Goal: Information Seeking & Learning: Learn about a topic

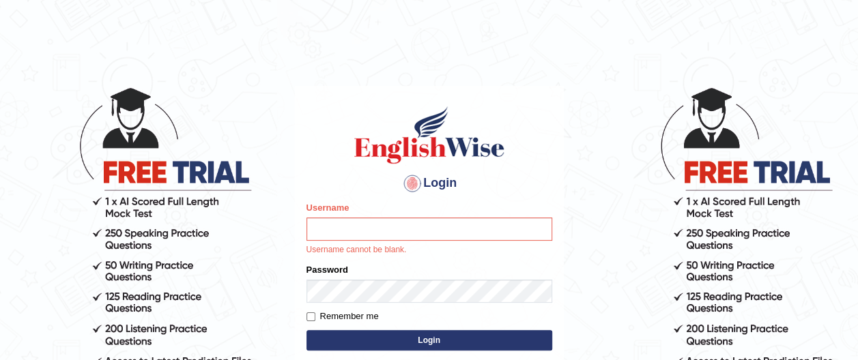
click at [390, 229] on input "Username" at bounding box center [429, 229] width 246 height 23
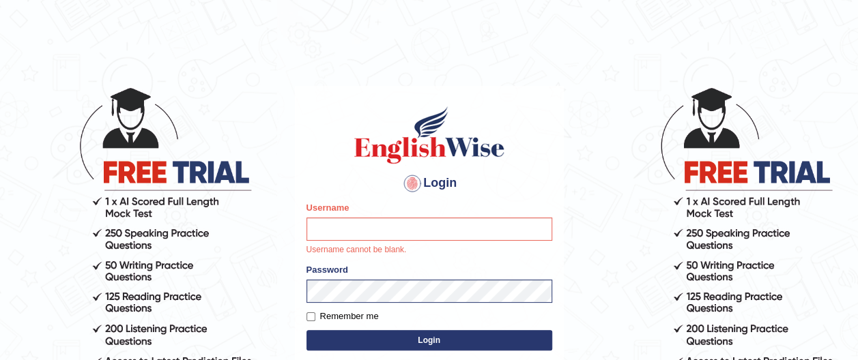
type input "rupali_australia"
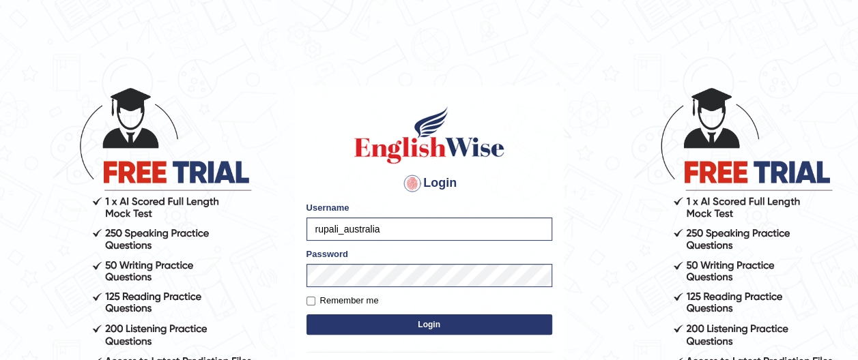
click at [421, 325] on button "Login" at bounding box center [429, 325] width 246 height 20
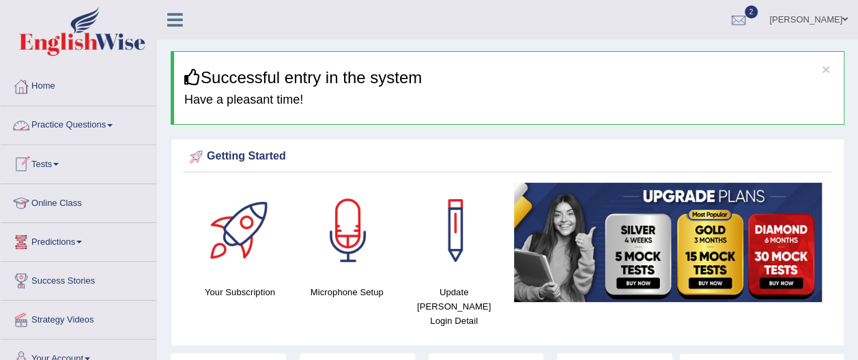
click at [115, 121] on link "Practice Questions" at bounding box center [79, 123] width 156 height 34
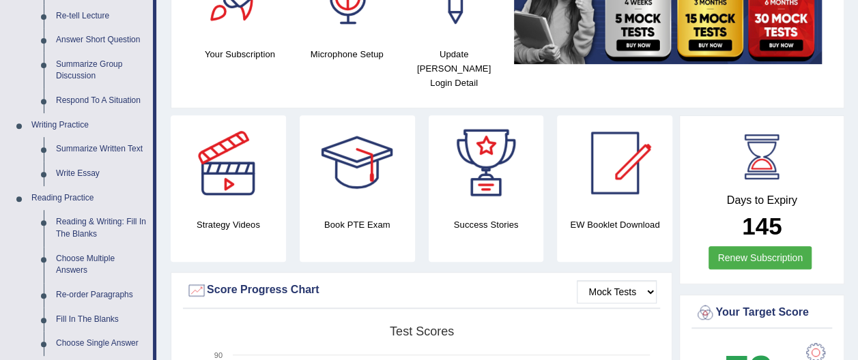
scroll to position [242, 0]
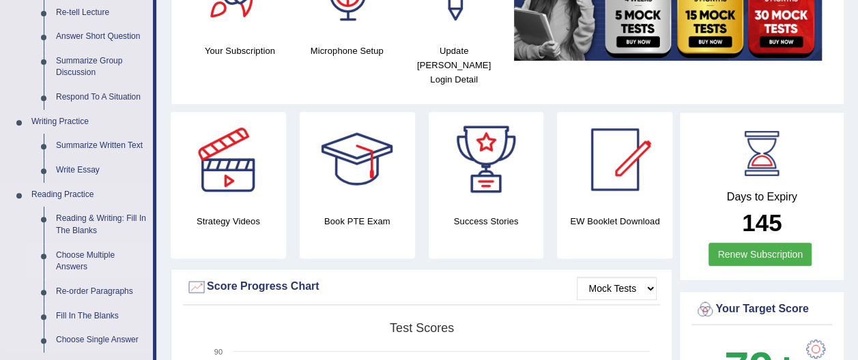
click at [81, 266] on link "Choose Multiple Answers" at bounding box center [101, 262] width 103 height 36
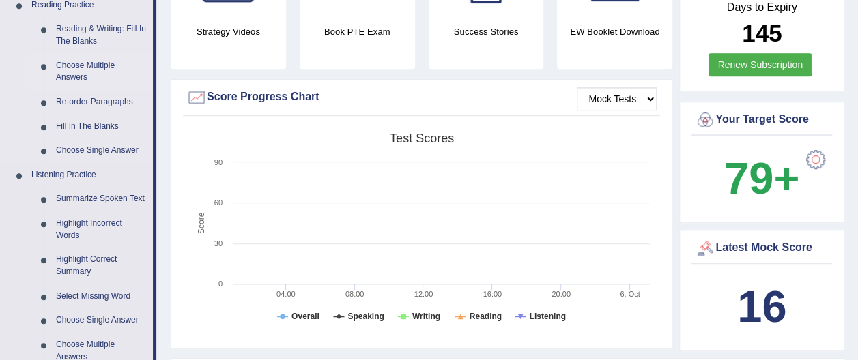
scroll to position [963, 0]
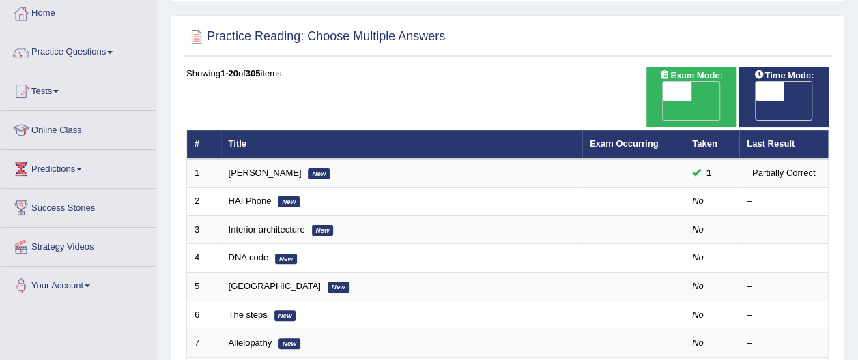
scroll to position [81, 0]
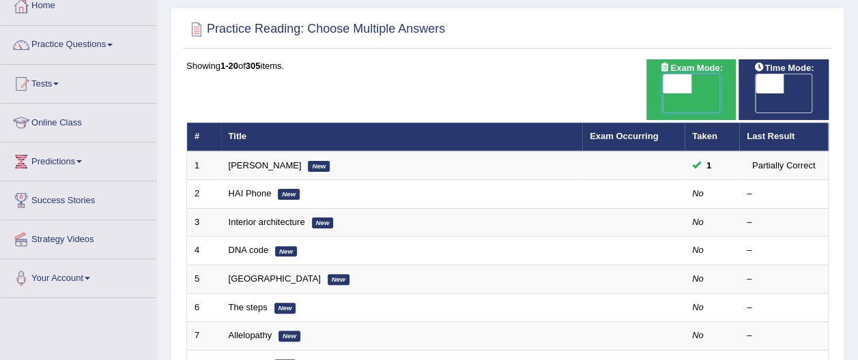
click at [678, 85] on span at bounding box center [677, 83] width 29 height 19
click at [759, 83] on span at bounding box center [770, 83] width 29 height 19
checkbox input "true"
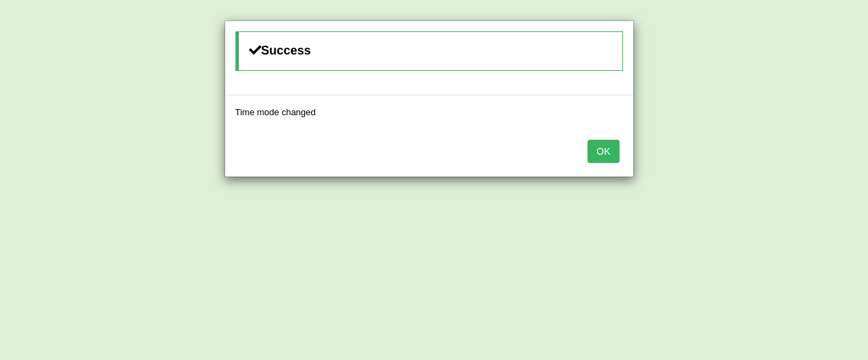
click at [609, 150] on button "OK" at bounding box center [603, 151] width 31 height 23
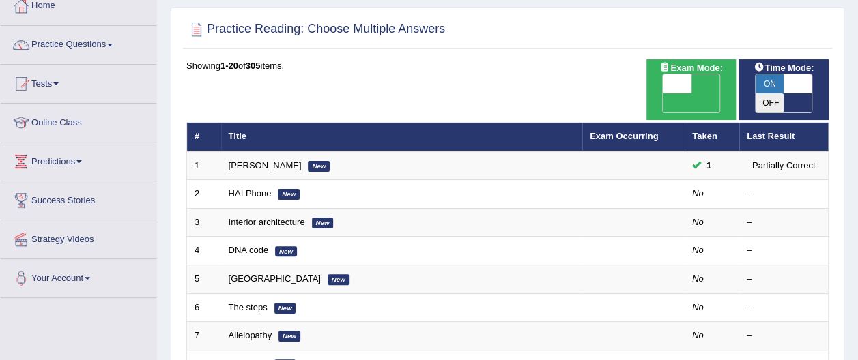
click at [668, 83] on span at bounding box center [677, 83] width 29 height 19
drag, startPoint x: 667, startPoint y: 83, endPoint x: 714, endPoint y: 81, distance: 47.1
click at [713, 81] on span at bounding box center [703, 83] width 29 height 19
checkbox input "true"
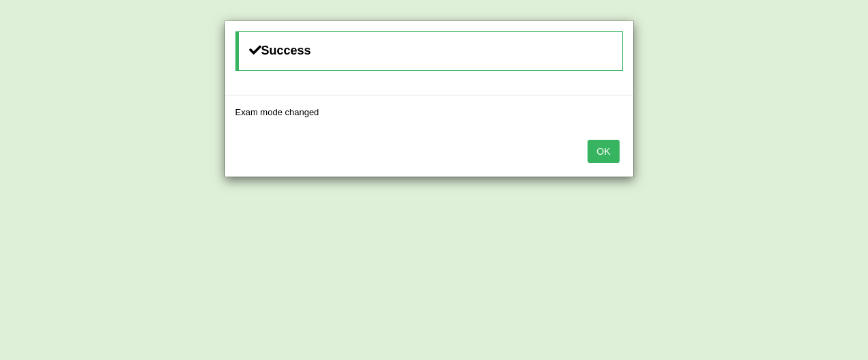
click at [607, 146] on button "OK" at bounding box center [603, 151] width 31 height 23
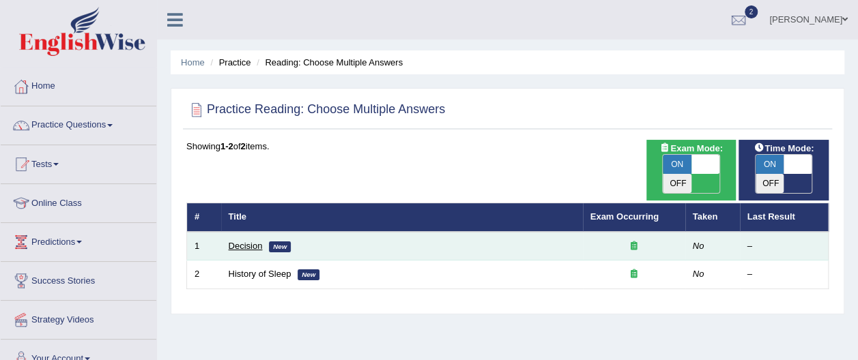
click at [241, 241] on link "Decision" at bounding box center [246, 246] width 34 height 10
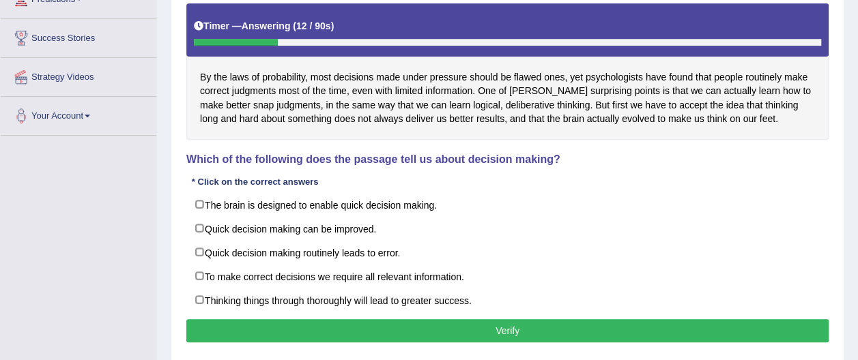
scroll to position [235, 0]
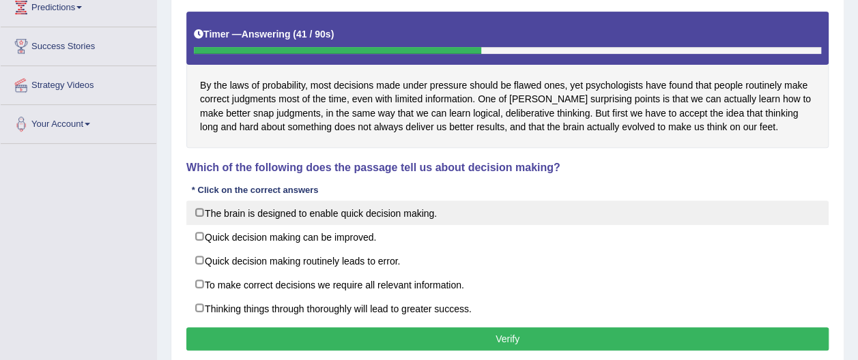
click at [200, 210] on label "The brain is designed to enable quick decision making." at bounding box center [507, 213] width 642 height 25
checkbox input "true"
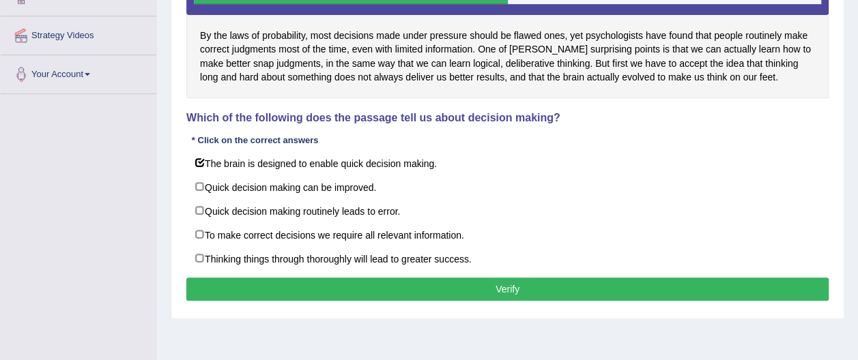
scroll to position [289, 0]
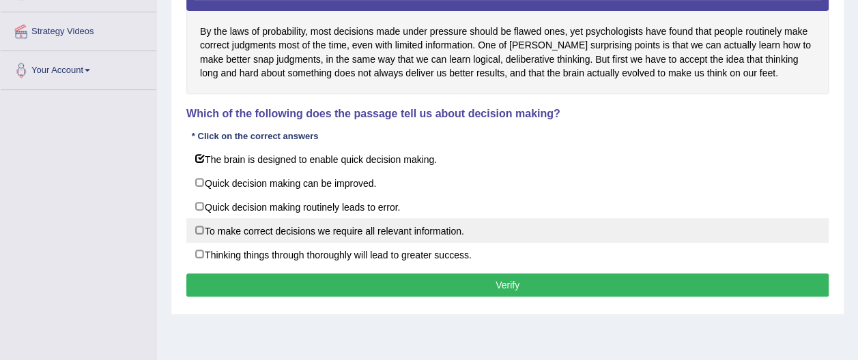
click at [202, 230] on label "To make correct decisions we require all relevant information." at bounding box center [507, 230] width 642 height 25
checkbox input "true"
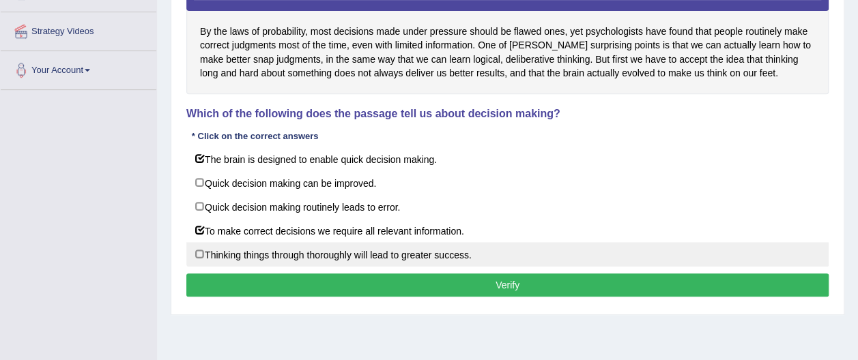
click at [197, 250] on label "Thinking things through thoroughly will lead to greater success." at bounding box center [507, 254] width 642 height 25
checkbox input "true"
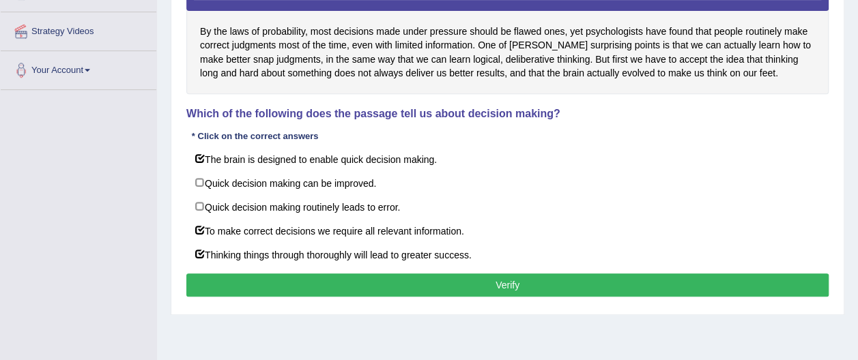
click at [510, 278] on button "Verify" at bounding box center [507, 285] width 642 height 23
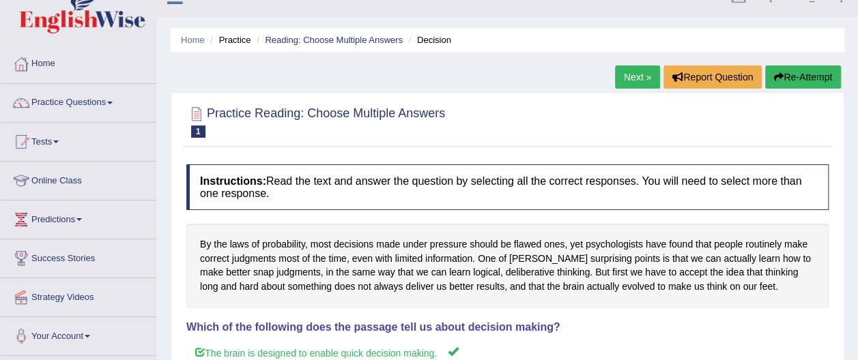
scroll to position [0, 0]
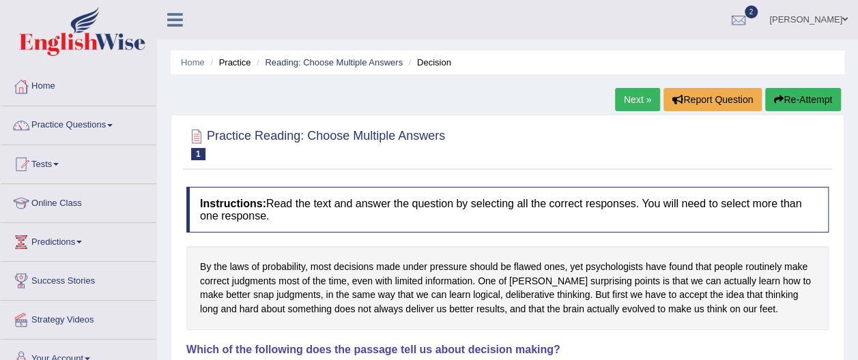
click at [822, 99] on button "Re-Attempt" at bounding box center [803, 99] width 76 height 23
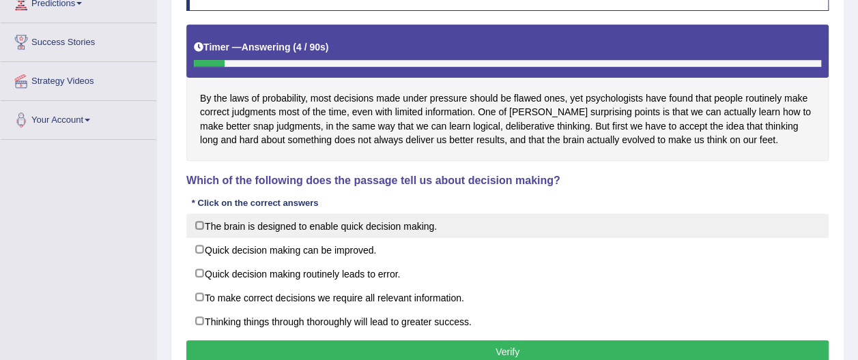
click at [200, 218] on label "The brain is designed to enable quick decision making." at bounding box center [507, 226] width 642 height 25
checkbox input "true"
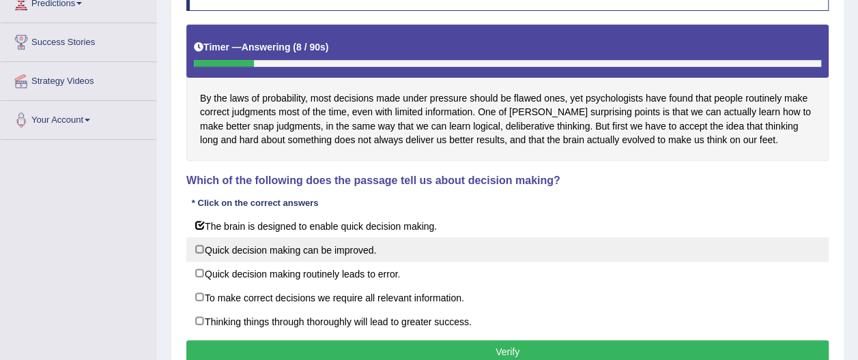
click at [200, 246] on label "Quick decision making can be improved." at bounding box center [507, 250] width 642 height 25
checkbox input "true"
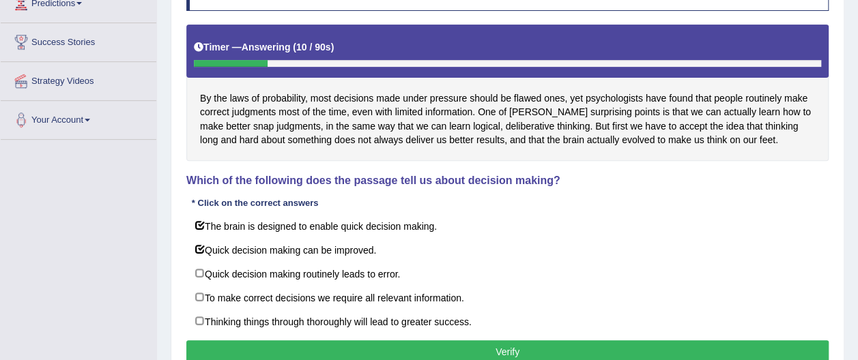
click at [504, 341] on button "Verify" at bounding box center [507, 352] width 642 height 23
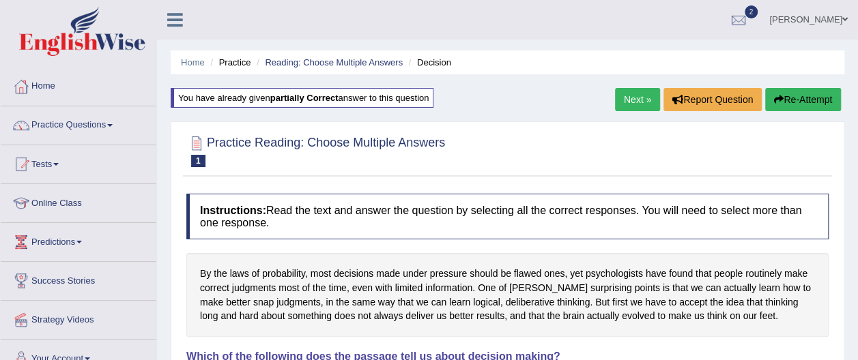
click at [632, 100] on link "Next »" at bounding box center [637, 99] width 45 height 23
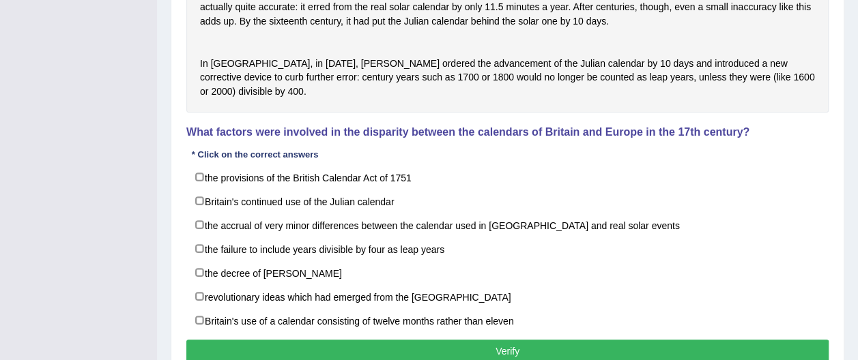
scroll to position [498, 0]
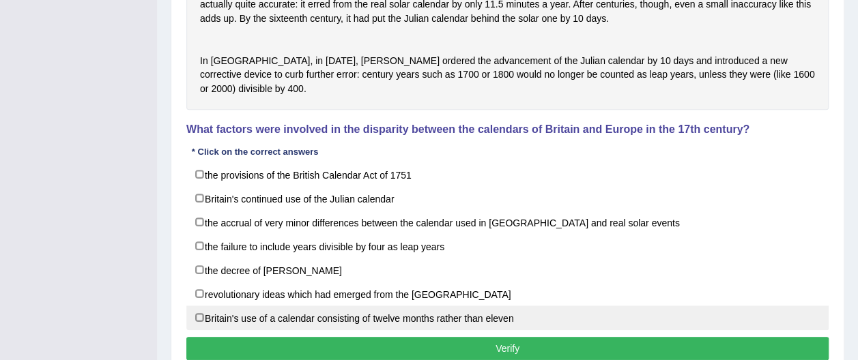
click at [198, 330] on label "Britain's use of a calendar consisting of twelve months rather than eleven" at bounding box center [507, 318] width 642 height 25
checkbox input "true"
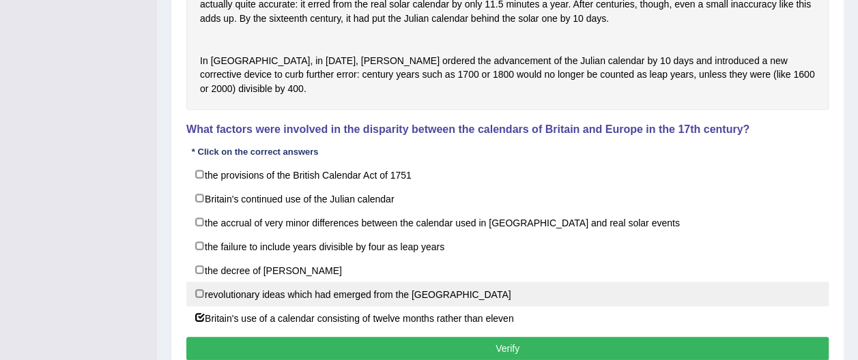
click at [197, 306] on label "revolutionary ideas which had emerged from the [GEOGRAPHIC_DATA]" at bounding box center [507, 294] width 642 height 25
checkbox input "true"
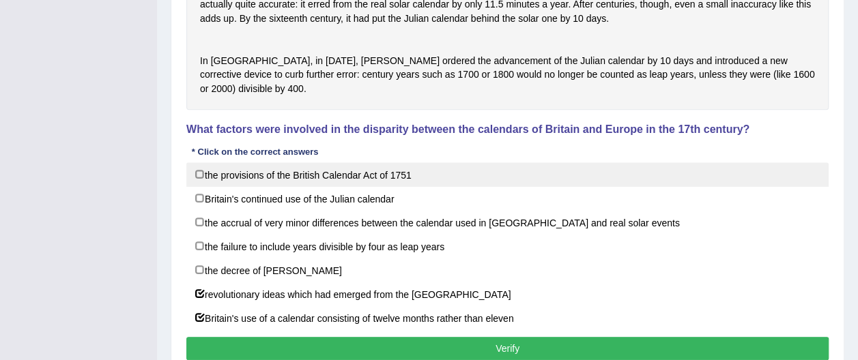
click at [198, 187] on label "the provisions of the British Calendar Act of 1751" at bounding box center [507, 174] width 642 height 25
checkbox input "true"
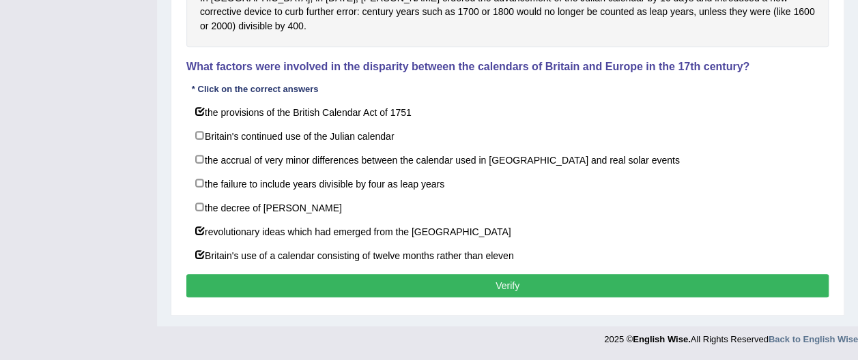
scroll to position [584, 0]
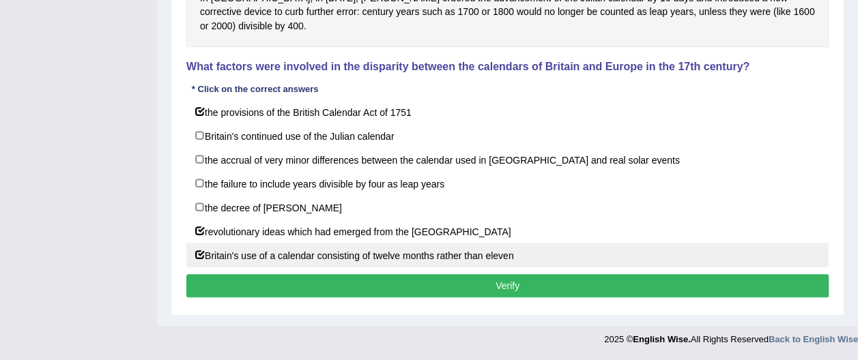
click at [521, 285] on button "Verify" at bounding box center [507, 285] width 642 height 23
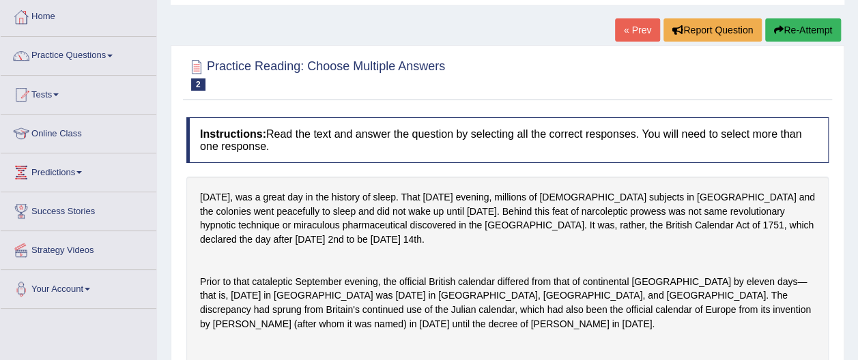
scroll to position [49, 0]
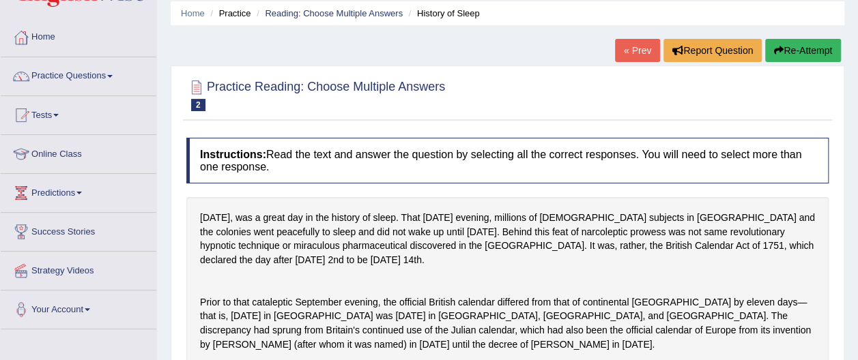
click at [807, 56] on button "Re-Attempt" at bounding box center [803, 50] width 76 height 23
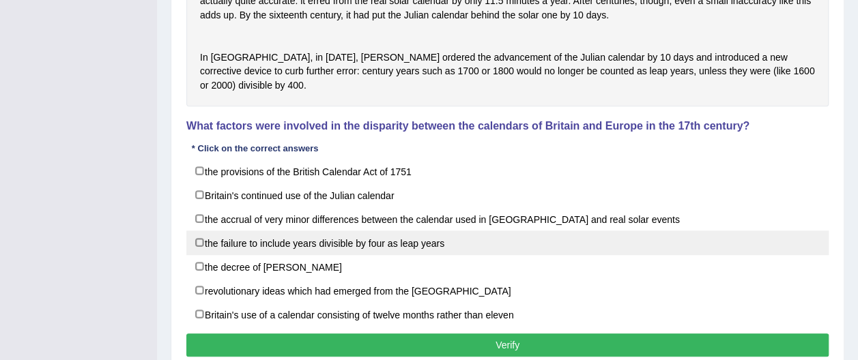
scroll to position [507, 0]
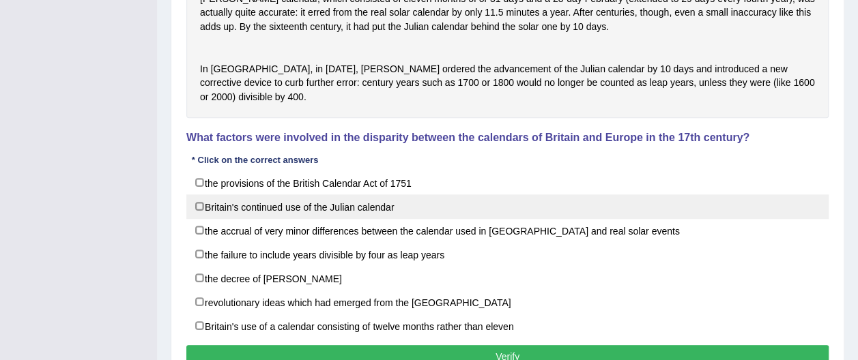
click at [202, 219] on label "Britain's continued use of the Julian calendar" at bounding box center [507, 207] width 642 height 25
checkbox input "true"
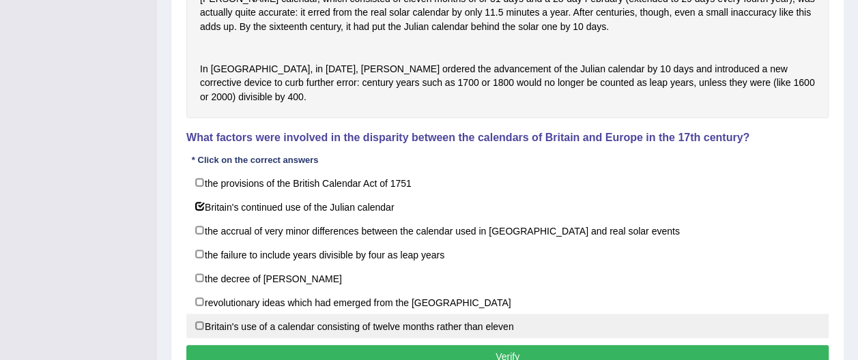
click at [201, 339] on label "Britain's use of a calendar consisting of twelve months rather than eleven" at bounding box center [507, 326] width 642 height 25
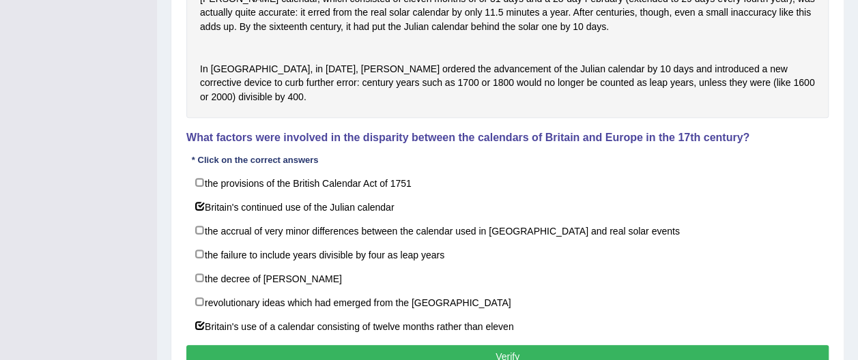
drag, startPoint x: 854, startPoint y: 223, endPoint x: 867, endPoint y: 255, distance: 34.6
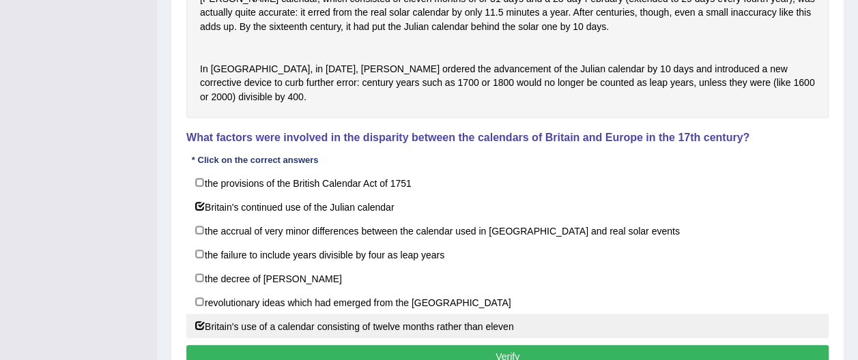
click at [198, 339] on label "Britain's use of a calendar consisting of twelve months rather than eleven" at bounding box center [507, 326] width 642 height 25
checkbox input "false"
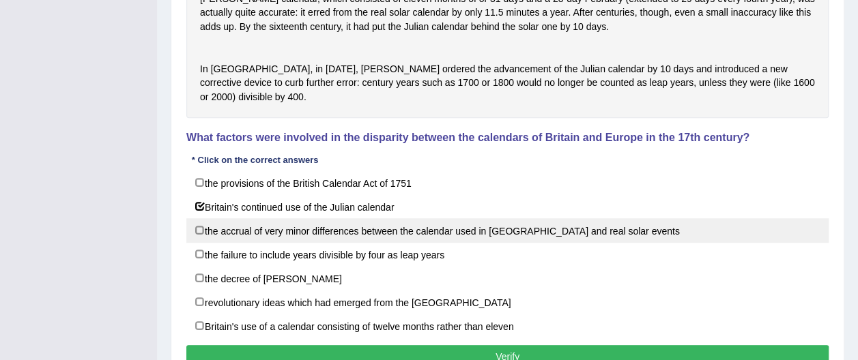
click at [197, 243] on label "the accrual of very minor differences between the calendar used in [GEOGRAPHIC_…" at bounding box center [507, 230] width 642 height 25
checkbox input "true"
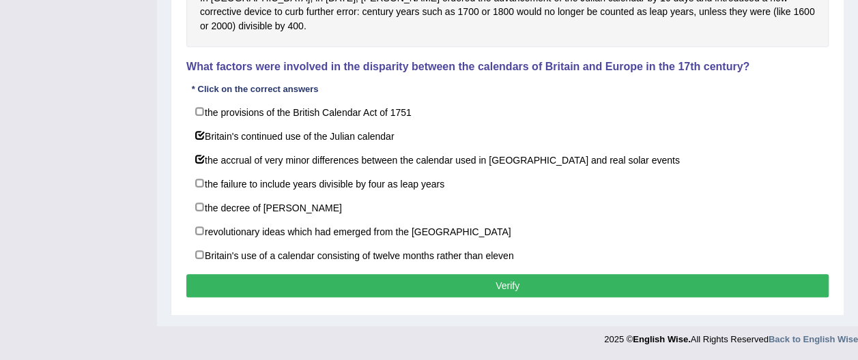
scroll to position [601, 0]
click at [523, 284] on button "Verify" at bounding box center [507, 285] width 642 height 23
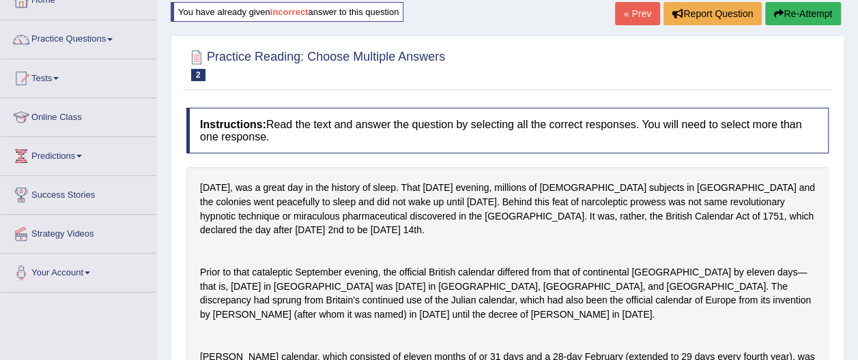
scroll to position [85, 0]
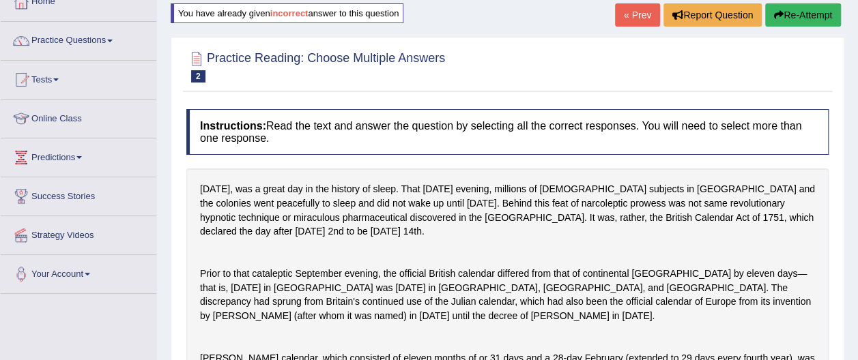
click at [797, 12] on button "Re-Attempt" at bounding box center [803, 14] width 76 height 23
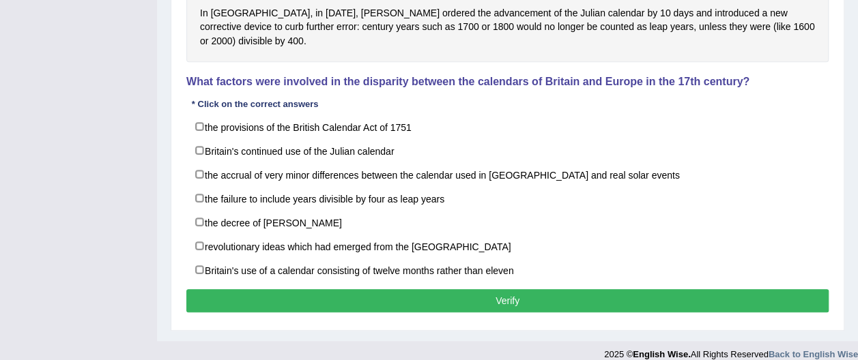
scroll to position [564, 0]
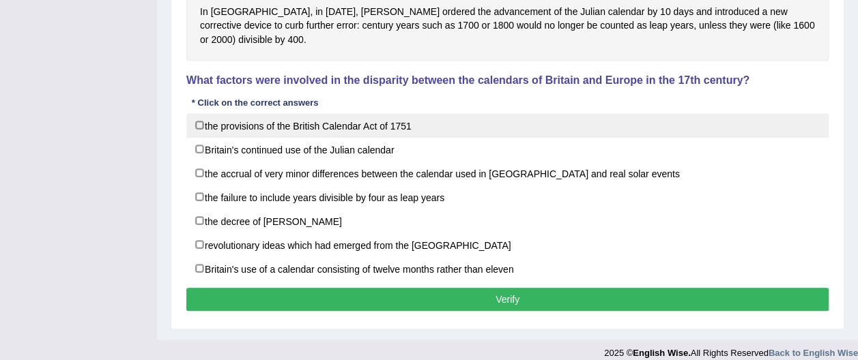
drag, startPoint x: 196, startPoint y: 149, endPoint x: 201, endPoint y: 179, distance: 29.9
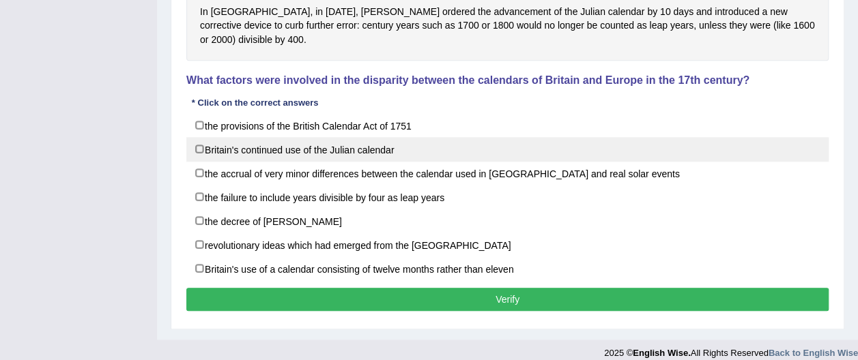
click at [196, 138] on label "the provisions of the British Calendar Act of 1751" at bounding box center [507, 125] width 642 height 25
checkbox input "true"
drag, startPoint x: 201, startPoint y: 172, endPoint x: 201, endPoint y: 180, distance: 8.2
click at [201, 162] on label "Britain's continued use of the Julian calendar" at bounding box center [507, 149] width 642 height 25
checkbox input "true"
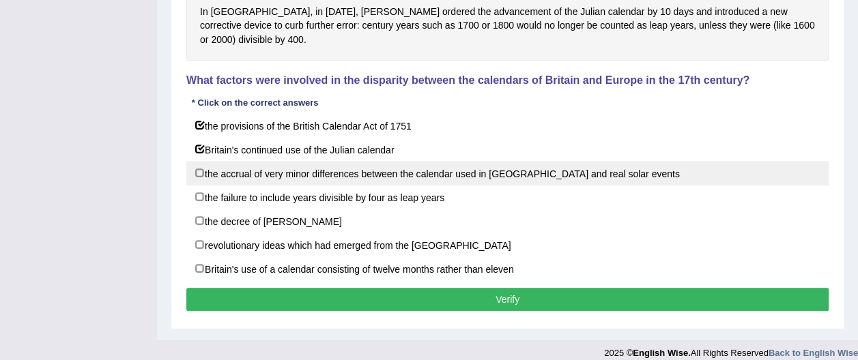
click at [201, 186] on label "the accrual of very minor differences between the calendar used in [GEOGRAPHIC_…" at bounding box center [507, 173] width 642 height 25
checkbox input "true"
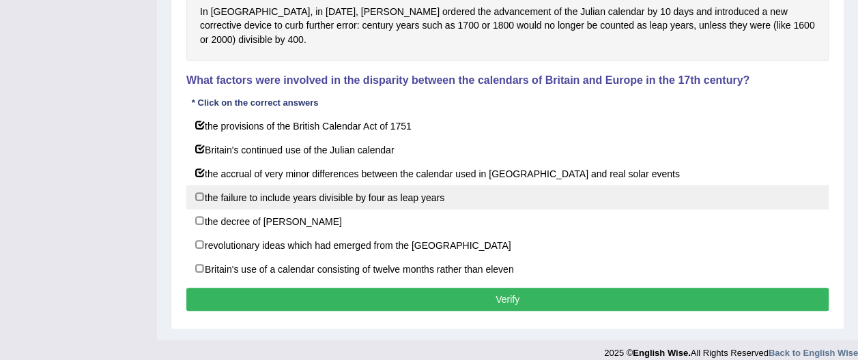
click at [201, 210] on label "the failure to include years divisible by four as leap years" at bounding box center [507, 197] width 642 height 25
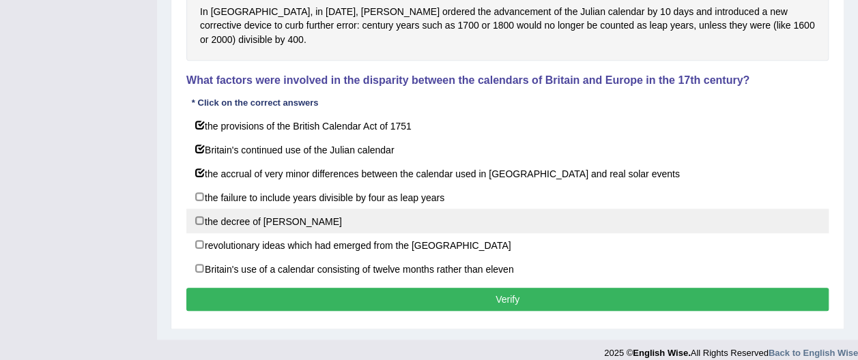
checkbox input "true"
click at [200, 233] on label "the decree of [PERSON_NAME]" at bounding box center [507, 221] width 642 height 25
checkbox input "true"
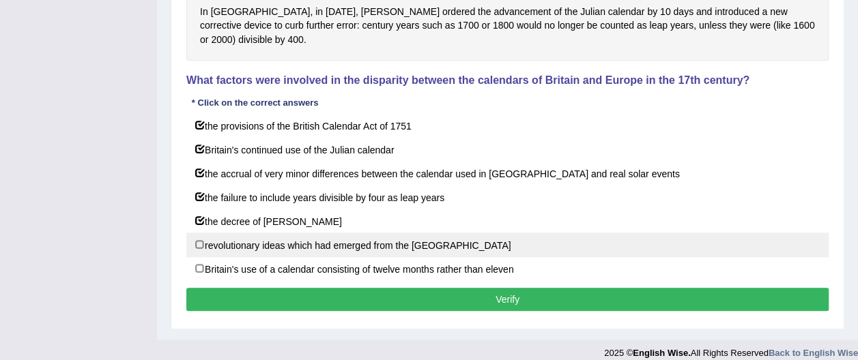
click at [199, 257] on label "revolutionary ideas which had emerged from the [GEOGRAPHIC_DATA]" at bounding box center [507, 245] width 642 height 25
checkbox input "true"
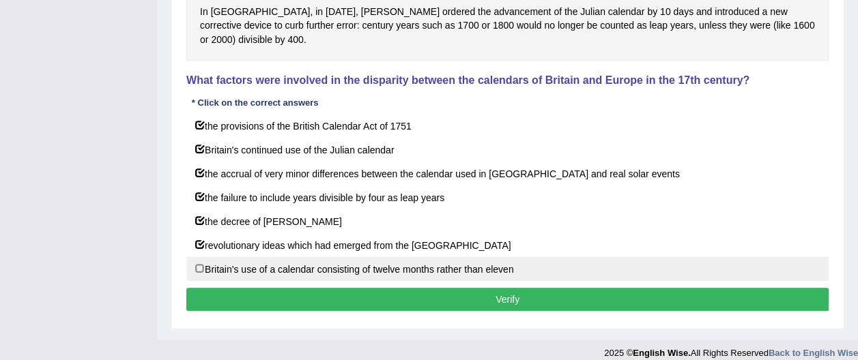
click at [197, 281] on label "Britain's use of a calendar consisting of twelve months rather than eleven" at bounding box center [507, 269] width 642 height 25
checkbox input "true"
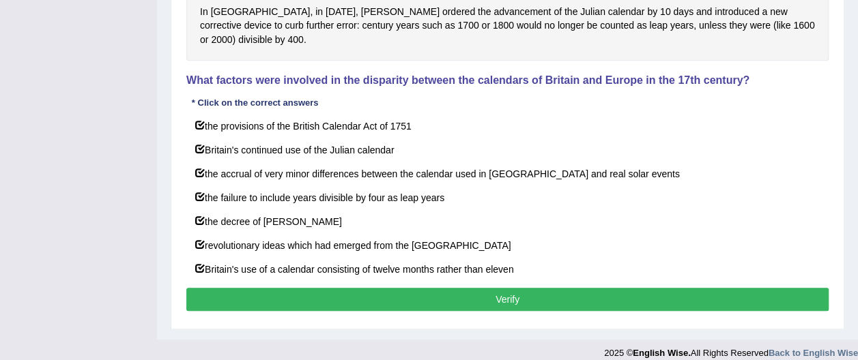
click at [502, 311] on button "Verify" at bounding box center [507, 299] width 642 height 23
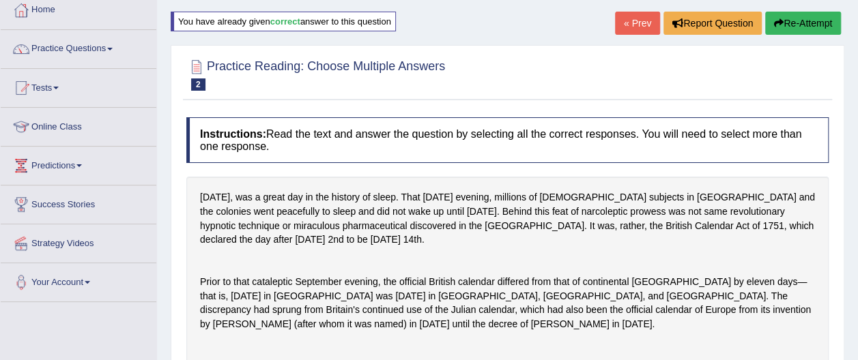
scroll to position [0, 0]
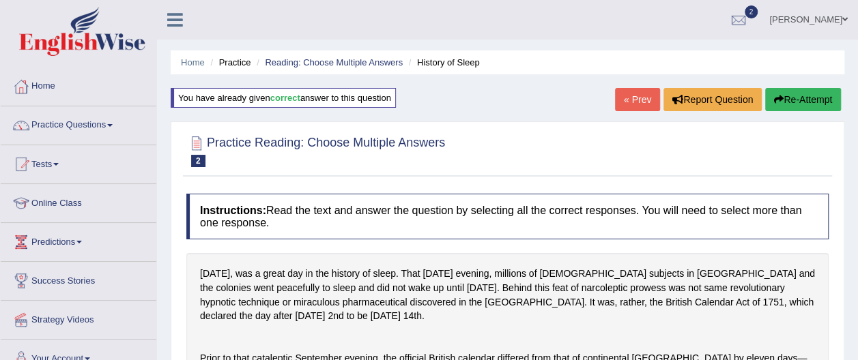
click at [802, 98] on button "Re-Attempt" at bounding box center [803, 99] width 76 height 23
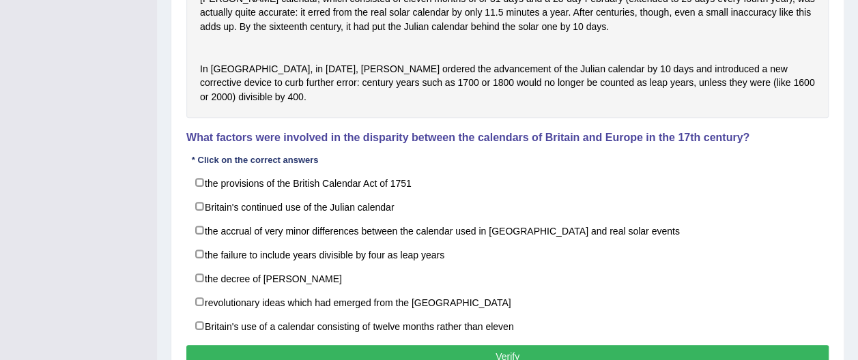
scroll to position [508, 0]
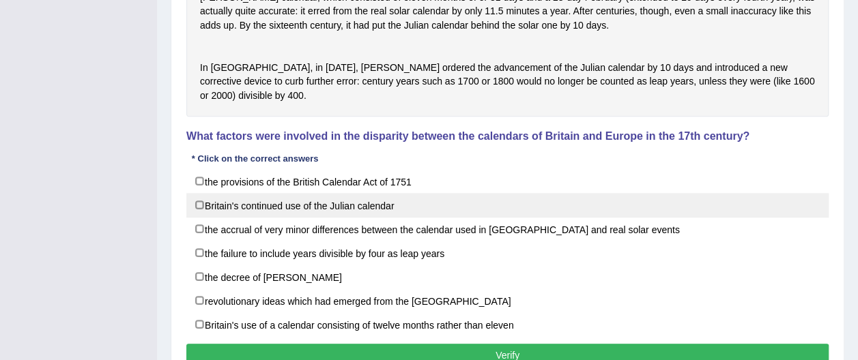
click at [204, 218] on label "Britain's continued use of the Julian calendar" at bounding box center [507, 205] width 642 height 25
checkbox input "true"
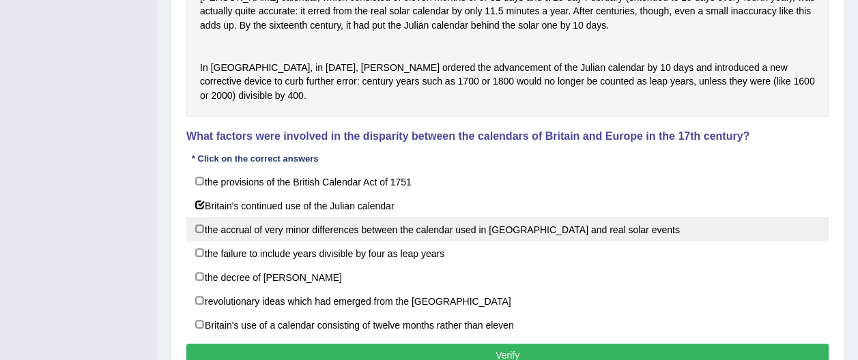
click at [201, 242] on label "the accrual of very minor differences between the calendar used in Britain and …" at bounding box center [507, 229] width 642 height 25
checkbox input "true"
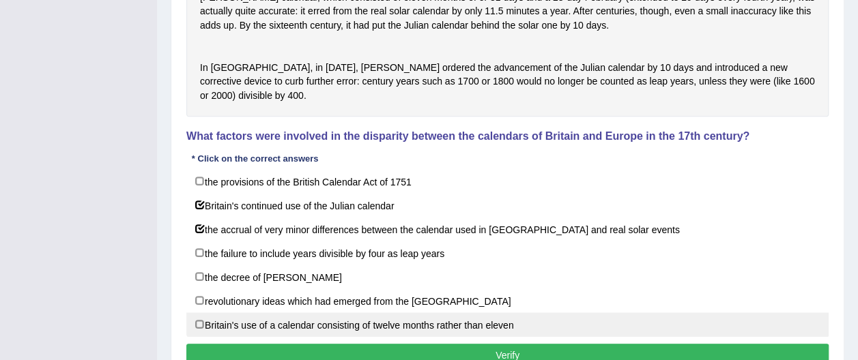
click at [202, 337] on label "Britain's use of a calendar consisting of twelve months rather than eleven" at bounding box center [507, 325] width 642 height 25
checkbox input "true"
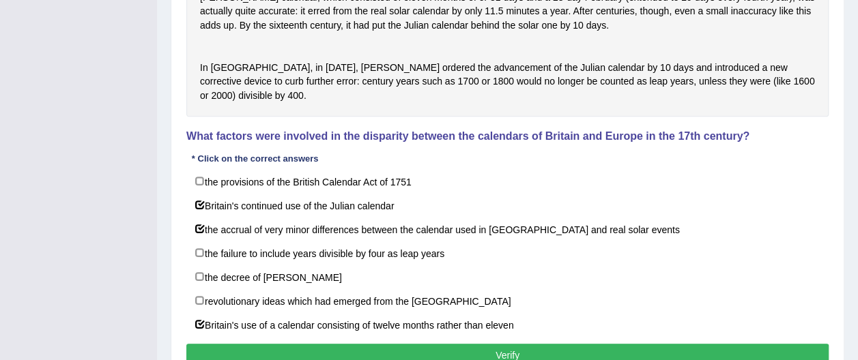
scroll to position [601, 0]
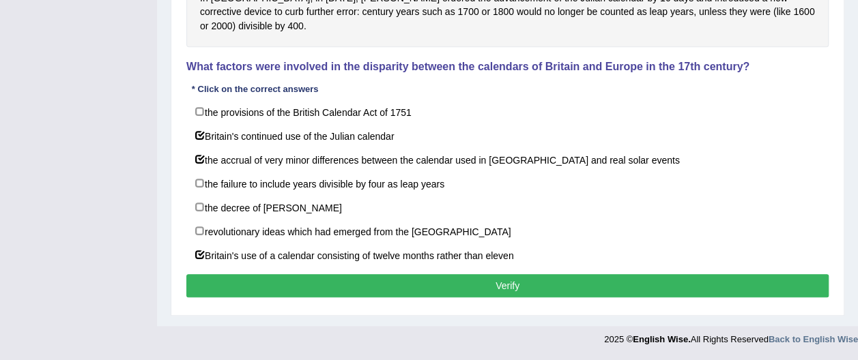
click at [518, 289] on button "Verify" at bounding box center [507, 285] width 642 height 23
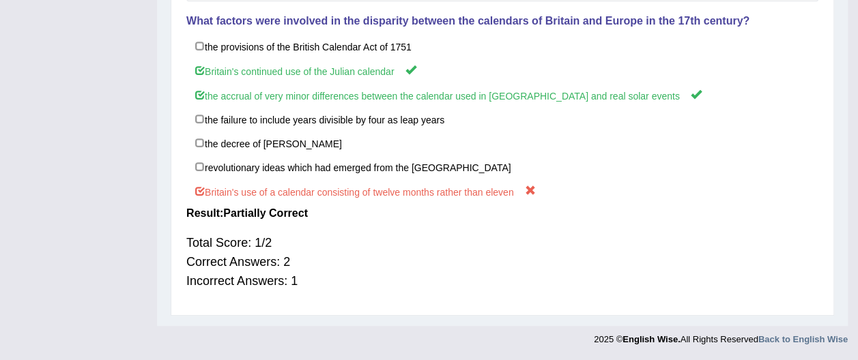
scroll to position [494, 0]
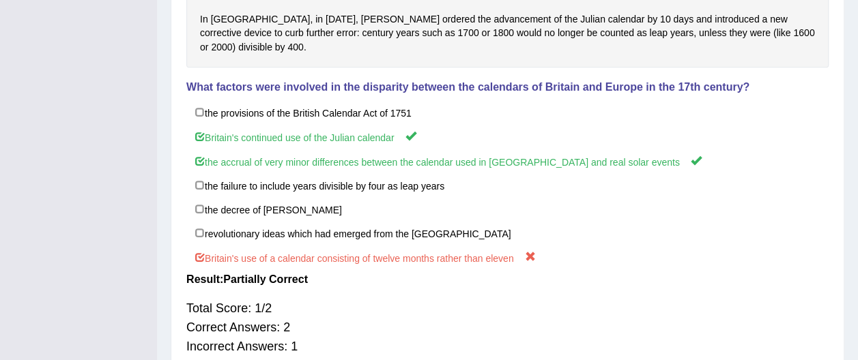
drag, startPoint x: 856, startPoint y: 233, endPoint x: 863, endPoint y: 260, distance: 27.5
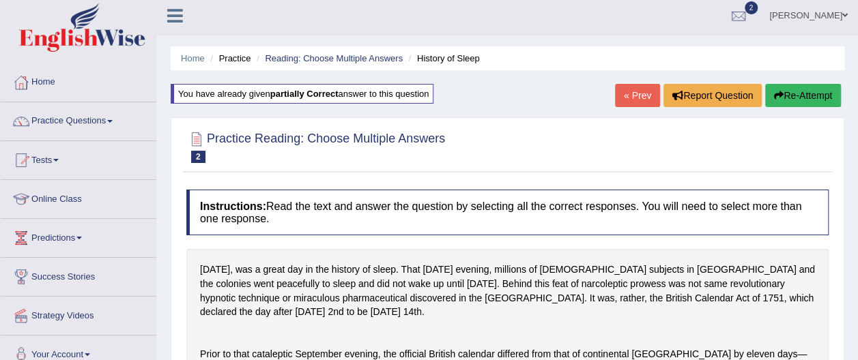
scroll to position [0, 0]
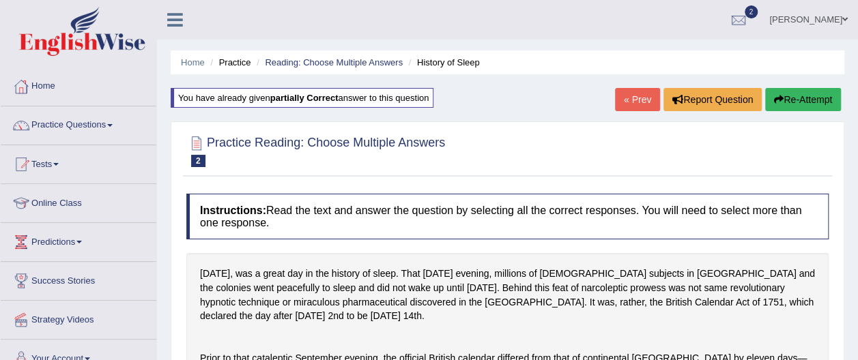
click at [637, 101] on link "« Prev" at bounding box center [637, 99] width 45 height 23
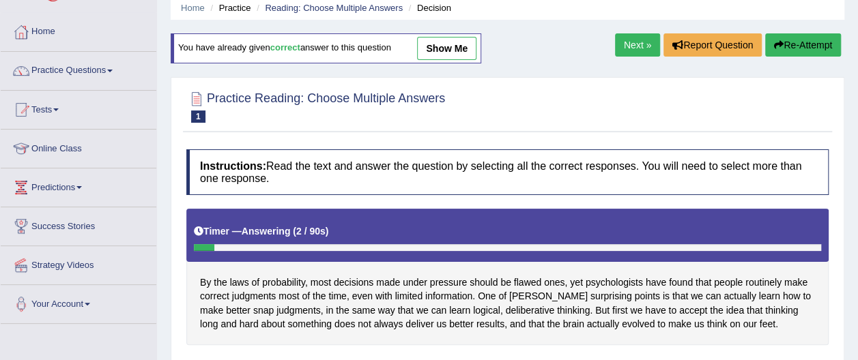
scroll to position [63, 0]
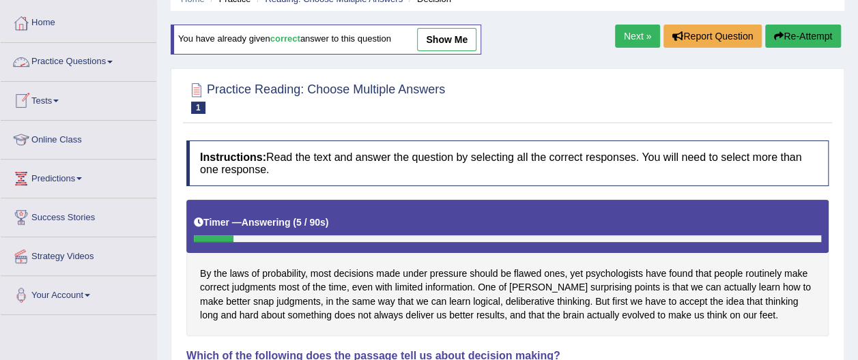
click at [113, 61] on span at bounding box center [109, 62] width 5 height 3
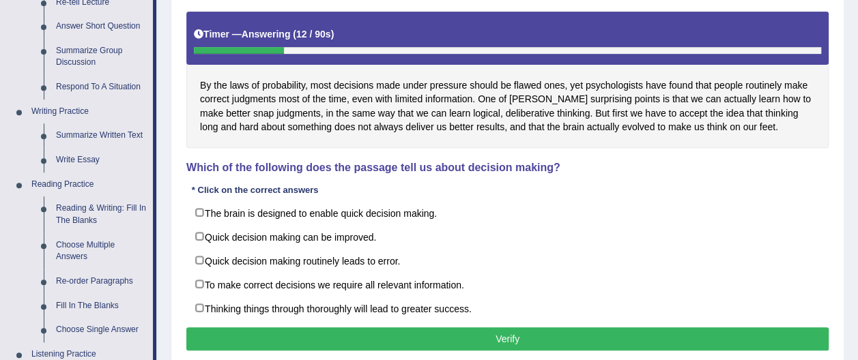
scroll to position [253, 0]
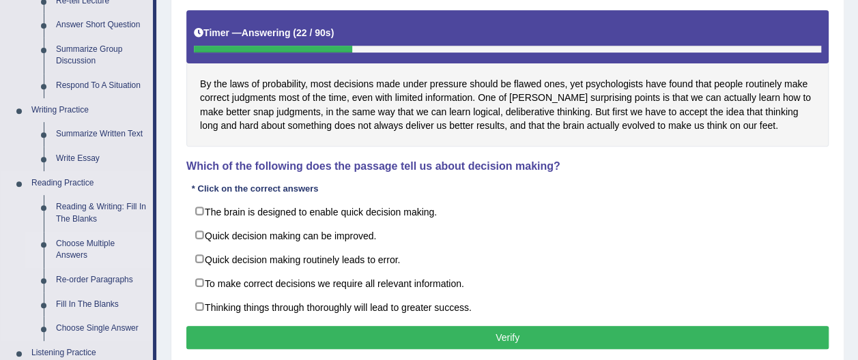
click at [102, 244] on link "Choose Multiple Answers" at bounding box center [101, 250] width 103 height 36
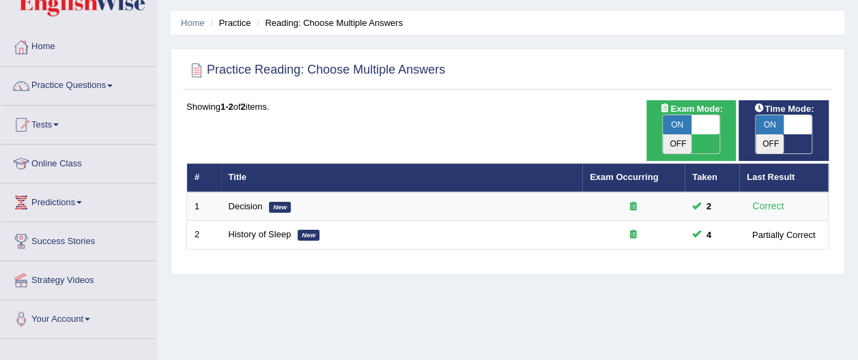
scroll to position [33, 0]
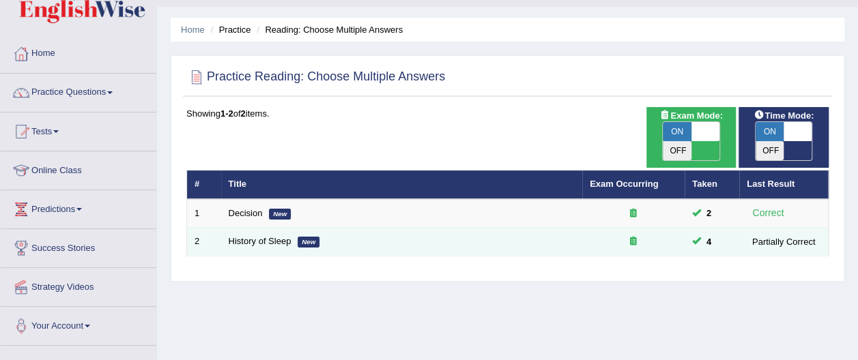
click at [482, 228] on td "History of Sleep New" at bounding box center [401, 242] width 361 height 29
click at [248, 236] on link "History of Sleep" at bounding box center [260, 241] width 63 height 10
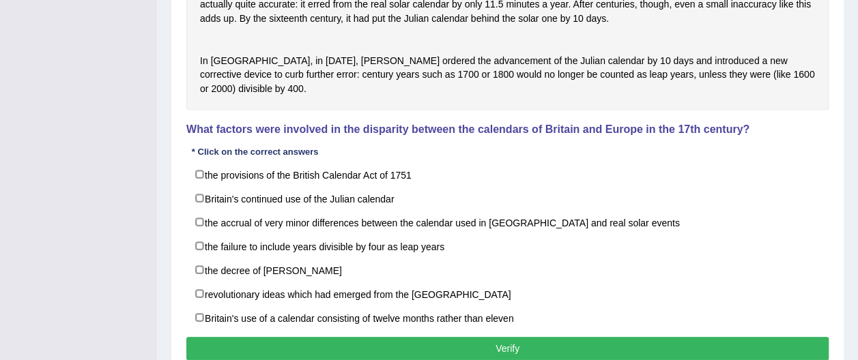
scroll to position [518, 0]
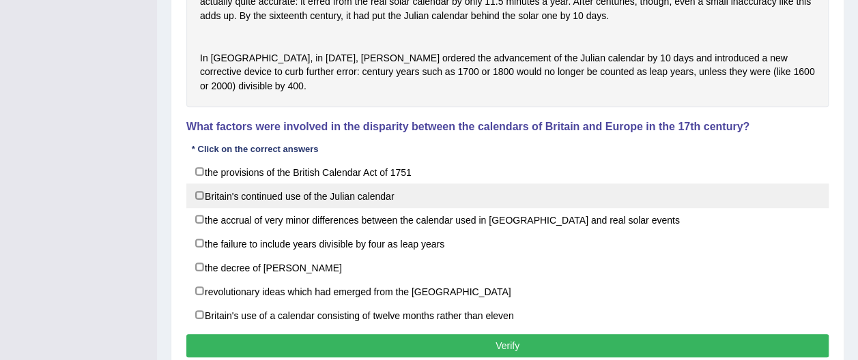
click at [196, 208] on label "Britain's continued use of the Julian calendar" at bounding box center [507, 196] width 642 height 25
checkbox input "true"
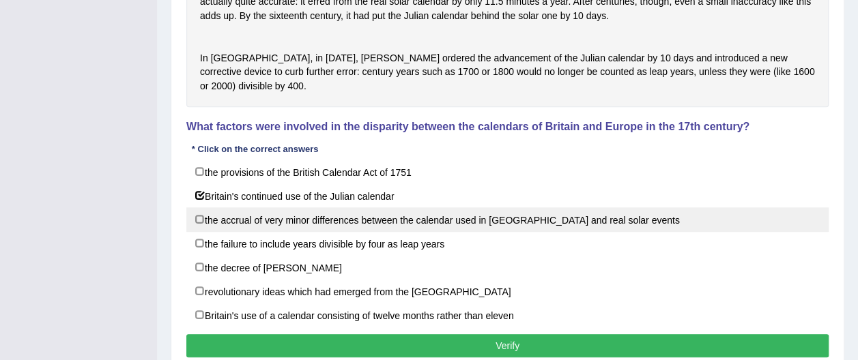
click at [200, 232] on label "the accrual of very minor differences between the calendar used in Britain and …" at bounding box center [507, 219] width 642 height 25
checkbox input "true"
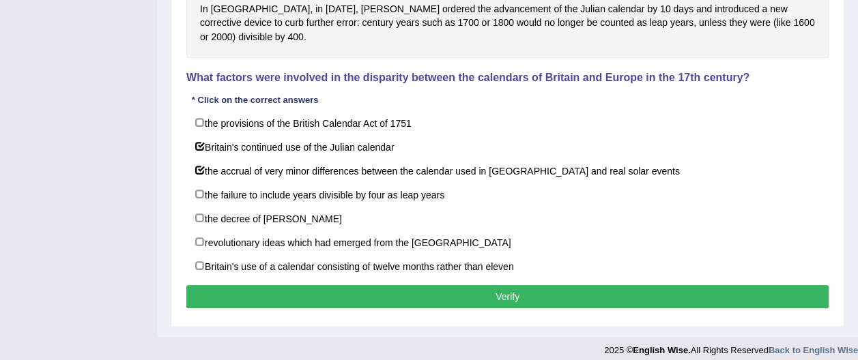
scroll to position [601, 0]
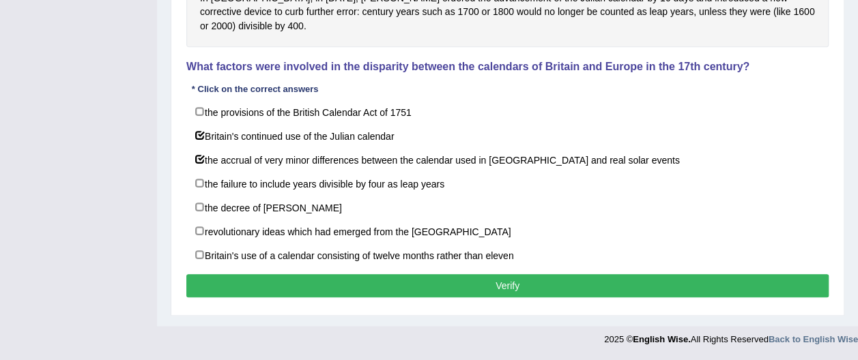
click at [499, 289] on button "Verify" at bounding box center [507, 285] width 642 height 23
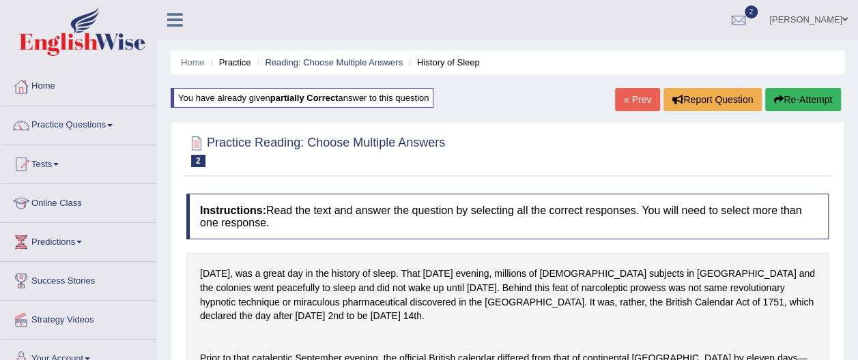
scroll to position [0, 0]
click at [117, 123] on link "Practice Questions" at bounding box center [79, 123] width 156 height 34
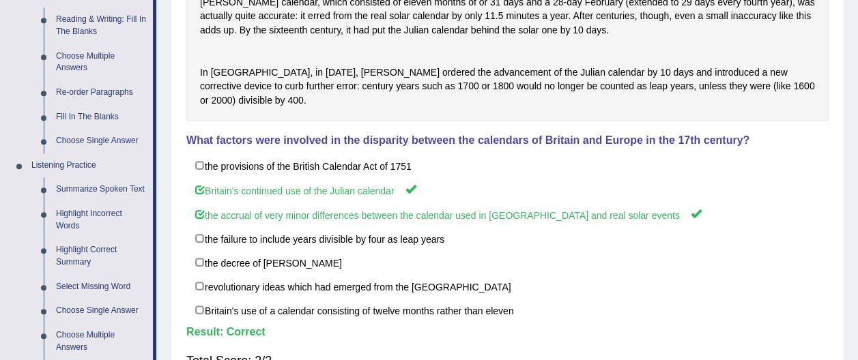
scroll to position [442, 0]
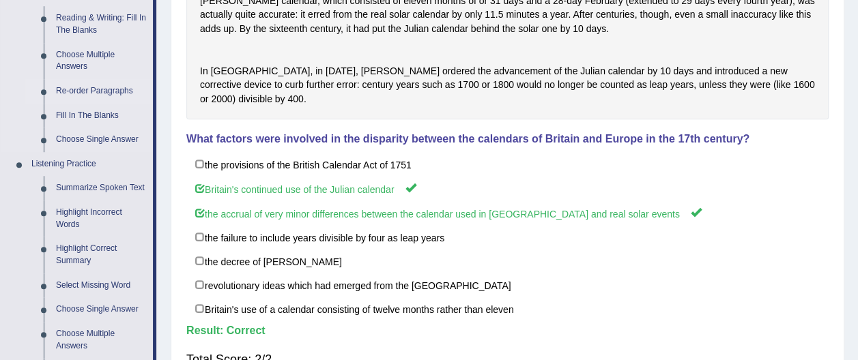
click at [107, 90] on link "Re-order Paragraphs" at bounding box center [101, 91] width 103 height 25
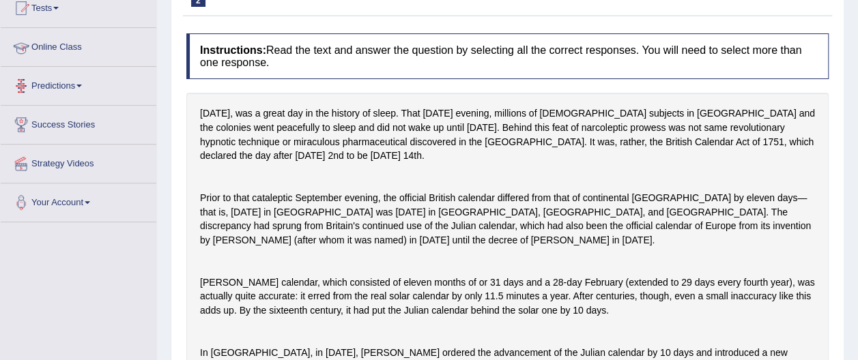
scroll to position [230, 0]
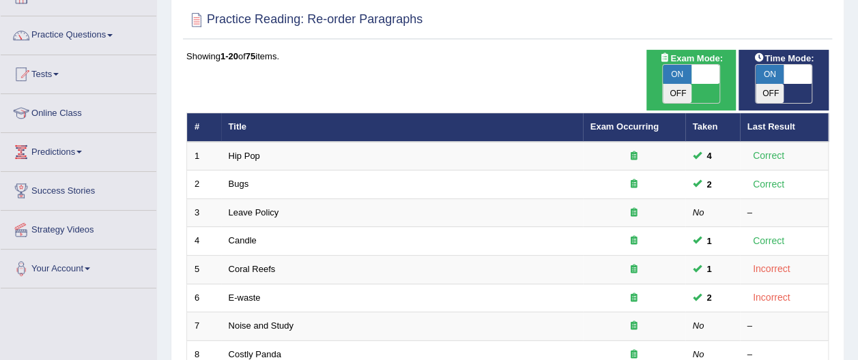
scroll to position [104, 0]
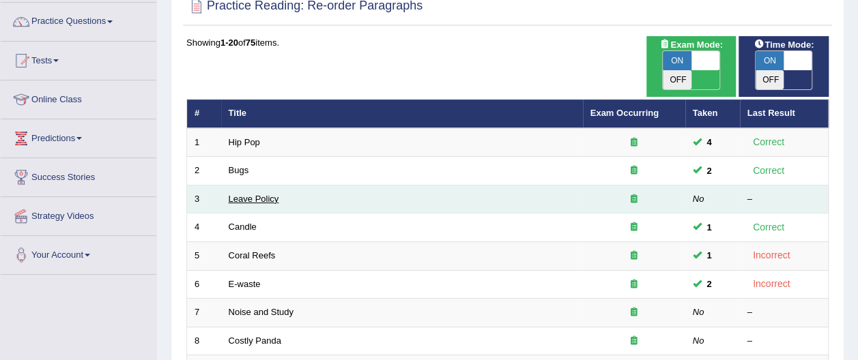
click at [265, 194] on link "Leave Policy" at bounding box center [254, 199] width 51 height 10
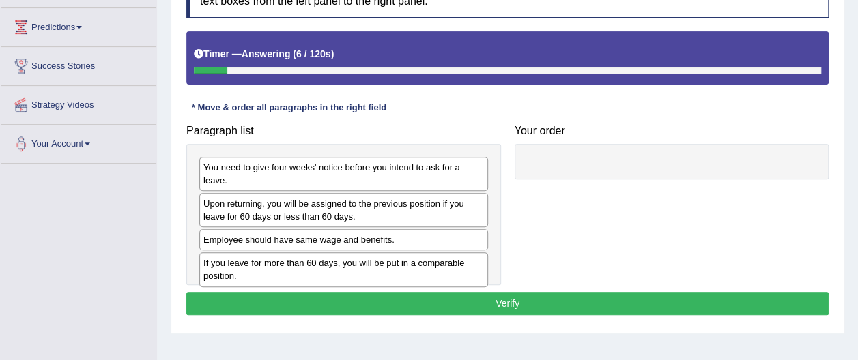
scroll to position [220, 0]
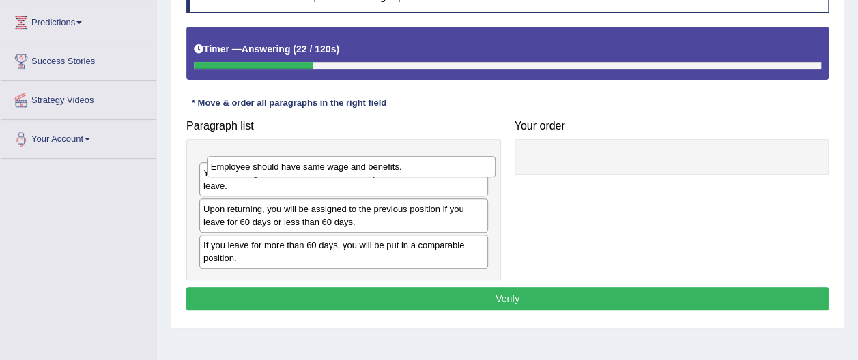
drag, startPoint x: 307, startPoint y: 223, endPoint x: 314, endPoint y: 168, distance: 55.0
click at [314, 168] on div "Employee should have same wage and benefits." at bounding box center [351, 166] width 289 height 20
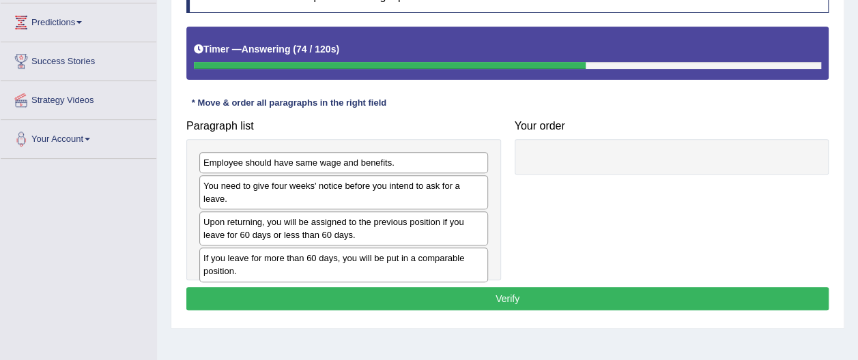
click at [506, 293] on button "Verify" at bounding box center [507, 298] width 642 height 23
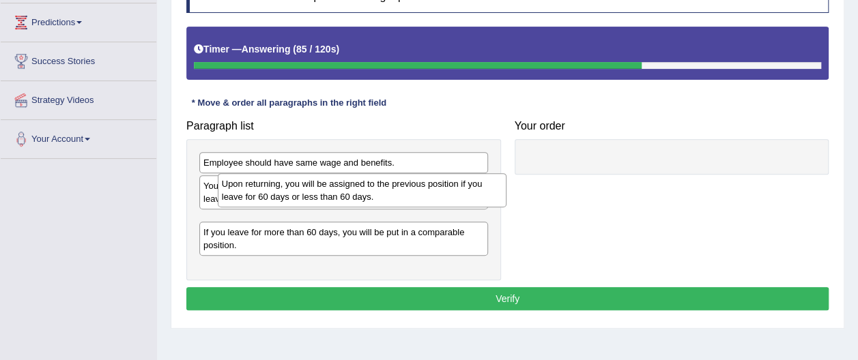
drag, startPoint x: 298, startPoint y: 217, endPoint x: 315, endPoint y: 191, distance: 31.0
click at [315, 191] on div "Upon returning, you will be assigned to the previous position if you leave for …" at bounding box center [362, 190] width 289 height 34
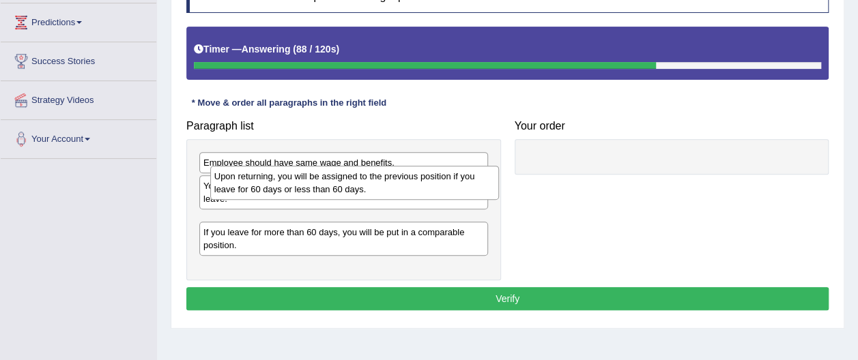
drag, startPoint x: 329, startPoint y: 223, endPoint x: 338, endPoint y: 191, distance: 32.6
click at [338, 191] on div "Upon returning, you will be assigned to the previous position if you leave for …" at bounding box center [354, 183] width 289 height 34
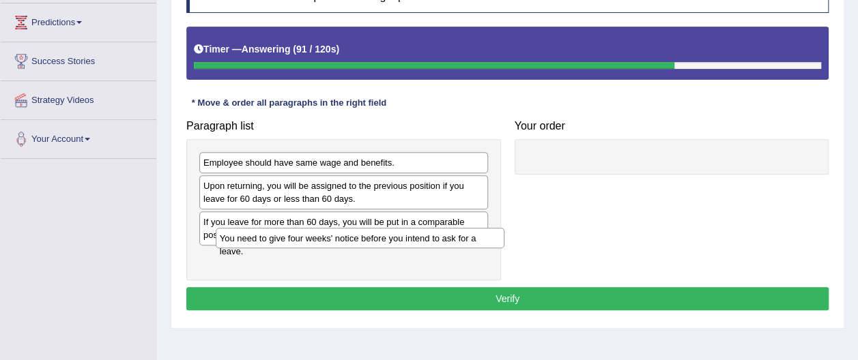
drag, startPoint x: 348, startPoint y: 186, endPoint x: 364, endPoint y: 239, distance: 55.7
click at [364, 239] on div "You need to give four weeks' notice before you intend to ask for a leave." at bounding box center [360, 238] width 289 height 20
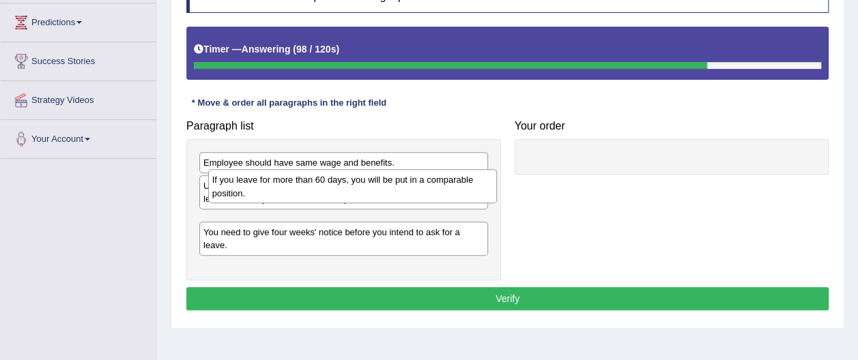
drag, startPoint x: 318, startPoint y: 233, endPoint x: 327, endPoint y: 192, distance: 41.2
click at [327, 192] on div "If you leave for more than 60 days, you will be put in a comparable position." at bounding box center [352, 186] width 289 height 34
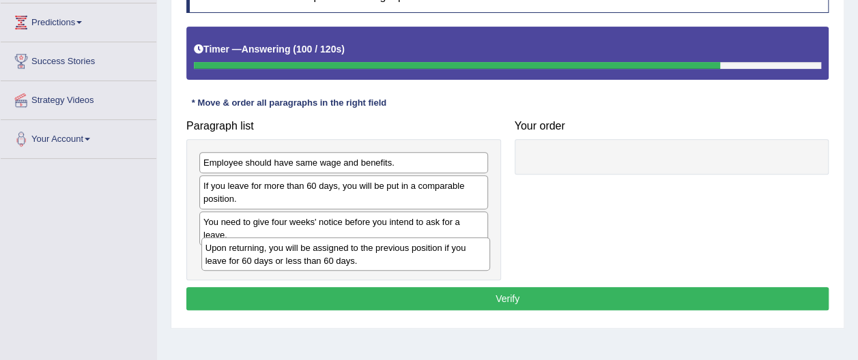
drag, startPoint x: 330, startPoint y: 190, endPoint x: 328, endPoint y: 249, distance: 59.4
click at [328, 249] on div "Upon returning, you will be assigned to the previous position if you leave for …" at bounding box center [345, 255] width 289 height 34
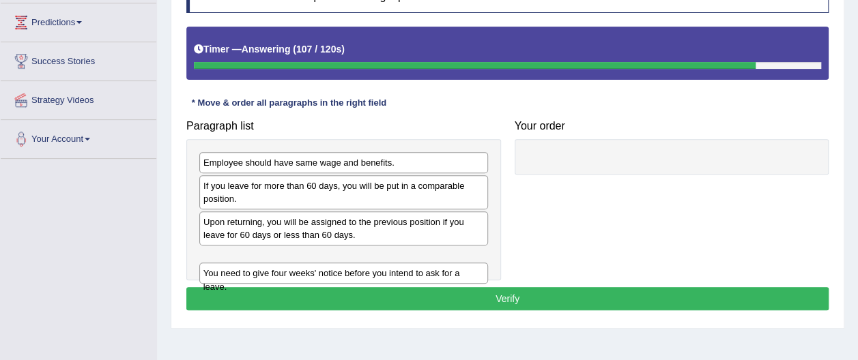
drag, startPoint x: 330, startPoint y: 223, endPoint x: 326, endPoint y: 269, distance: 46.6
click at [328, 270] on div "You need to give four weeks' notice before you intend to ask for a leave." at bounding box center [343, 273] width 289 height 20
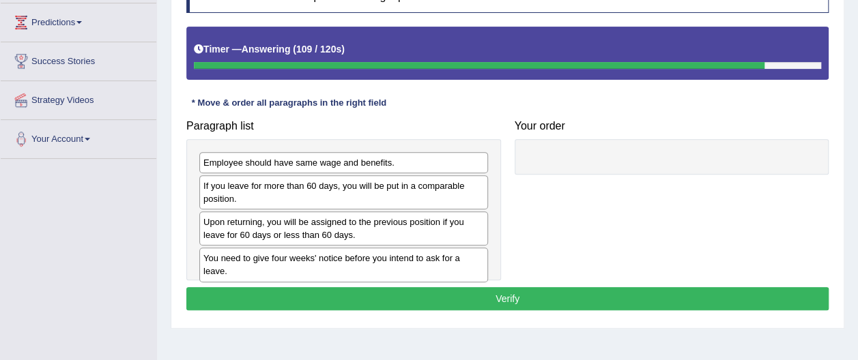
click at [518, 296] on button "Verify" at bounding box center [507, 298] width 642 height 23
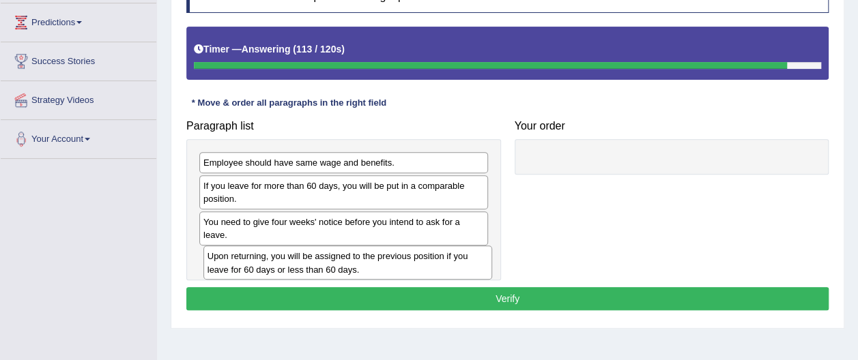
drag, startPoint x: 356, startPoint y: 229, endPoint x: 358, endPoint y: 266, distance: 37.0
click at [358, 266] on div "Upon returning, you will be assigned to the previous position if you leave for …" at bounding box center [347, 263] width 289 height 34
click at [500, 296] on button "Verify" at bounding box center [507, 298] width 642 height 23
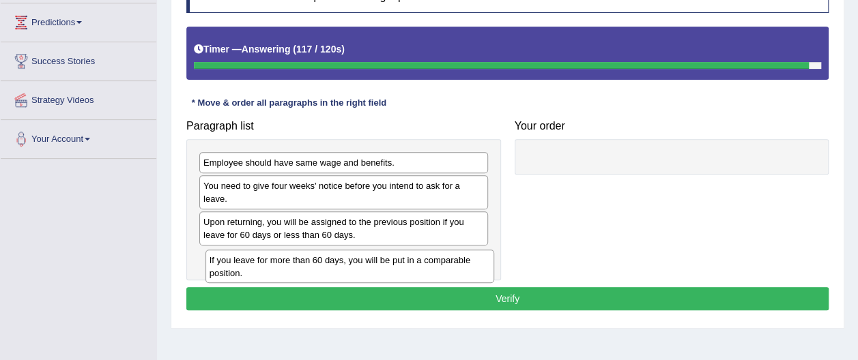
drag, startPoint x: 330, startPoint y: 195, endPoint x: 332, endPoint y: 268, distance: 72.4
click at [336, 270] on div "If you leave for more than 60 days, you will be put in a comparable position." at bounding box center [349, 267] width 289 height 34
click at [489, 290] on button "Verify" at bounding box center [507, 298] width 642 height 23
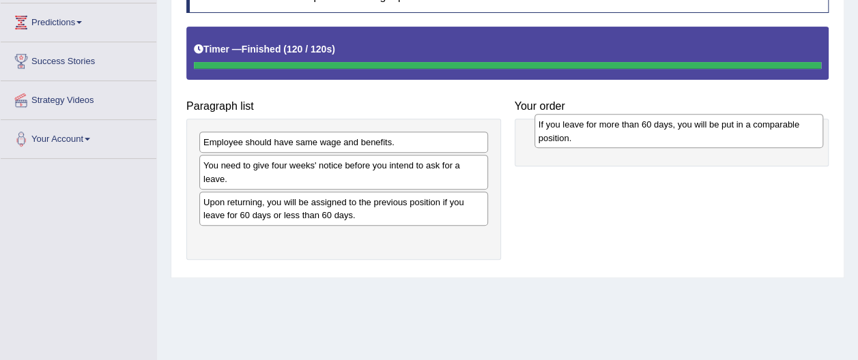
drag, startPoint x: 276, startPoint y: 227, endPoint x: 607, endPoint y: 130, distance: 345.8
click at [610, 128] on div "If you leave for more than 60 days, you will be put in a comparable position." at bounding box center [678, 131] width 289 height 34
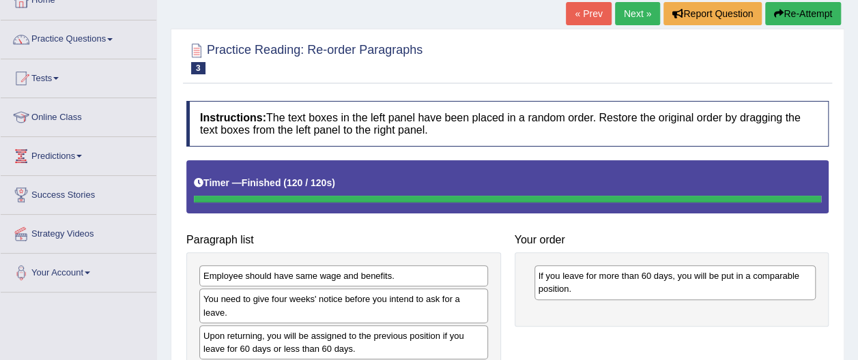
scroll to position [70, 0]
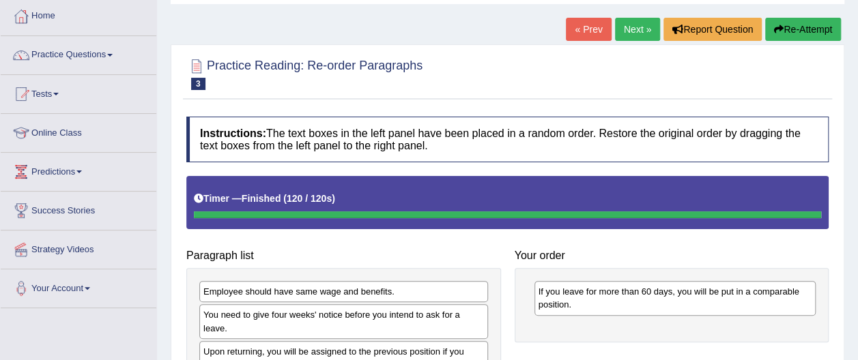
click at [796, 31] on button "Re-Attempt" at bounding box center [803, 29] width 76 height 23
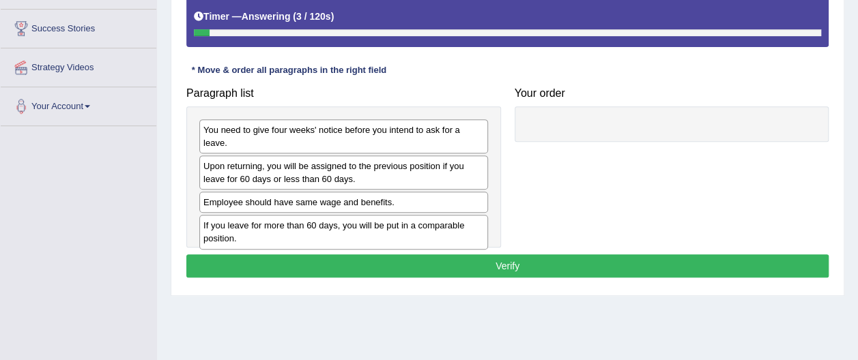
scroll to position [262, 0]
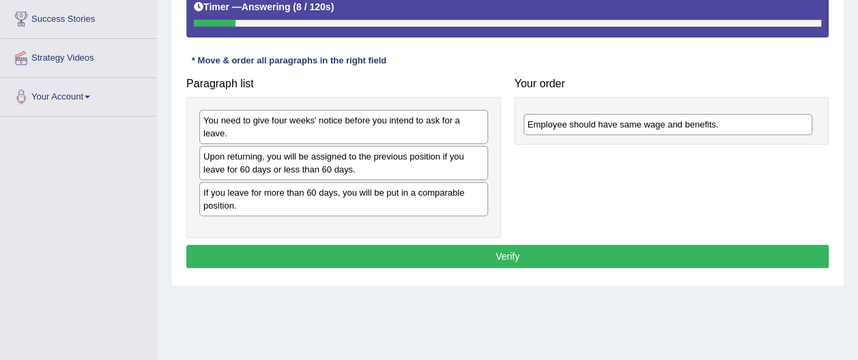
drag, startPoint x: 318, startPoint y: 182, endPoint x: 633, endPoint y: 124, distance: 319.8
click at [633, 124] on div "Employee should have same wage and benefits." at bounding box center [667, 124] width 289 height 20
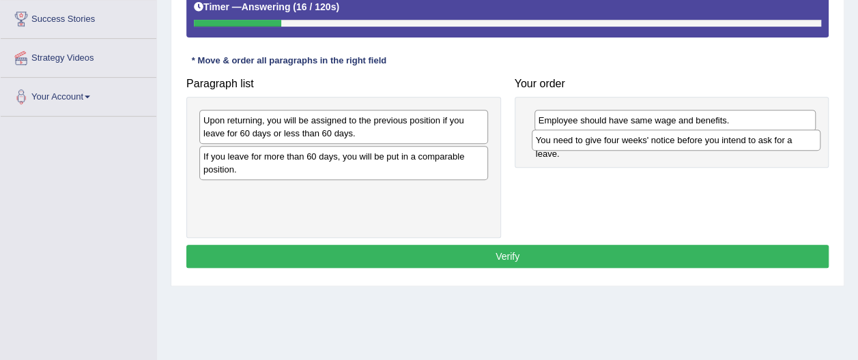
drag, startPoint x: 266, startPoint y: 120, endPoint x: 599, endPoint y: 141, distance: 333.0
click at [599, 141] on div "You need to give four weeks' notice before you intend to ask for a leave." at bounding box center [676, 140] width 289 height 20
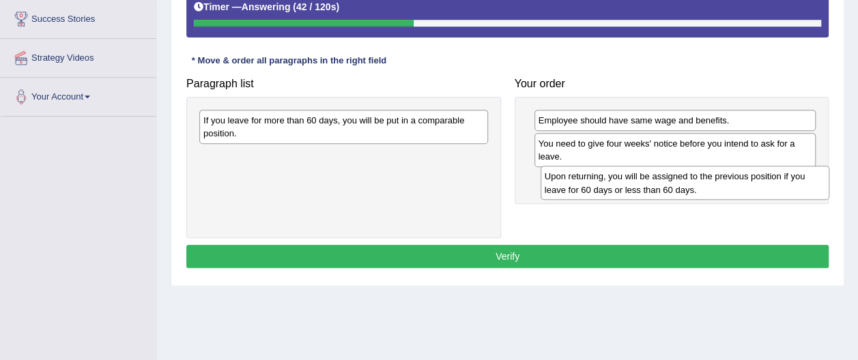
drag, startPoint x: 272, startPoint y: 130, endPoint x: 613, endPoint y: 187, distance: 345.9
click at [613, 187] on div "Upon returning, you will be assigned to the previous position if you leave for …" at bounding box center [685, 183] width 289 height 34
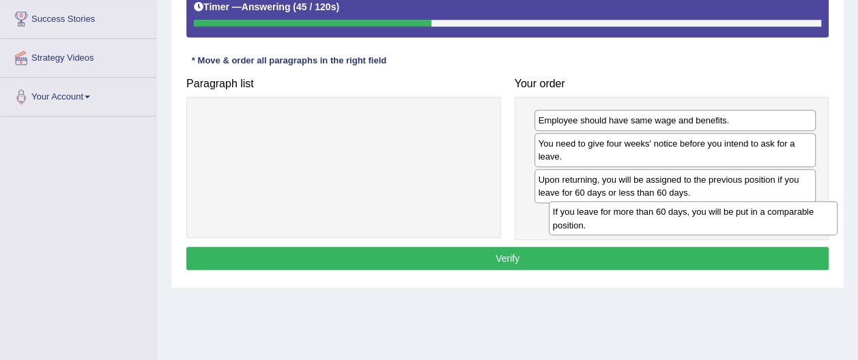
drag, startPoint x: 318, startPoint y: 130, endPoint x: 666, endPoint y: 223, distance: 360.1
click at [666, 223] on div "If you leave for more than 60 days, you will be put in a comparable position." at bounding box center [693, 218] width 289 height 34
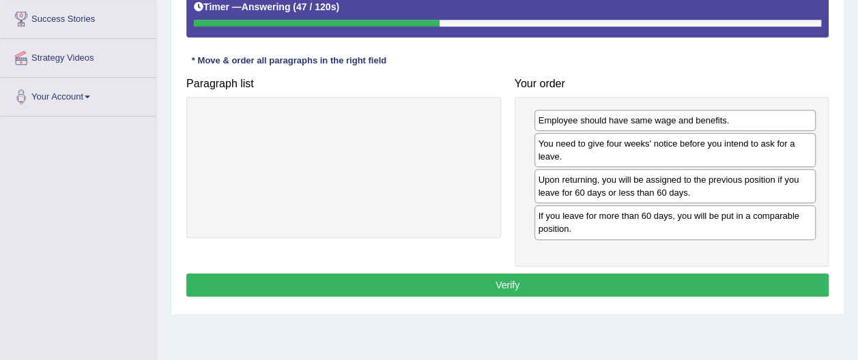
click at [513, 279] on button "Verify" at bounding box center [507, 285] width 642 height 23
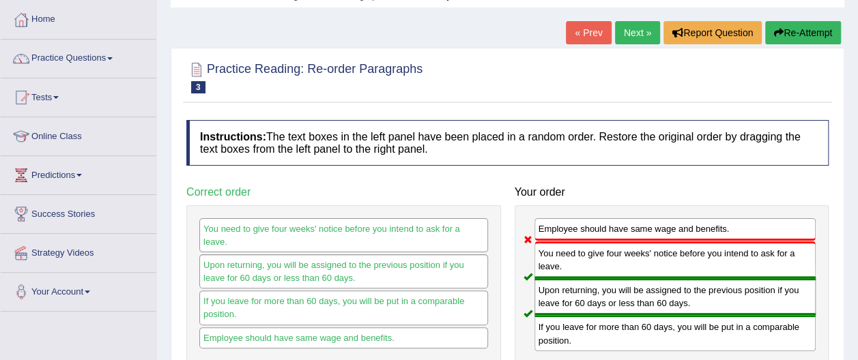
scroll to position [22, 0]
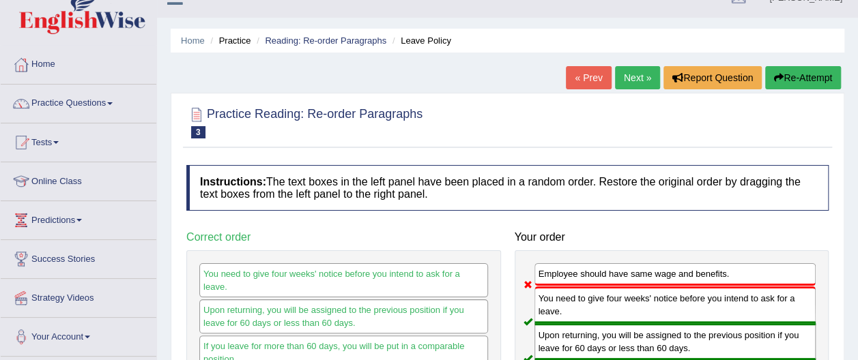
click at [636, 72] on link "Next »" at bounding box center [637, 77] width 45 height 23
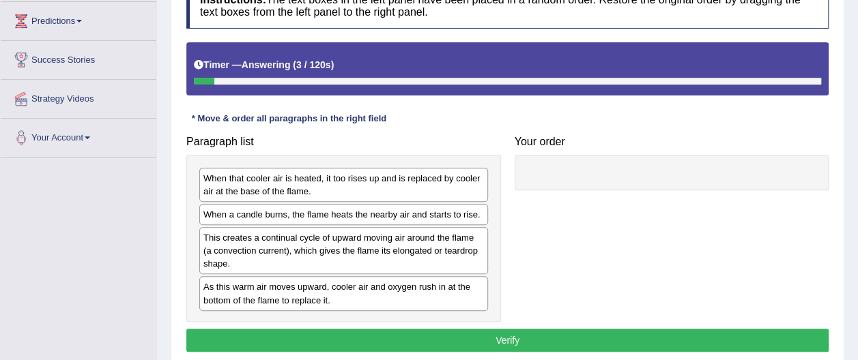
scroll to position [225, 0]
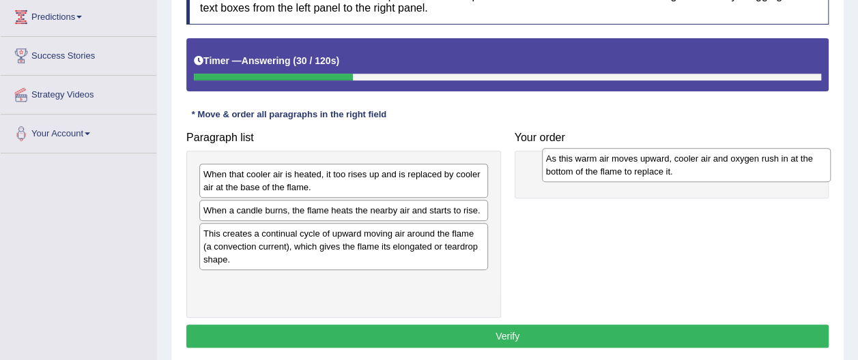
drag, startPoint x: 278, startPoint y: 291, endPoint x: 583, endPoint y: 184, distance: 323.4
click at [605, 164] on div "As this warm air moves upward, cooler air and oxygen rush in at the bottom of t…" at bounding box center [686, 165] width 289 height 34
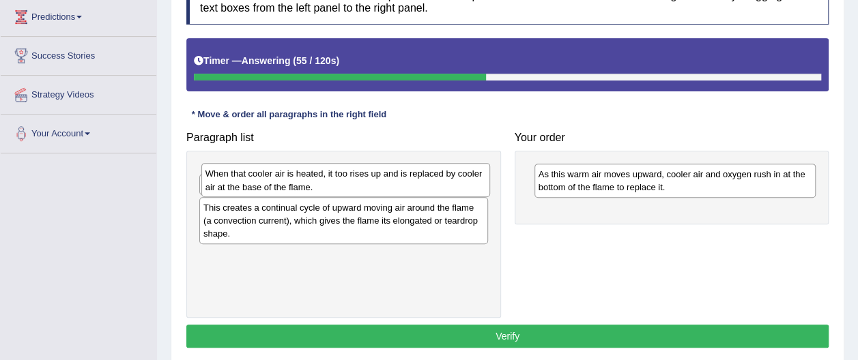
click at [236, 182] on div "When that cooler air is heated, it too rises up and is replaced by cooler air a…" at bounding box center [345, 180] width 289 height 34
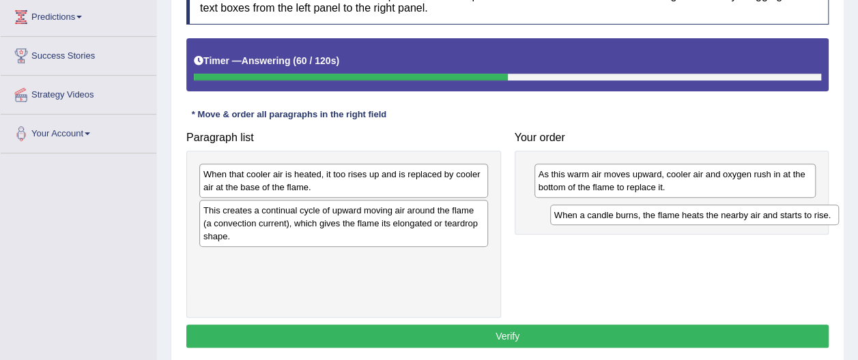
drag, startPoint x: 275, startPoint y: 224, endPoint x: 590, endPoint y: 218, distance: 314.7
click at [593, 219] on div "When a candle burns, the flame heats the nearby air and starts to rise." at bounding box center [694, 215] width 289 height 20
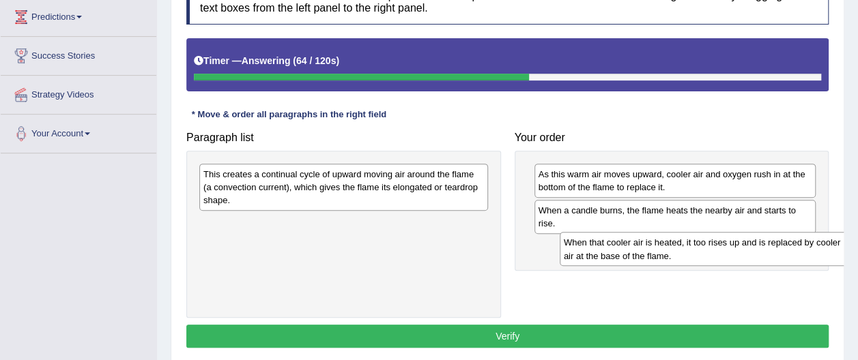
drag, startPoint x: 356, startPoint y: 171, endPoint x: 708, endPoint y: 240, distance: 359.5
click at [710, 240] on div "When that cooler air is heated, it too rises up and is replaced by cooler air a…" at bounding box center [704, 249] width 289 height 34
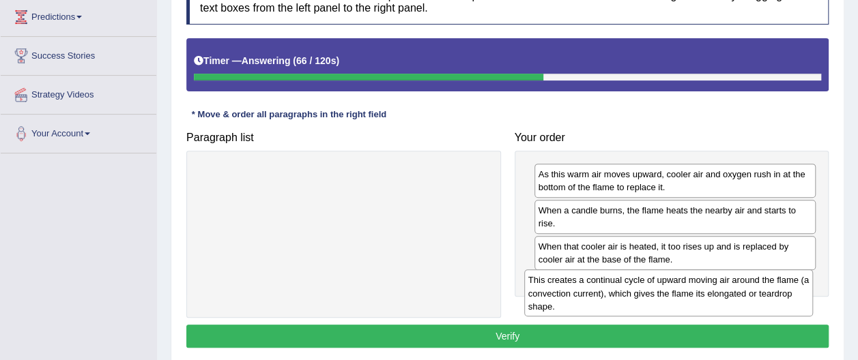
drag, startPoint x: 399, startPoint y: 183, endPoint x: 720, endPoint y: 290, distance: 338.9
click at [722, 289] on div "This creates a continual cycle of upward moving air around the flame (a convect…" at bounding box center [668, 293] width 289 height 47
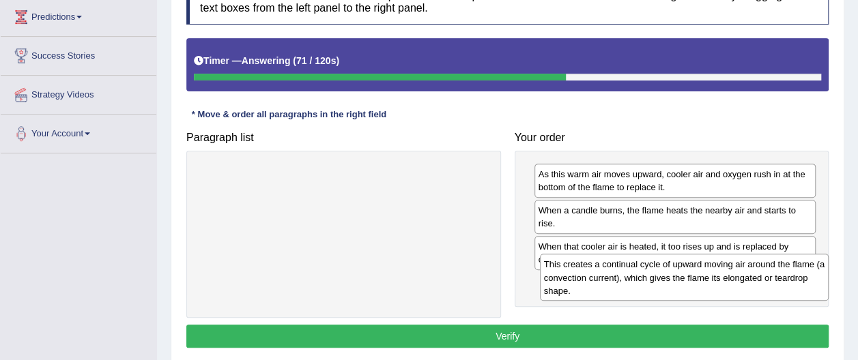
drag, startPoint x: 322, startPoint y: 193, endPoint x: 662, endPoint y: 284, distance: 351.8
click at [662, 284] on div "This creates a continual cycle of upward moving air around the flame (a convect…" at bounding box center [684, 277] width 289 height 47
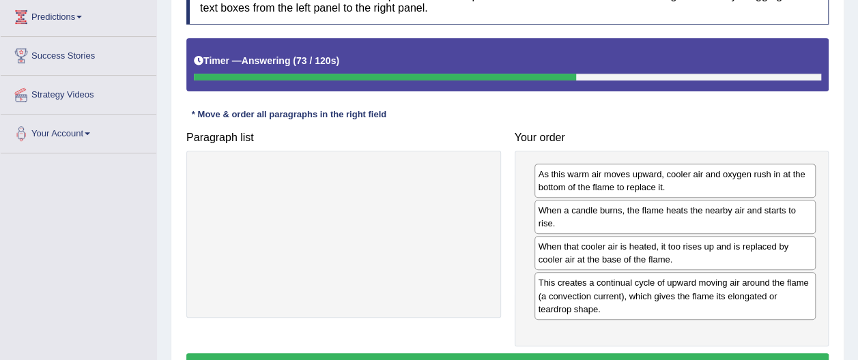
click at [515, 354] on button "Verify" at bounding box center [507, 365] width 642 height 23
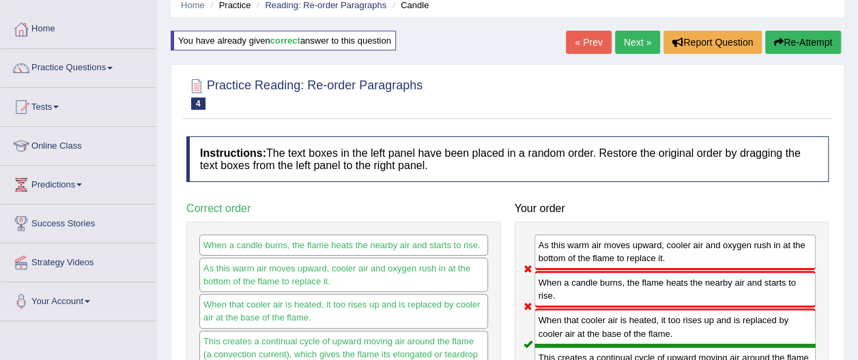
scroll to position [0, 0]
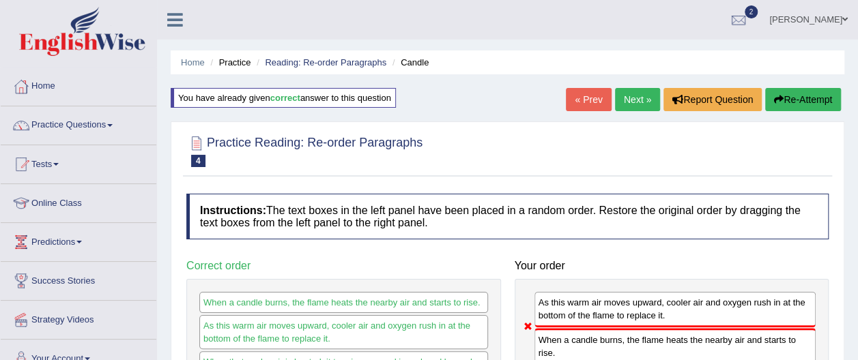
click at [642, 97] on link "Next »" at bounding box center [637, 99] width 45 height 23
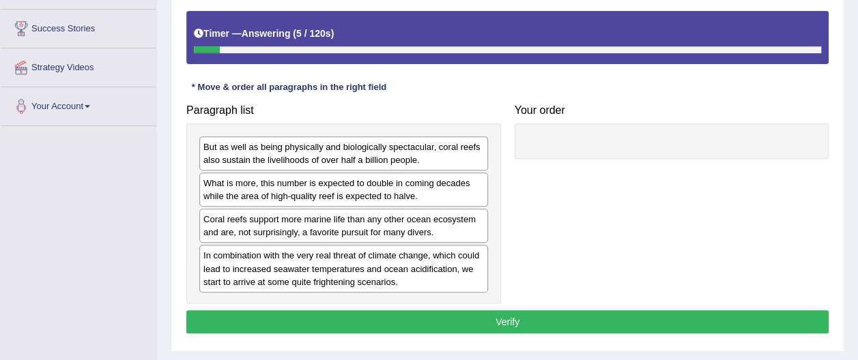
scroll to position [256, 0]
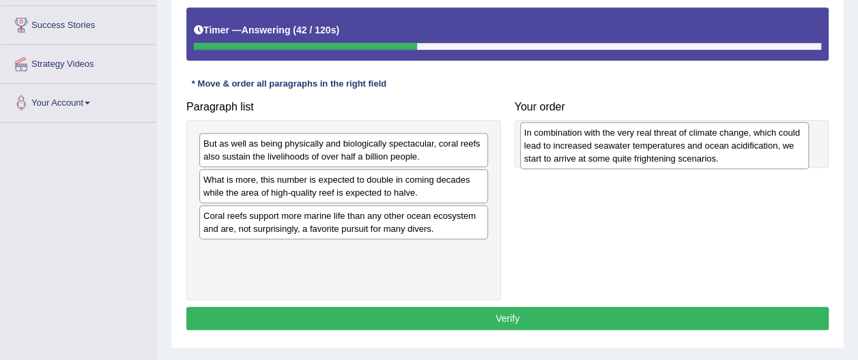
drag, startPoint x: 299, startPoint y: 263, endPoint x: 620, endPoint y: 145, distance: 341.8
click at [620, 145] on div "In combination with the very real threat of climate change, which could lead to…" at bounding box center [664, 145] width 289 height 47
drag, startPoint x: 587, startPoint y: 156, endPoint x: 580, endPoint y: 143, distance: 14.1
click at [580, 143] on div "In combination with the very real threat of climate change, which could lead to…" at bounding box center [670, 143] width 282 height 47
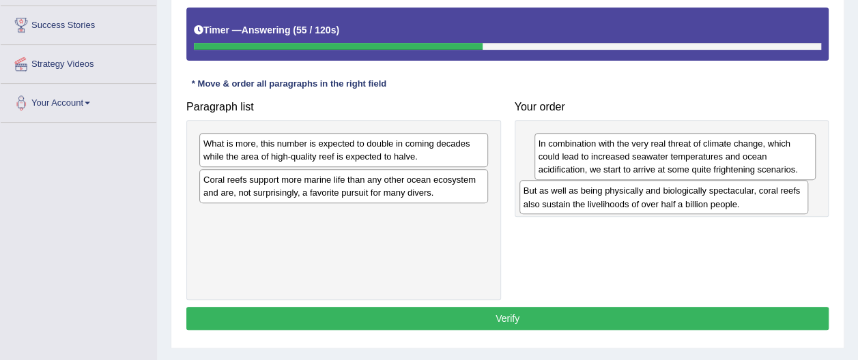
drag, startPoint x: 250, startPoint y: 144, endPoint x: 572, endPoint y: 190, distance: 325.4
click at [570, 191] on div "But as well as being physically and biologically spectacular, coral reefs also …" at bounding box center [663, 197] width 289 height 34
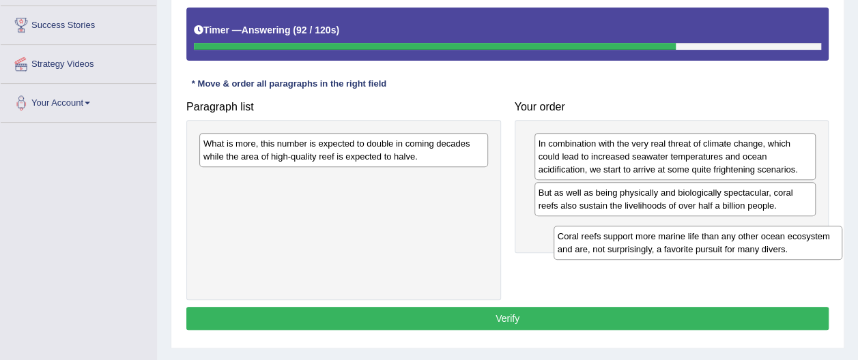
drag, startPoint x: 365, startPoint y: 191, endPoint x: 717, endPoint y: 248, distance: 356.1
click at [717, 248] on div "Coral reefs support more marine life than any other ocean ecosystem and are, no…" at bounding box center [698, 243] width 289 height 34
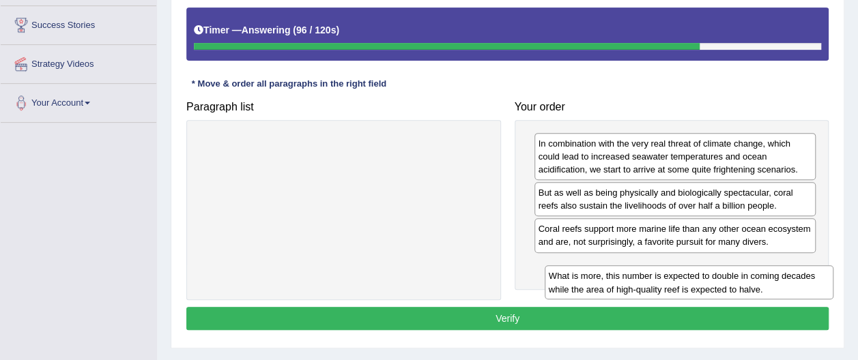
drag, startPoint x: 356, startPoint y: 149, endPoint x: 701, endPoint y: 283, distance: 370.4
click at [701, 283] on div "What is more, this number is expected to double in coming decades while the are…" at bounding box center [689, 282] width 289 height 34
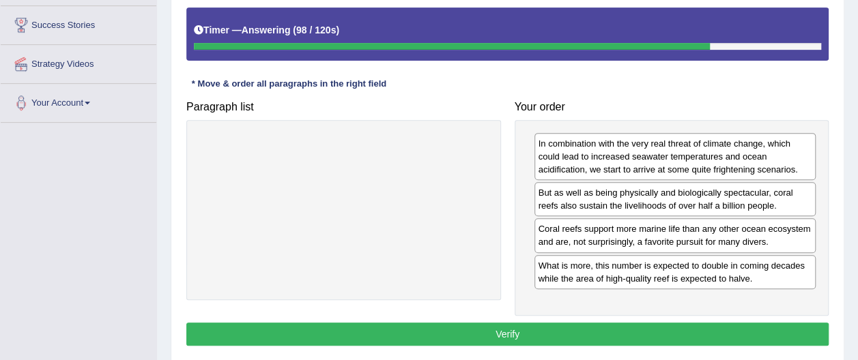
click at [524, 334] on button "Verify" at bounding box center [507, 334] width 642 height 23
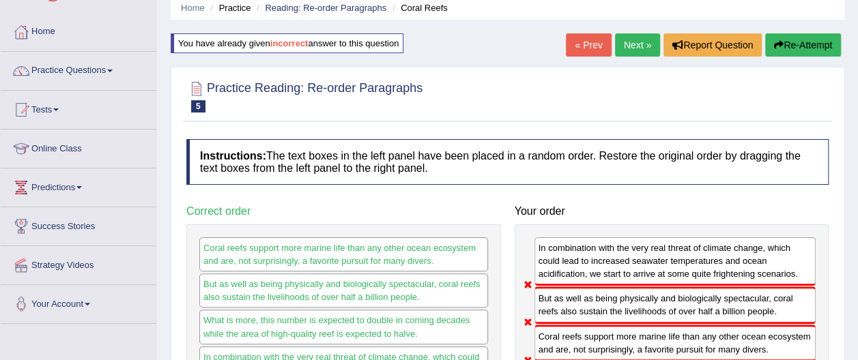
scroll to position [51, 0]
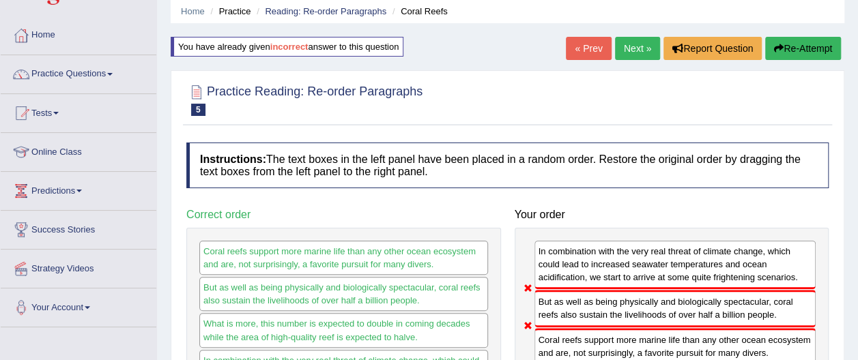
click at [639, 42] on link "Next »" at bounding box center [637, 48] width 45 height 23
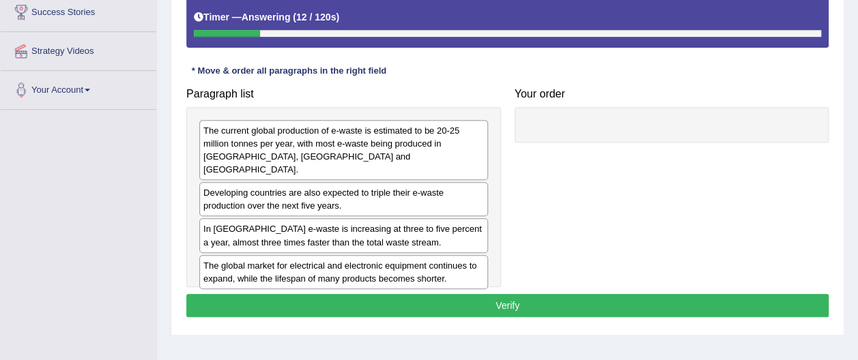
scroll to position [270, 0]
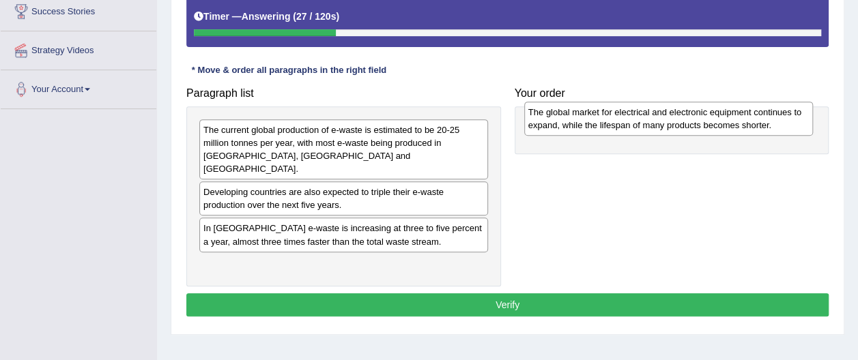
drag, startPoint x: 263, startPoint y: 258, endPoint x: 586, endPoint y: 119, distance: 350.9
click at [585, 118] on div "The global market for electrical and electronic equipment continues to expand, …" at bounding box center [668, 119] width 289 height 34
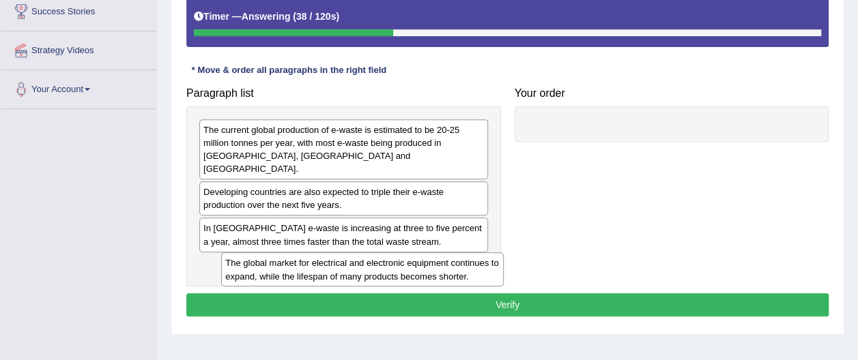
drag, startPoint x: 735, startPoint y: 132, endPoint x: 415, endPoint y: 255, distance: 342.9
click at [416, 257] on div "The global market for electrical and electronic equipment continues to expand, …" at bounding box center [362, 270] width 282 height 34
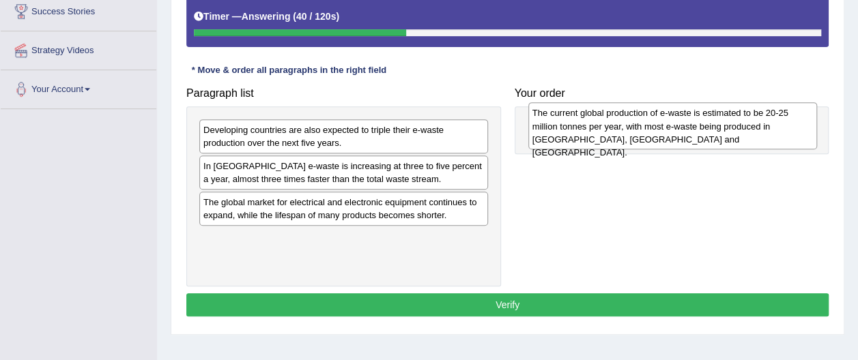
drag, startPoint x: 315, startPoint y: 142, endPoint x: 643, endPoint y: 127, distance: 328.6
click at [643, 127] on div "The current global production of e-waste is estimated to be 20-25 million tonne…" at bounding box center [672, 125] width 289 height 47
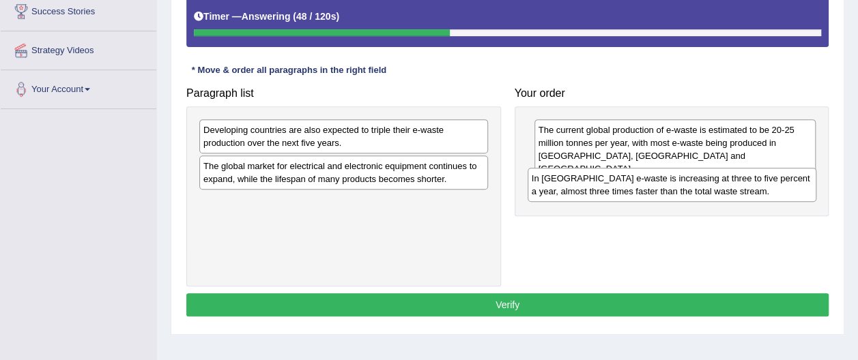
drag, startPoint x: 285, startPoint y: 177, endPoint x: 608, endPoint y: 186, distance: 323.0
click at [609, 187] on div "In Europe e-waste is increasing at three to five percent a year, almost three t…" at bounding box center [672, 185] width 289 height 34
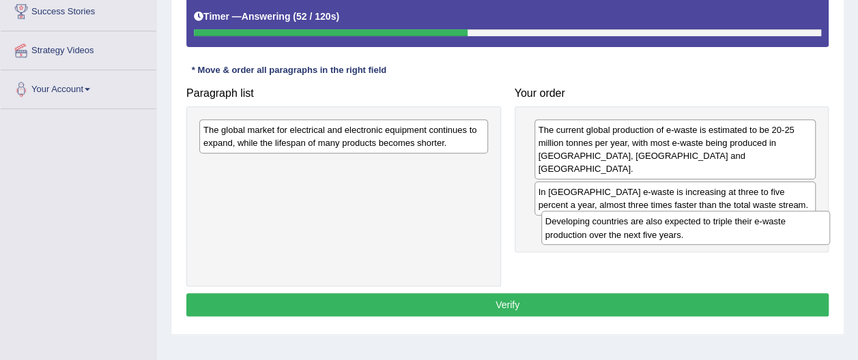
drag, startPoint x: 283, startPoint y: 137, endPoint x: 621, endPoint y: 228, distance: 350.7
click at [621, 228] on div "Developing countries are also expected to triple their e-waste production over …" at bounding box center [685, 228] width 289 height 34
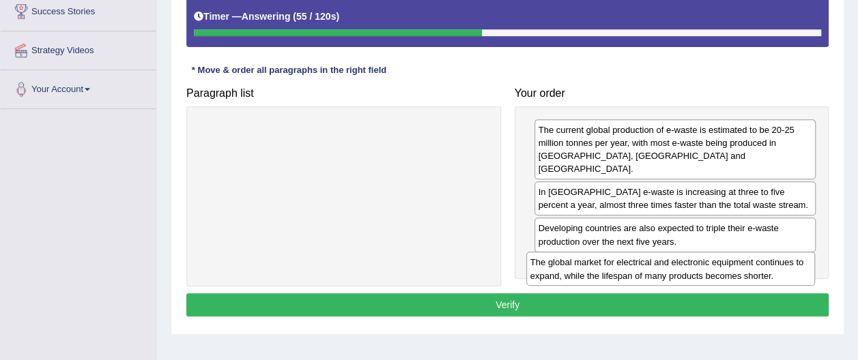
drag, startPoint x: 305, startPoint y: 139, endPoint x: 632, endPoint y: 266, distance: 350.7
click at [632, 266] on div "The global market for electrical and electronic equipment continues to expand, …" at bounding box center [670, 269] width 289 height 34
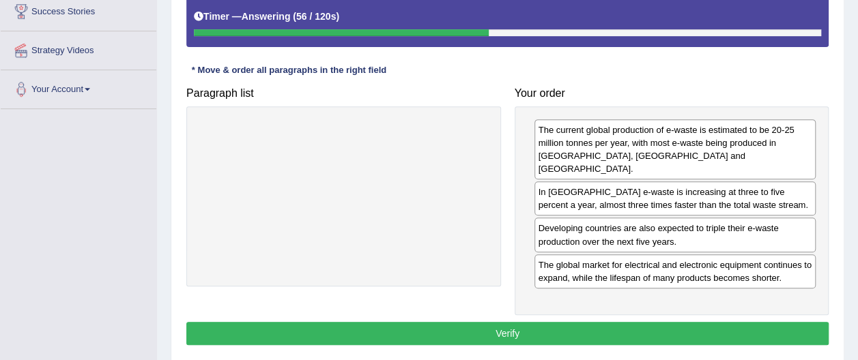
click at [517, 322] on button "Verify" at bounding box center [507, 333] width 642 height 23
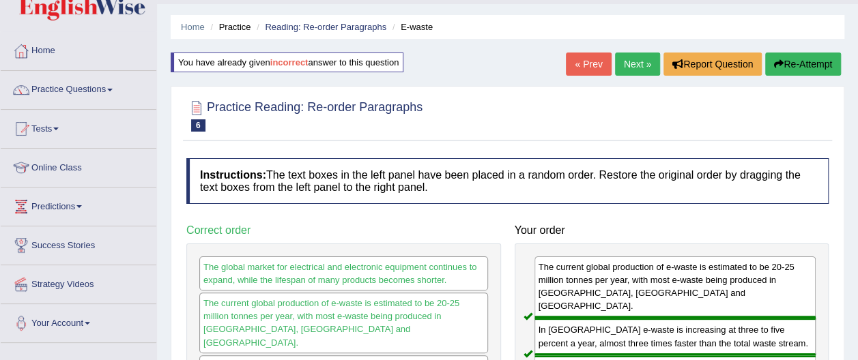
scroll to position [0, 0]
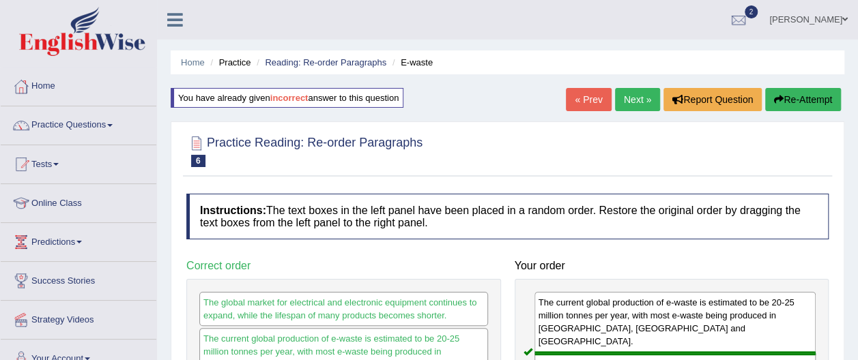
click at [639, 99] on link "Next »" at bounding box center [637, 99] width 45 height 23
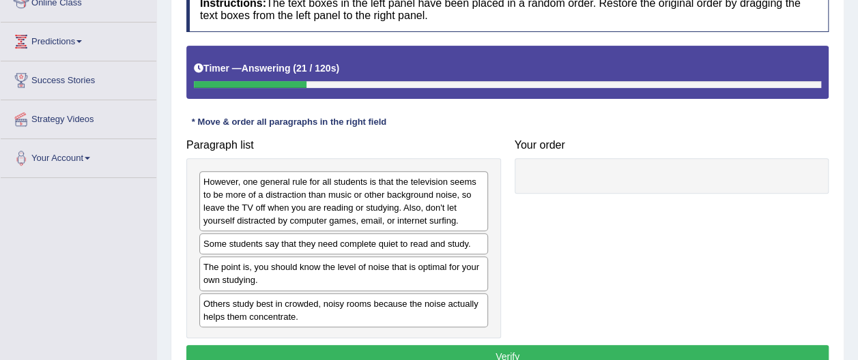
scroll to position [202, 0]
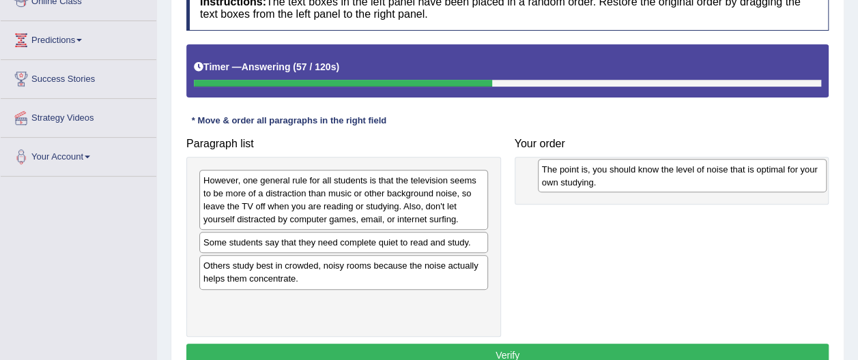
drag, startPoint x: 250, startPoint y: 273, endPoint x: 588, endPoint y: 177, distance: 351.8
click at [588, 177] on div "The point is, you should know the level of noise that is optimal for your own s…" at bounding box center [682, 176] width 289 height 34
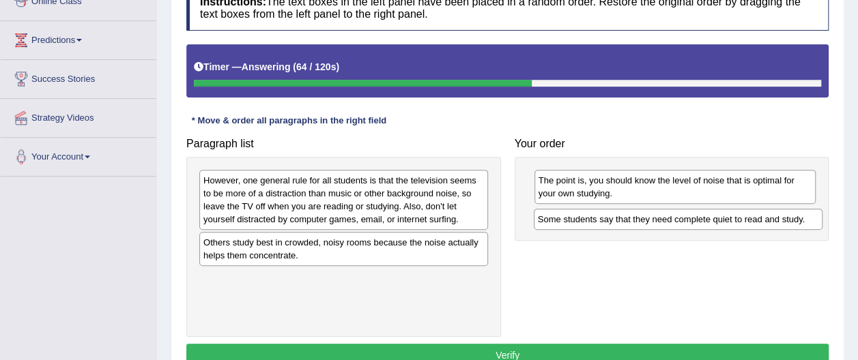
drag, startPoint x: 238, startPoint y: 244, endPoint x: 571, endPoint y: 223, distance: 334.5
click at [571, 223] on div "Some students say that they need complete quiet to read and study." at bounding box center [678, 219] width 289 height 20
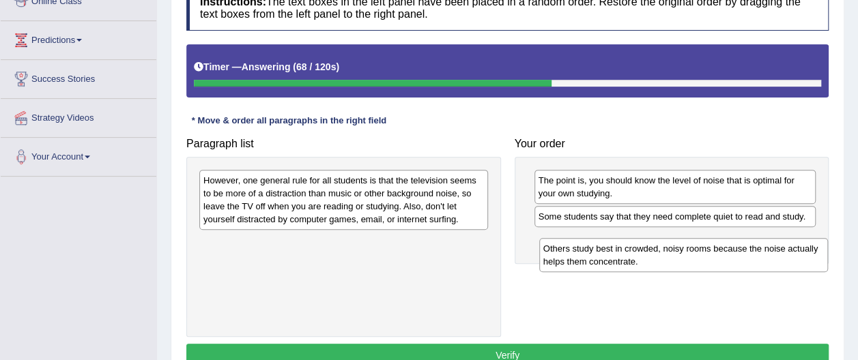
drag, startPoint x: 291, startPoint y: 250, endPoint x: 631, endPoint y: 257, distance: 340.0
click at [631, 257] on div "Others study best in crowded, noisy rooms because the noise actually helps them…" at bounding box center [683, 255] width 289 height 34
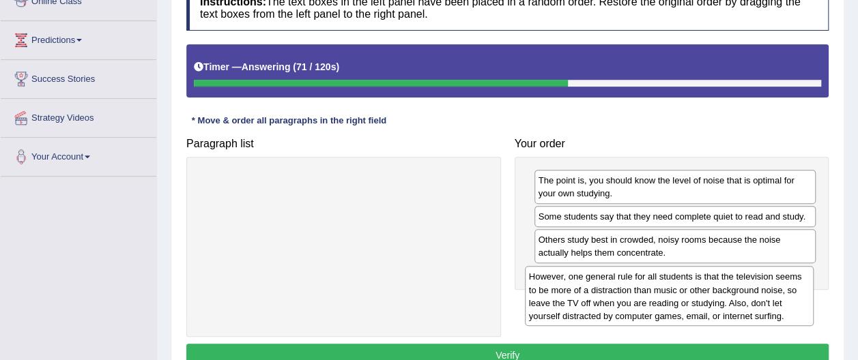
drag, startPoint x: 281, startPoint y: 207, endPoint x: 606, endPoint y: 300, distance: 337.9
click at [607, 302] on div "However, one general rule for all students is that the television seems to be m…" at bounding box center [669, 296] width 289 height 60
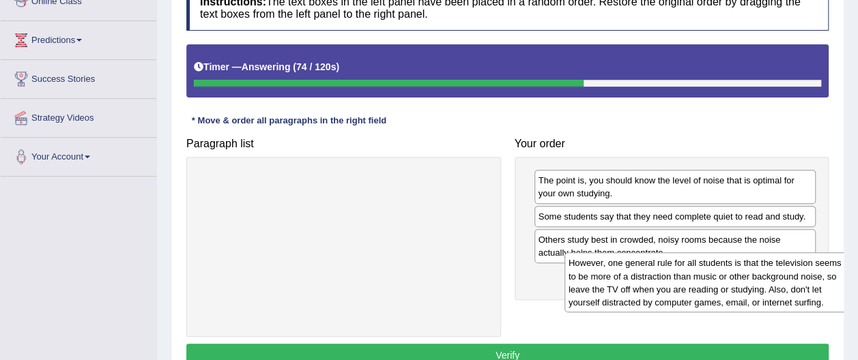
drag, startPoint x: 358, startPoint y: 203, endPoint x: 720, endPoint y: 283, distance: 371.1
click at [720, 283] on div "However, one general rule for all students is that the television seems to be m…" at bounding box center [708, 283] width 289 height 60
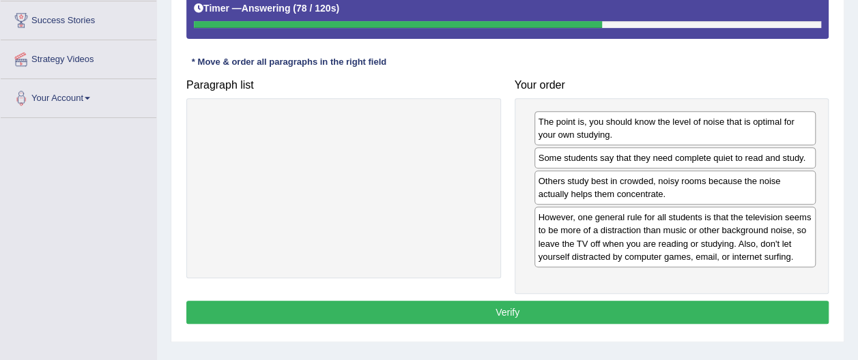
scroll to position [265, 0]
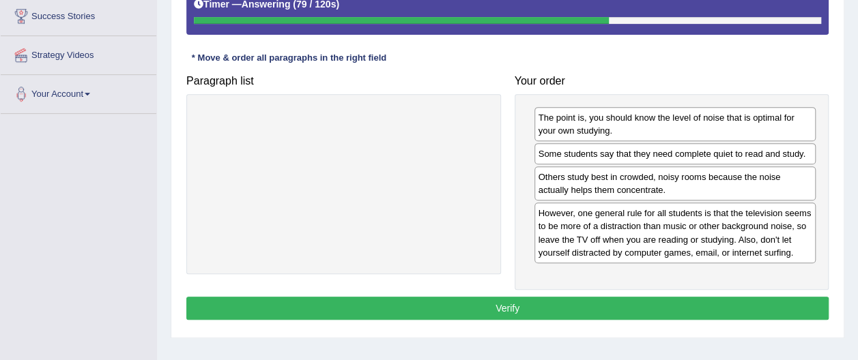
click at [510, 303] on button "Verify" at bounding box center [507, 308] width 642 height 23
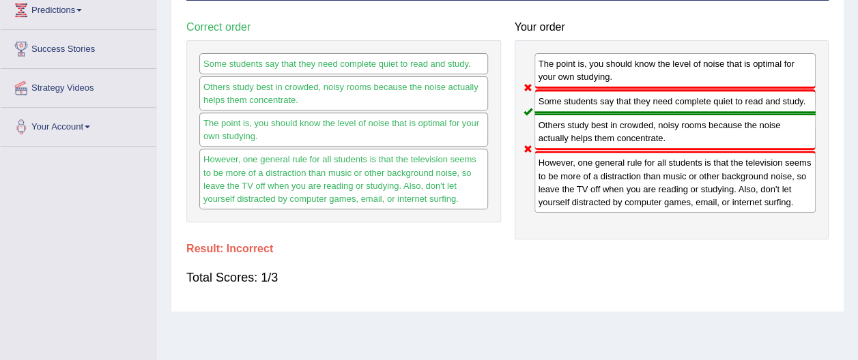
scroll to position [240, 0]
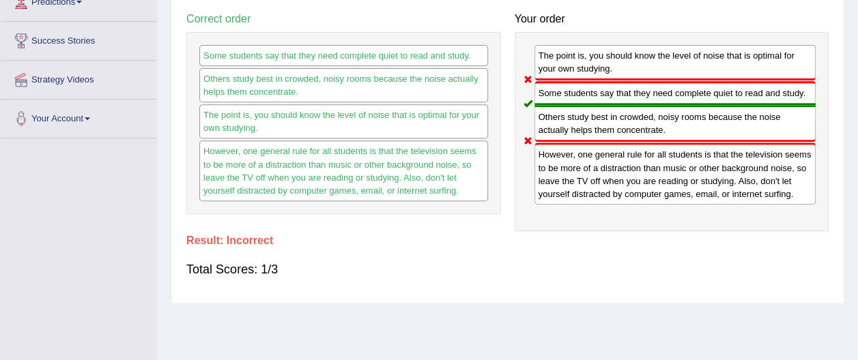
drag, startPoint x: 857, startPoint y: 164, endPoint x: 863, endPoint y: 132, distance: 32.1
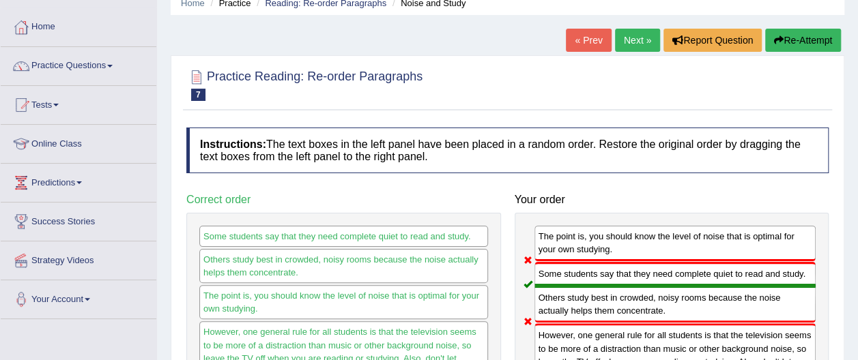
scroll to position [55, 0]
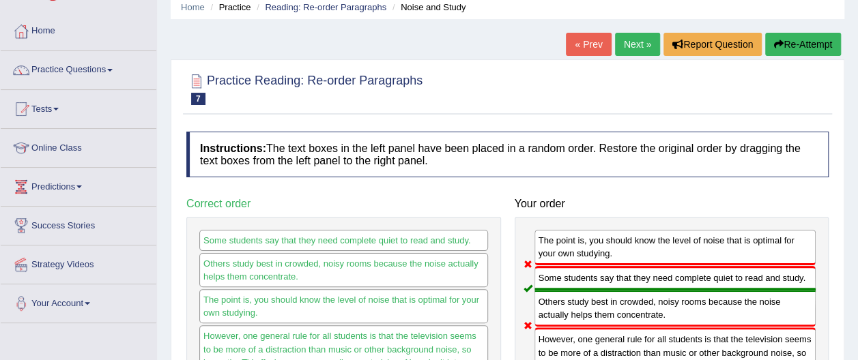
click at [642, 45] on link "Next »" at bounding box center [637, 44] width 45 height 23
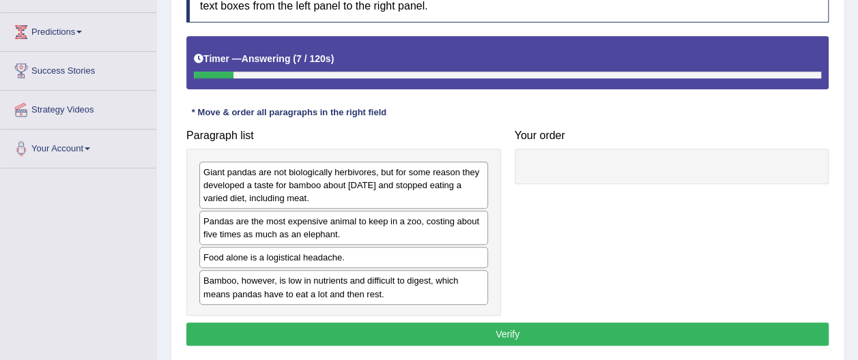
scroll to position [212, 0]
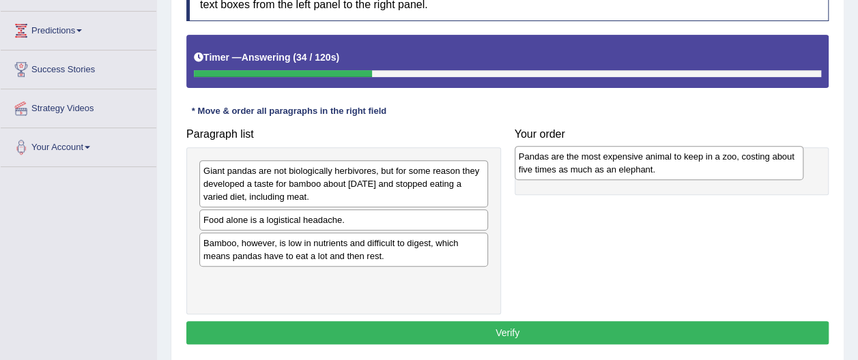
drag, startPoint x: 270, startPoint y: 228, endPoint x: 587, endPoint y: 164, distance: 323.1
click at [587, 164] on div "Pandas are the most expensive animal to keep in a zoo, costing about five times…" at bounding box center [659, 163] width 289 height 34
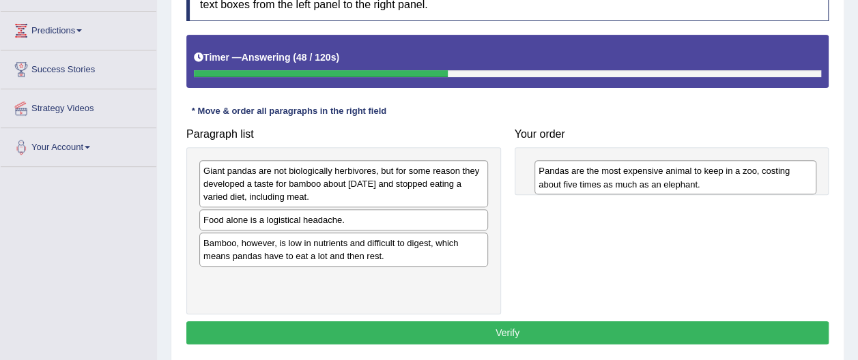
click at [672, 182] on div "Pandas are the most expensive animal to keep in a zoo, costing about five times…" at bounding box center [675, 177] width 282 height 34
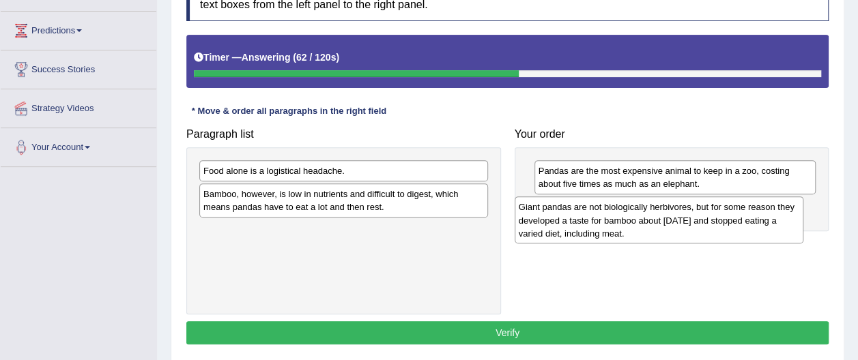
drag, startPoint x: 300, startPoint y: 188, endPoint x: 616, endPoint y: 225, distance: 318.1
click at [616, 225] on div "Giant pandas are not biologically herbivores, but for some reason they develope…" at bounding box center [659, 220] width 289 height 47
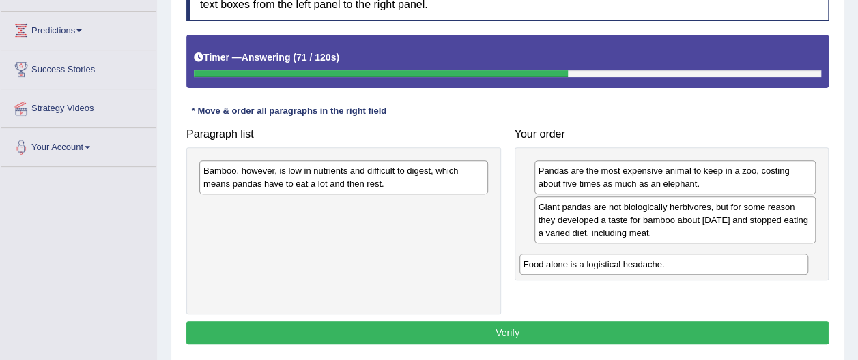
drag, startPoint x: 302, startPoint y: 173, endPoint x: 625, endPoint y: 262, distance: 334.8
click at [625, 263] on div "Food alone is a logistical headache." at bounding box center [663, 264] width 289 height 20
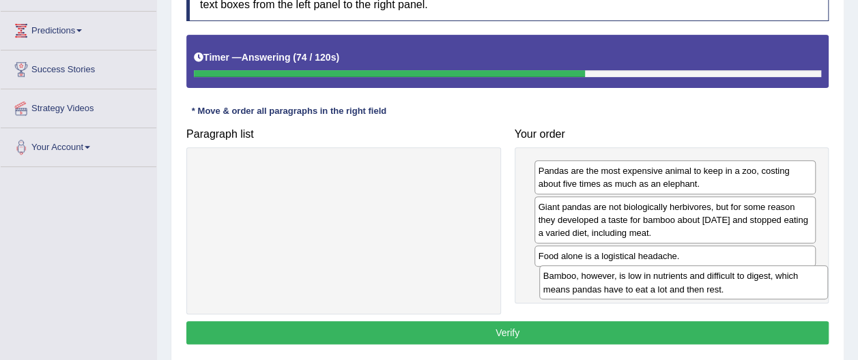
drag, startPoint x: 332, startPoint y: 175, endPoint x: 662, endPoint y: 279, distance: 346.2
click at [670, 281] on div "Bamboo, however, is low in nutrients and difficult to digest, which means panda…" at bounding box center [683, 282] width 289 height 34
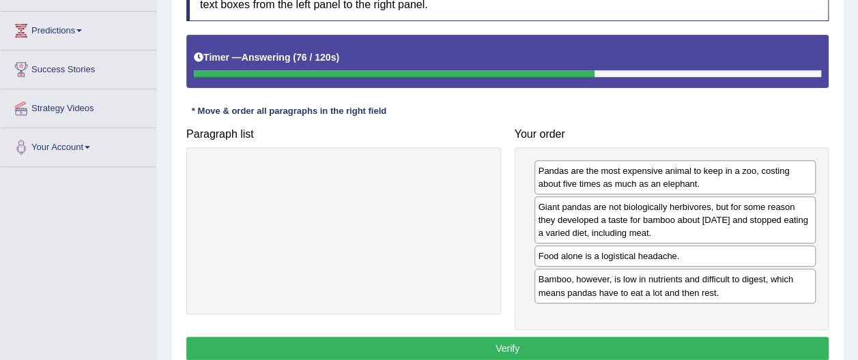
click at [511, 347] on button "Verify" at bounding box center [507, 348] width 642 height 23
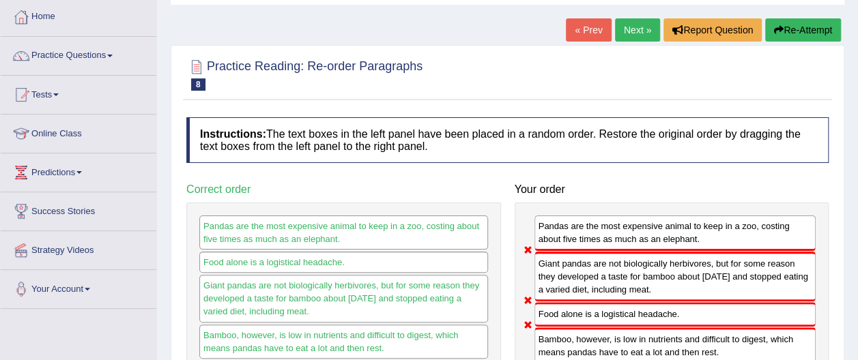
scroll to position [60, 0]
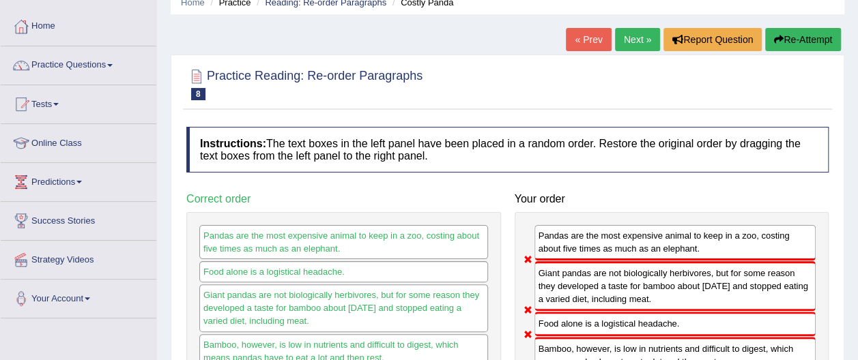
click at [817, 42] on button "Re-Attempt" at bounding box center [803, 39] width 76 height 23
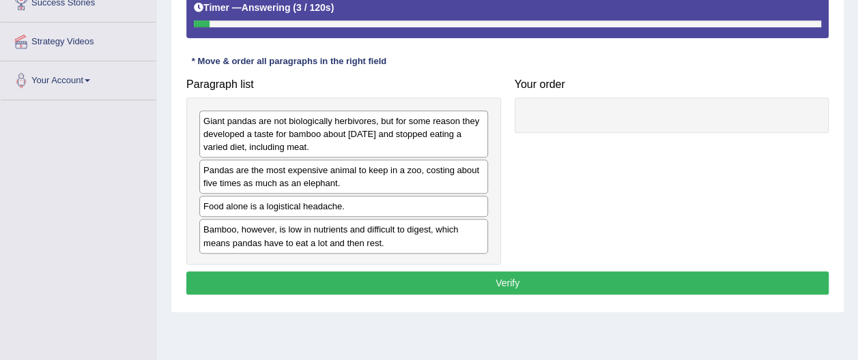
scroll to position [281, 0]
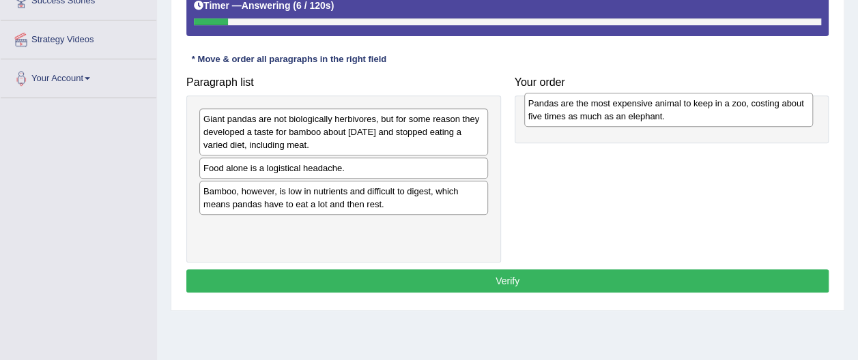
drag, startPoint x: 302, startPoint y: 182, endPoint x: 627, endPoint y: 118, distance: 331.0
click at [627, 118] on div "Pandas are the most expensive animal to keep in a zoo, costing about five times…" at bounding box center [668, 110] width 289 height 34
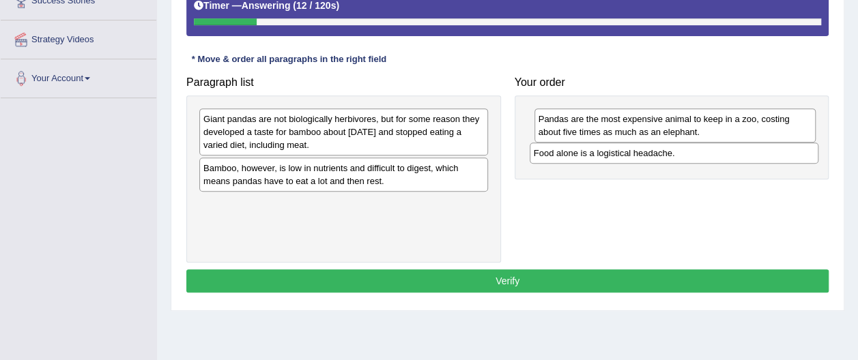
drag, startPoint x: 291, startPoint y: 171, endPoint x: 622, endPoint y: 156, distance: 331.4
click at [622, 156] on div "Food alone is a logistical headache." at bounding box center [674, 153] width 289 height 20
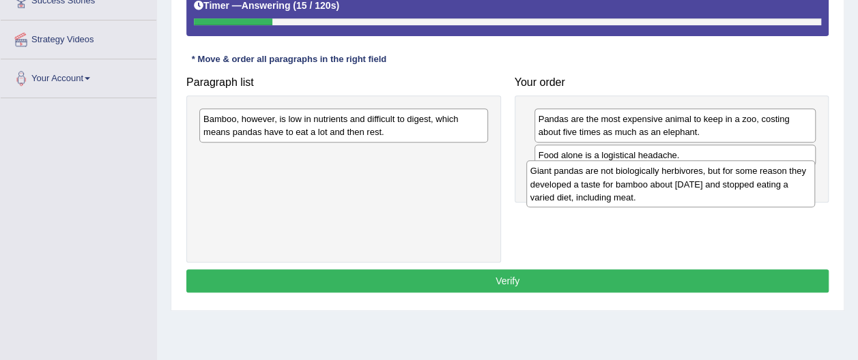
drag, startPoint x: 261, startPoint y: 132, endPoint x: 583, endPoint y: 186, distance: 326.5
click at [583, 186] on div "Giant pandas are not biologically herbivores, but for some reason they develope…" at bounding box center [670, 183] width 289 height 47
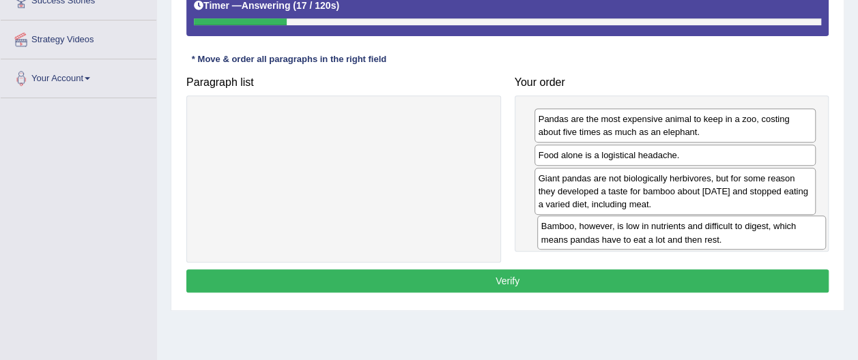
drag, startPoint x: 356, startPoint y: 130, endPoint x: 691, endPoint y: 238, distance: 352.0
click at [691, 238] on div "Bamboo, however, is low in nutrients and difficult to digest, which means panda…" at bounding box center [681, 233] width 289 height 34
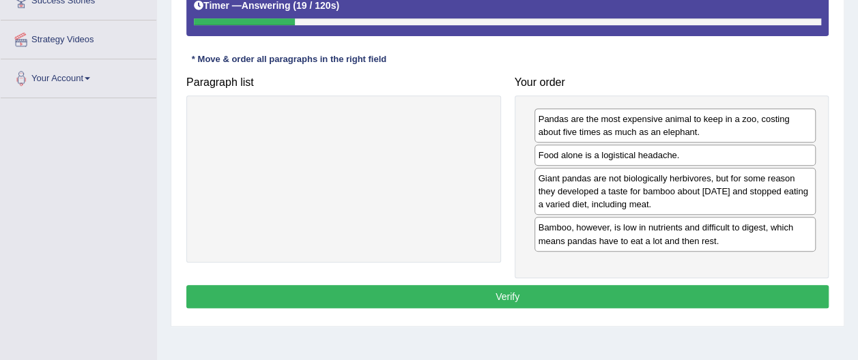
click at [512, 292] on button "Verify" at bounding box center [507, 296] width 642 height 23
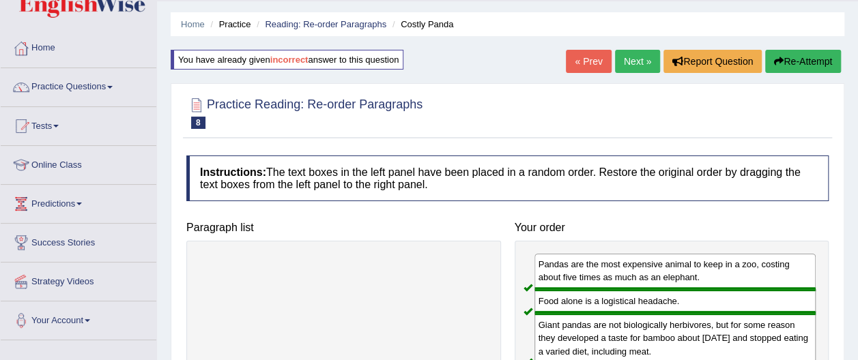
scroll to position [38, 0]
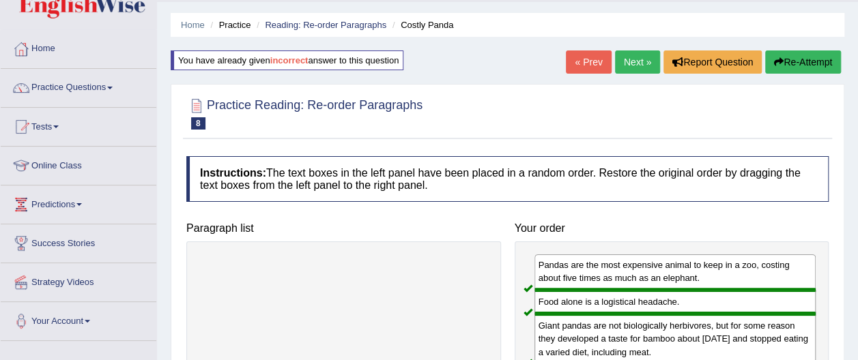
click at [590, 63] on link "« Prev" at bounding box center [588, 62] width 45 height 23
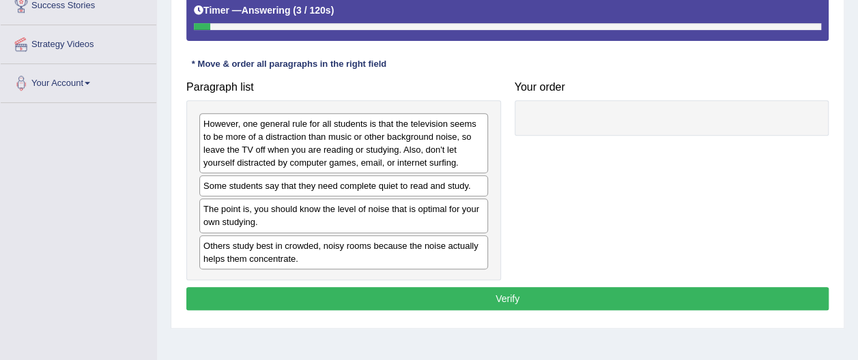
scroll to position [277, 0]
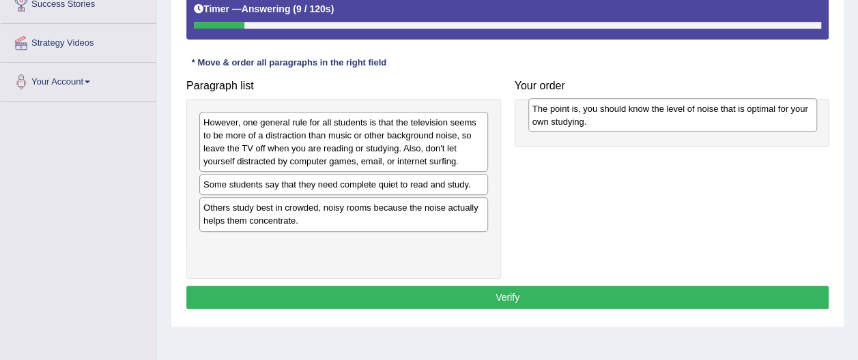
drag, startPoint x: 251, startPoint y: 218, endPoint x: 580, endPoint y: 120, distance: 343.3
click at [580, 120] on div "The point is, you should know the level of noise that is optimal for your own s…" at bounding box center [672, 115] width 289 height 34
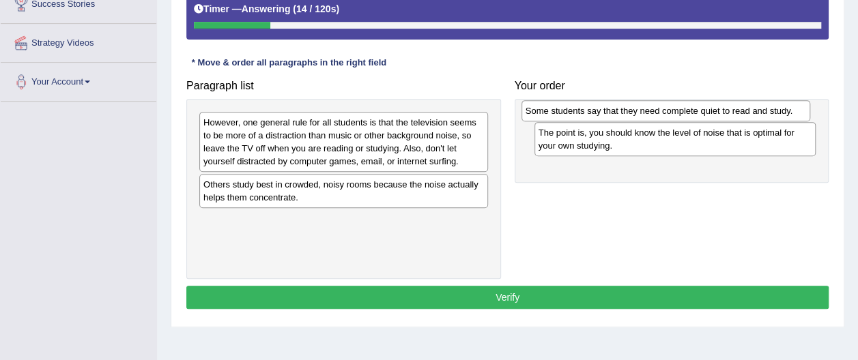
drag, startPoint x: 302, startPoint y: 184, endPoint x: 624, endPoint y: 111, distance: 330.3
click at [624, 111] on div "Some students say that they need complete quiet to read and study." at bounding box center [665, 110] width 289 height 20
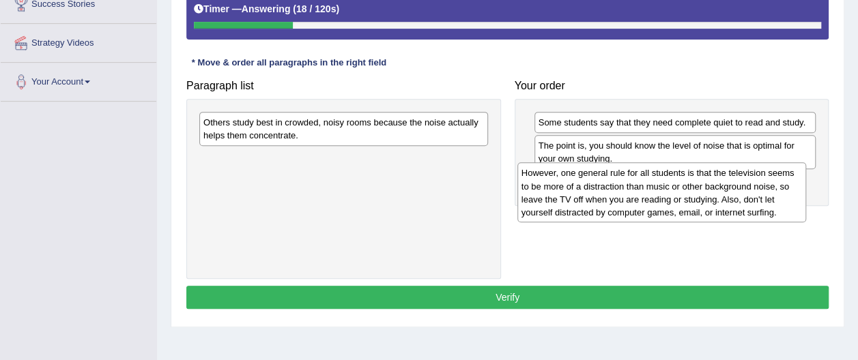
drag, startPoint x: 292, startPoint y: 142, endPoint x: 610, endPoint y: 193, distance: 322.1
click at [610, 193] on div "However, one general rule for all students is that the television seems to be m…" at bounding box center [661, 192] width 289 height 60
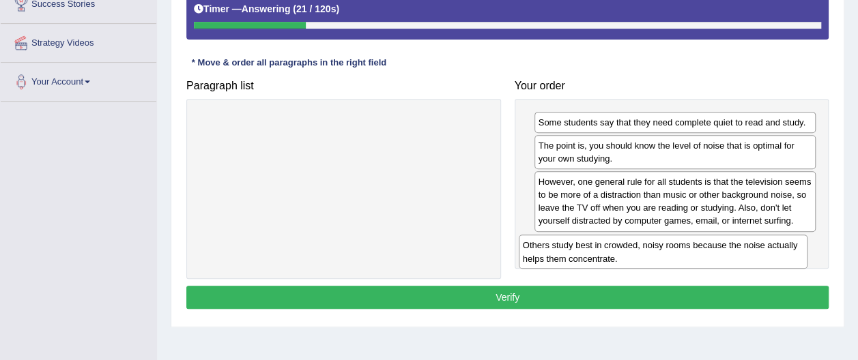
drag, startPoint x: 299, startPoint y: 126, endPoint x: 618, endPoint y: 247, distance: 341.1
click at [618, 248] on div "Others study best in crowded, noisy rooms because the noise actually helps them…" at bounding box center [663, 252] width 289 height 34
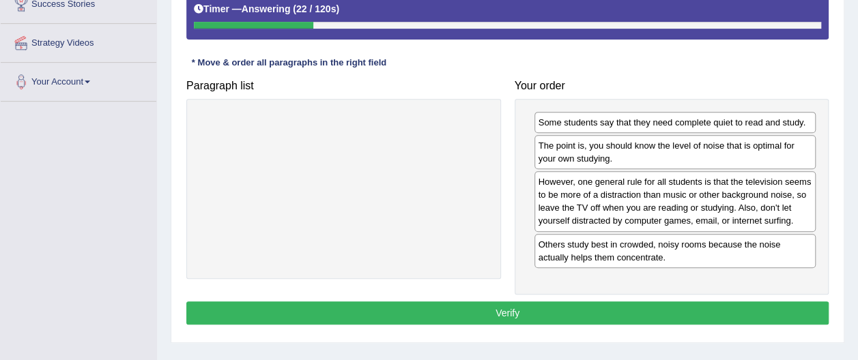
click at [506, 310] on button "Verify" at bounding box center [507, 313] width 642 height 23
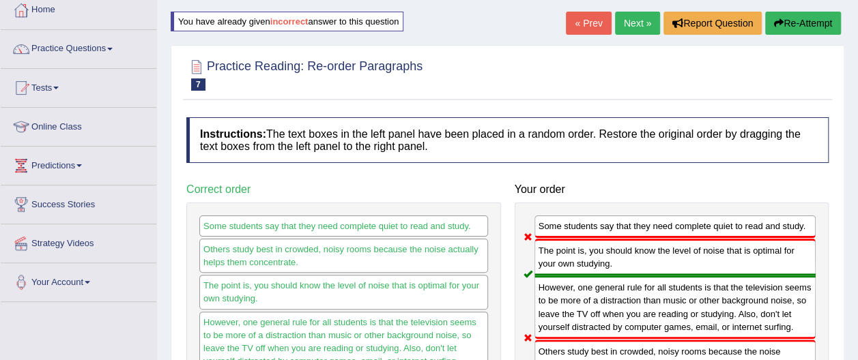
scroll to position [59, 0]
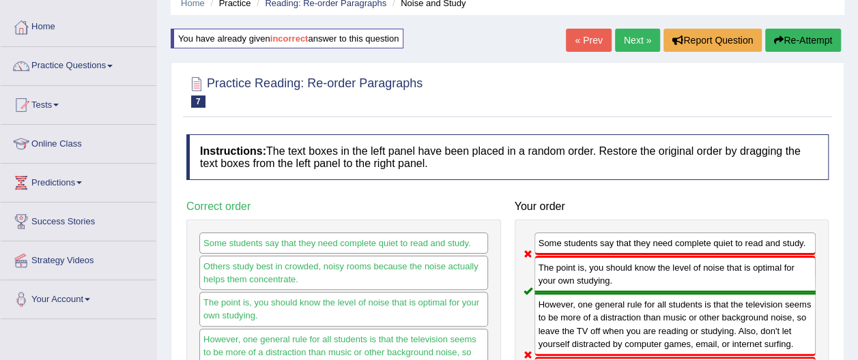
click at [804, 40] on button "Re-Attempt" at bounding box center [803, 40] width 76 height 23
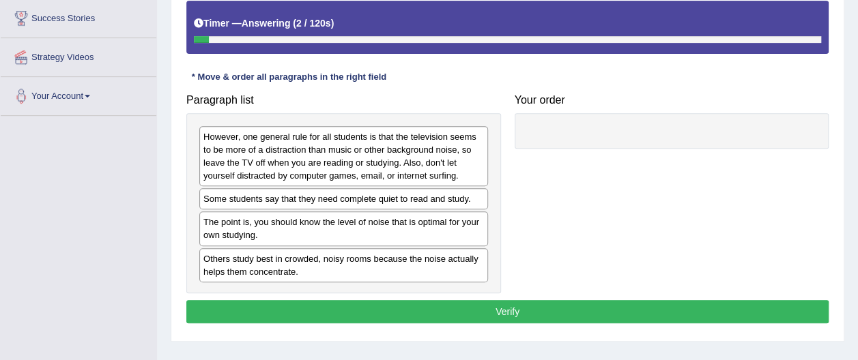
scroll to position [278, 0]
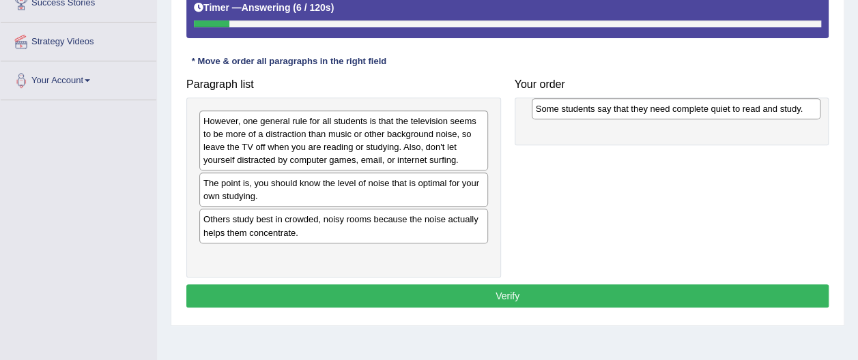
drag, startPoint x: 304, startPoint y: 184, endPoint x: 637, endPoint y: 109, distance: 342.1
click at [637, 111] on div "Some students say that they need complete quiet to read and study." at bounding box center [676, 108] width 289 height 20
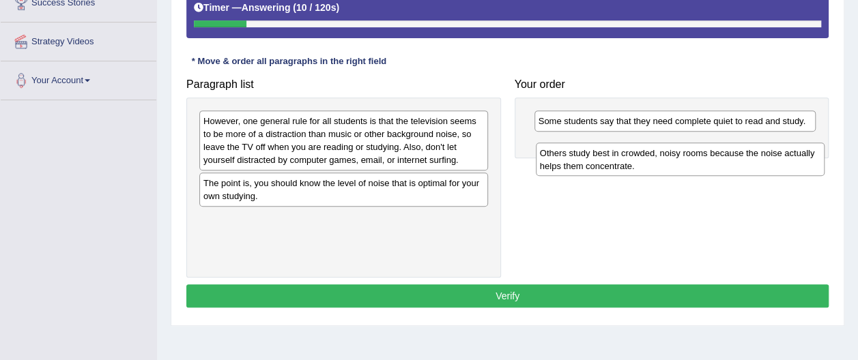
drag, startPoint x: 289, startPoint y: 227, endPoint x: 624, endPoint y: 157, distance: 341.6
click at [624, 158] on div "Others study best in crowded, noisy rooms because the noise actually helps them…" at bounding box center [680, 160] width 289 height 34
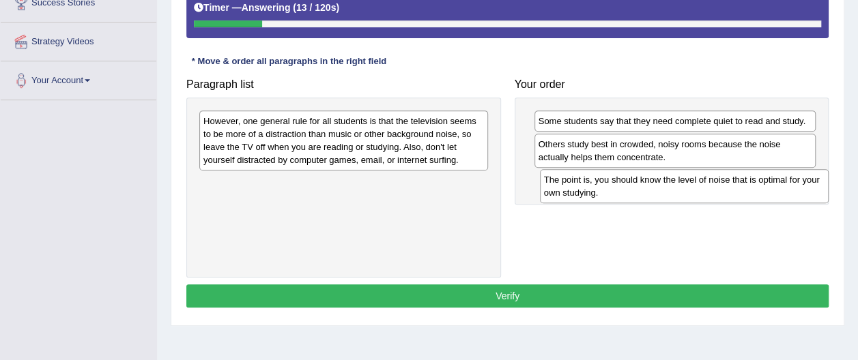
drag, startPoint x: 294, startPoint y: 191, endPoint x: 622, endPoint y: 186, distance: 328.3
click at [629, 185] on div "The point is, you should know the level of noise that is optimal for your own s…" at bounding box center [684, 186] width 289 height 34
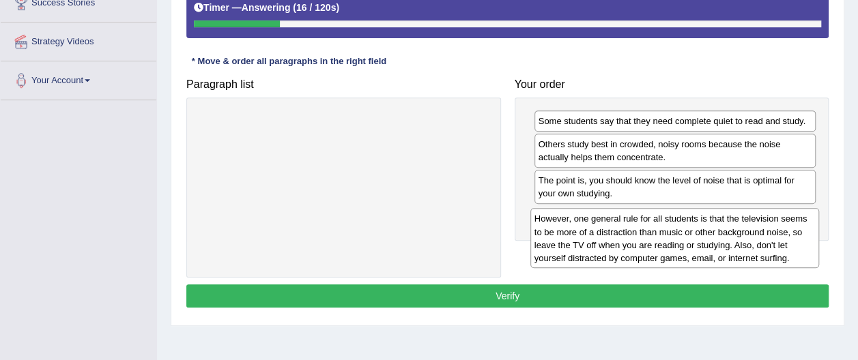
drag, startPoint x: 400, startPoint y: 148, endPoint x: 724, endPoint y: 245, distance: 338.4
click at [725, 244] on div "However, one general rule for all students is that the television seems to be m…" at bounding box center [674, 238] width 289 height 60
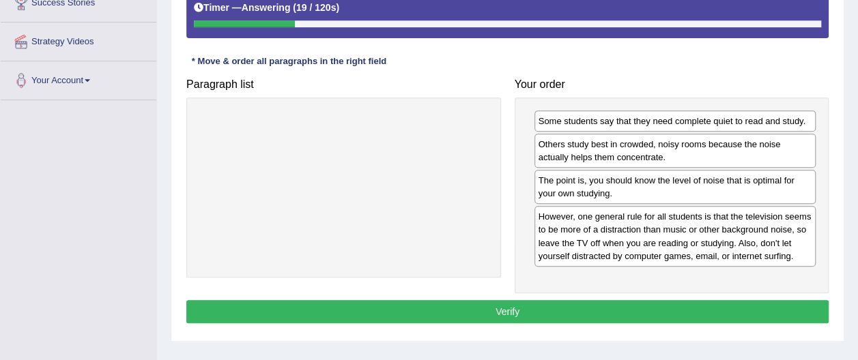
click at [513, 310] on button "Verify" at bounding box center [507, 311] width 642 height 23
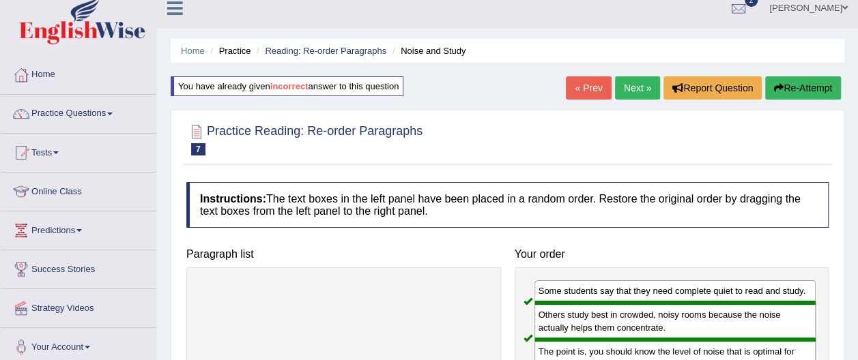
scroll to position [8, 0]
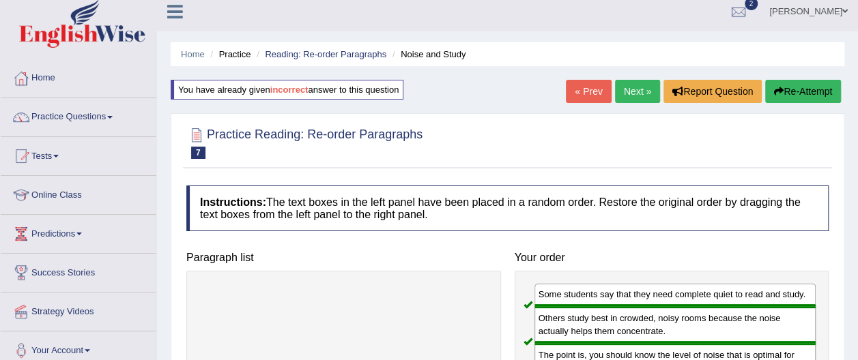
click at [644, 91] on link "Next »" at bounding box center [637, 91] width 45 height 23
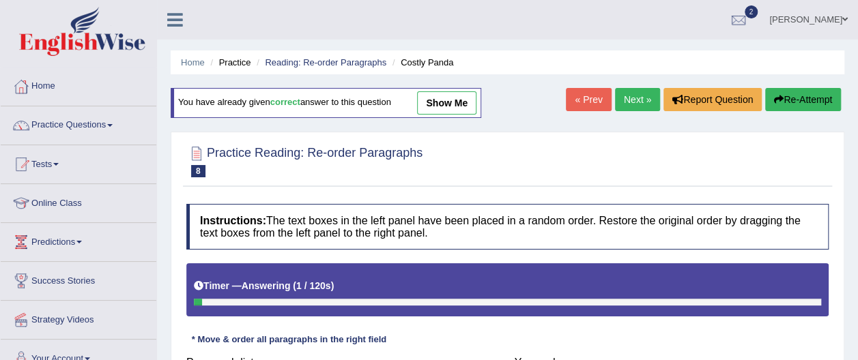
click at [647, 102] on link "Next »" at bounding box center [637, 99] width 45 height 23
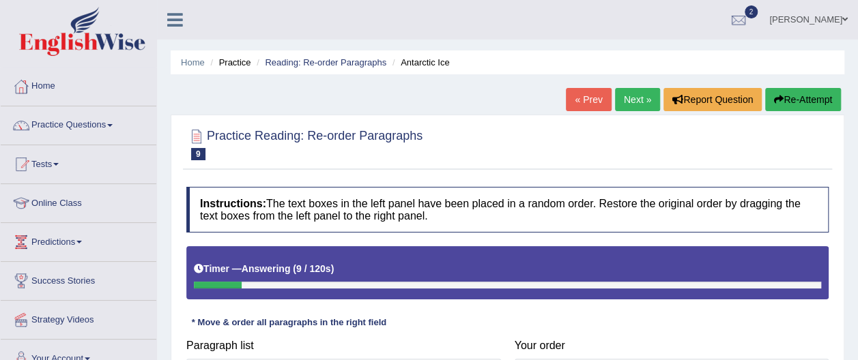
click at [629, 101] on link "Next »" at bounding box center [637, 99] width 45 height 23
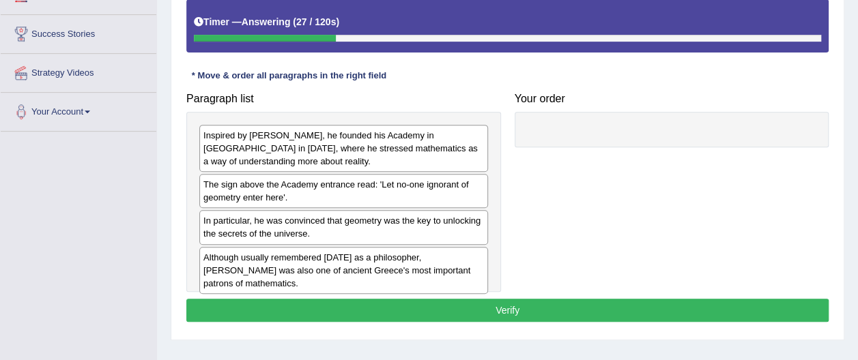
scroll to position [248, 0]
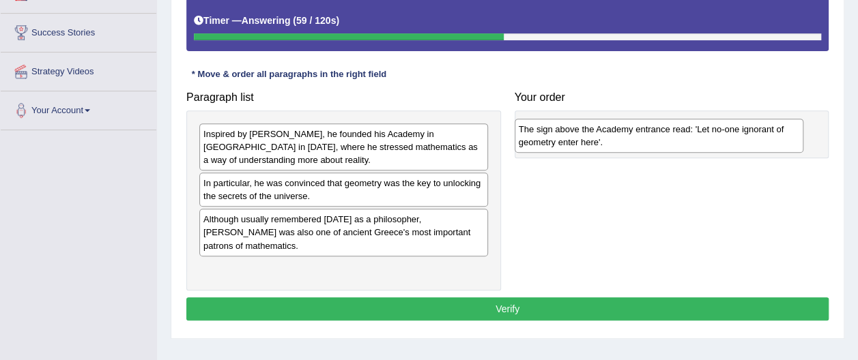
drag, startPoint x: 251, startPoint y: 195, endPoint x: 566, endPoint y: 142, distance: 319.8
click at [566, 142] on div "The sign above the Academy entrance read: 'Let no-one ignorant of geometry ente…" at bounding box center [659, 136] width 289 height 34
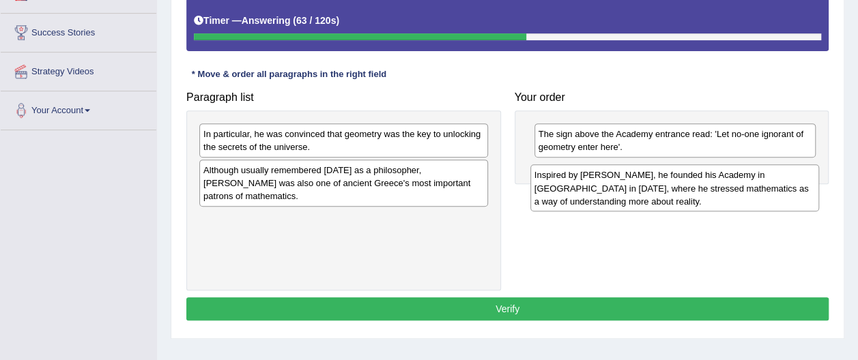
drag, startPoint x: 249, startPoint y: 150, endPoint x: 580, endPoint y: 191, distance: 333.5
click at [580, 191] on div "Inspired by [PERSON_NAME], he founded his Academy in [GEOGRAPHIC_DATA] in [DATE…" at bounding box center [674, 187] width 289 height 47
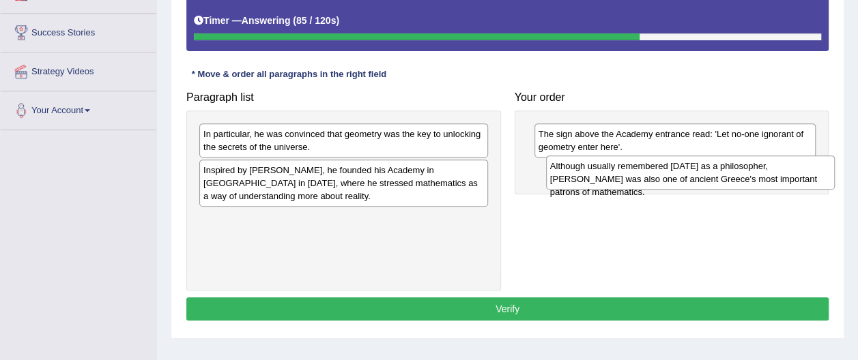
drag, startPoint x: 256, startPoint y: 180, endPoint x: 599, endPoint y: 173, distance: 342.7
click at [599, 173] on div "Although usually remembered [DATE] as a philosopher, [PERSON_NAME] was also one…" at bounding box center [690, 173] width 289 height 34
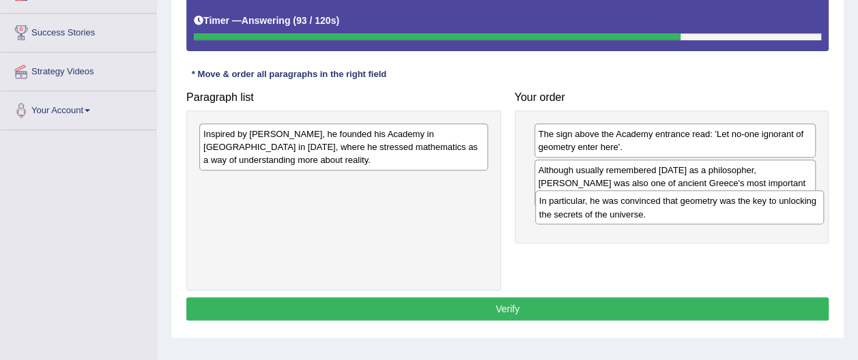
drag, startPoint x: 293, startPoint y: 137, endPoint x: 625, endPoint y: 203, distance: 338.2
click at [625, 203] on div "In particular, he was convinced that geometry was the key to unlocking the secr…" at bounding box center [679, 207] width 289 height 34
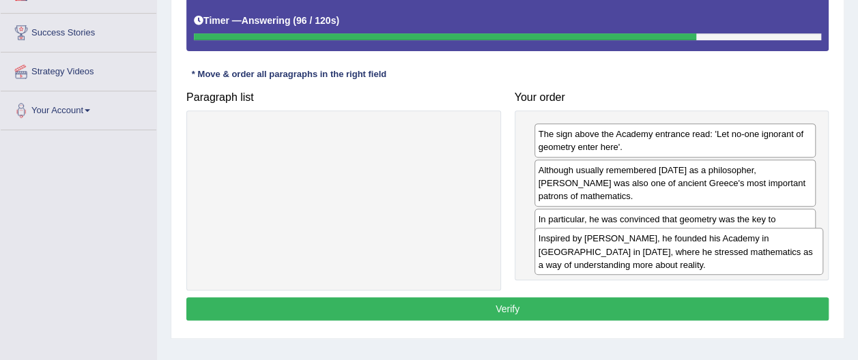
drag, startPoint x: 397, startPoint y: 154, endPoint x: 731, endPoint y: 257, distance: 349.3
click at [732, 259] on div "Inspired by [PERSON_NAME], he founded his Academy in [GEOGRAPHIC_DATA] in [DATE…" at bounding box center [678, 251] width 289 height 47
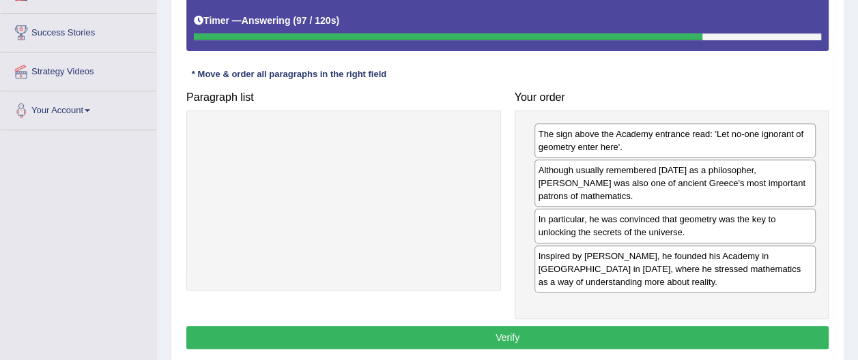
click at [498, 326] on button "Verify" at bounding box center [507, 337] width 642 height 23
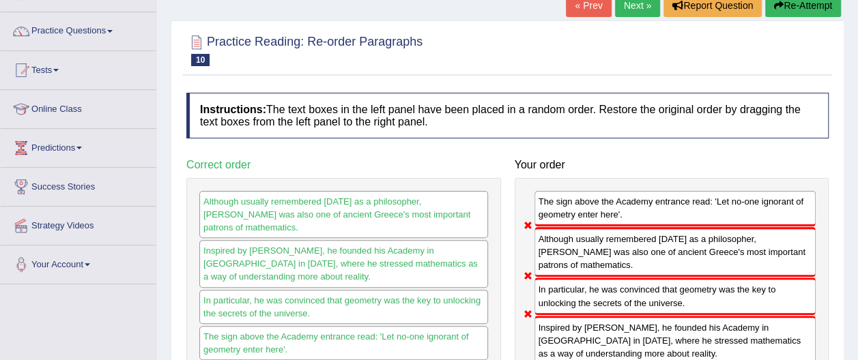
scroll to position [73, 0]
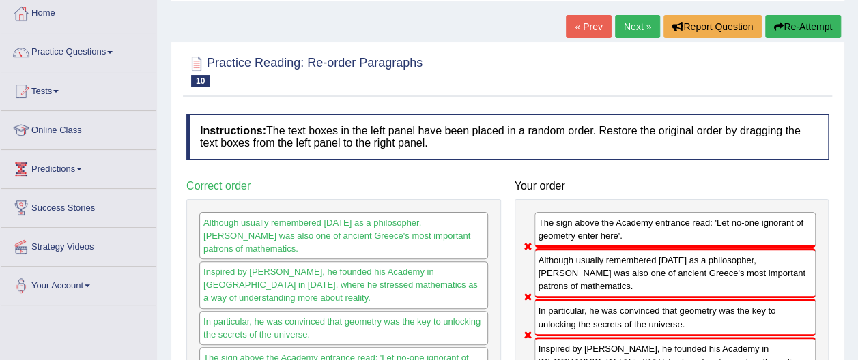
click at [802, 29] on button "Re-Attempt" at bounding box center [803, 26] width 76 height 23
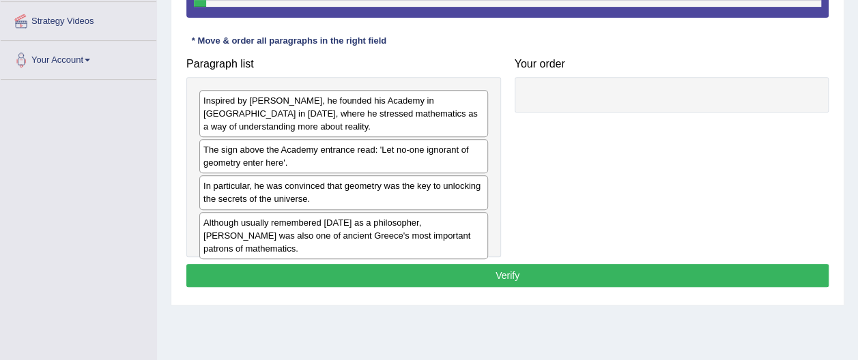
scroll to position [309, 0]
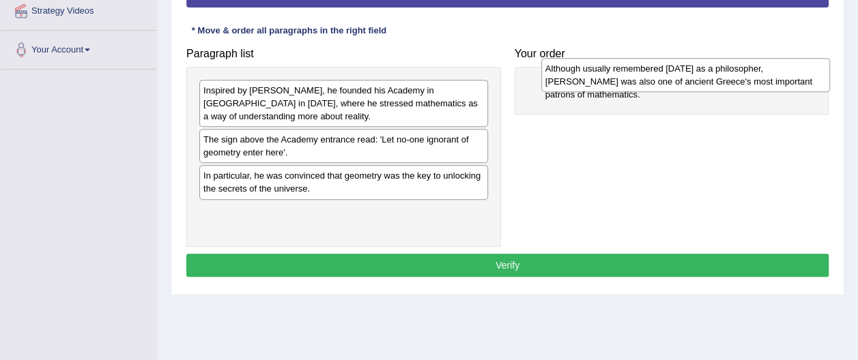
drag, startPoint x: 266, startPoint y: 213, endPoint x: 594, endPoint y: 72, distance: 357.4
click at [602, 72] on div "Although usually remembered [DATE] as a philosopher, [PERSON_NAME] was also one…" at bounding box center [685, 75] width 289 height 34
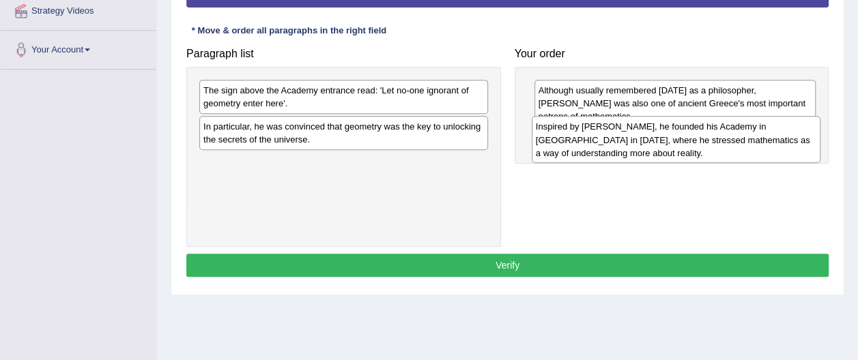
drag, startPoint x: 250, startPoint y: 104, endPoint x: 582, endPoint y: 143, distance: 333.9
click at [582, 143] on div "Inspired by [PERSON_NAME], he founded his Academy in [GEOGRAPHIC_DATA] in [DATE…" at bounding box center [676, 139] width 289 height 47
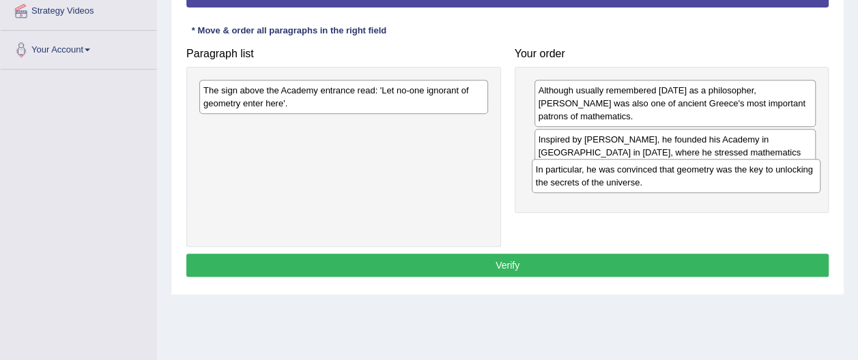
drag, startPoint x: 272, startPoint y: 134, endPoint x: 605, endPoint y: 177, distance: 335.2
click at [605, 177] on div "In particular, he was convinced that geometry was the key to unlocking the secr…" at bounding box center [676, 176] width 289 height 34
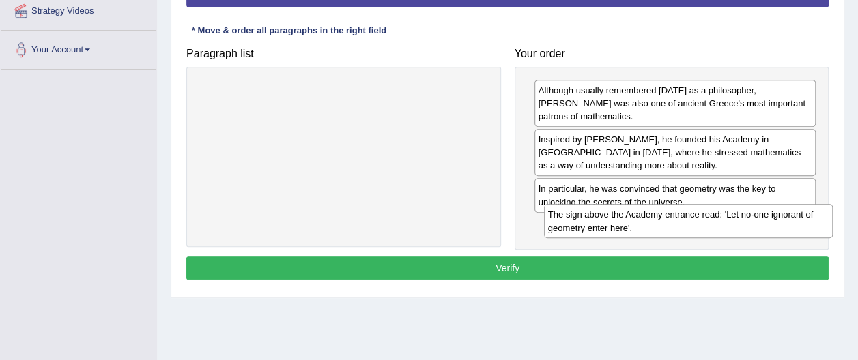
drag, startPoint x: 343, startPoint y: 108, endPoint x: 674, endPoint y: 224, distance: 350.8
click at [674, 224] on div "The sign above the Academy entrance read: 'Let no-one ignorant of geometry ente…" at bounding box center [688, 221] width 289 height 34
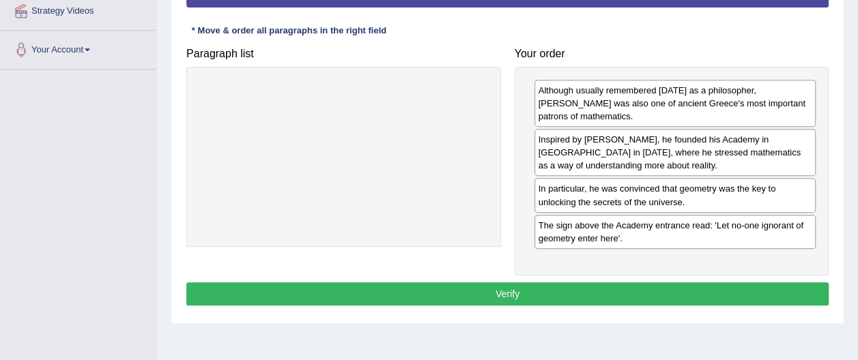
click at [517, 283] on button "Verify" at bounding box center [507, 294] width 642 height 23
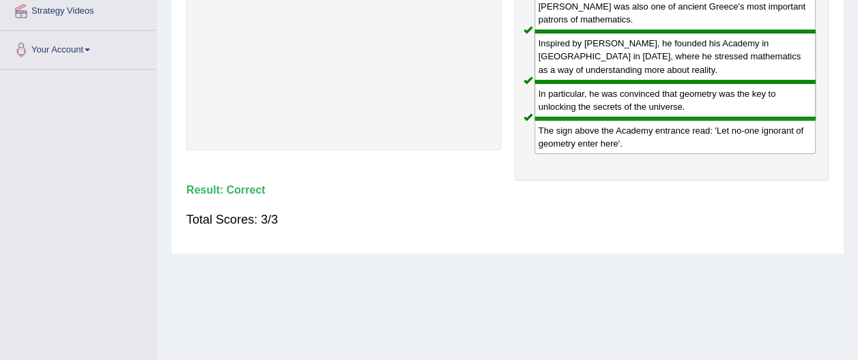
scroll to position [0, 0]
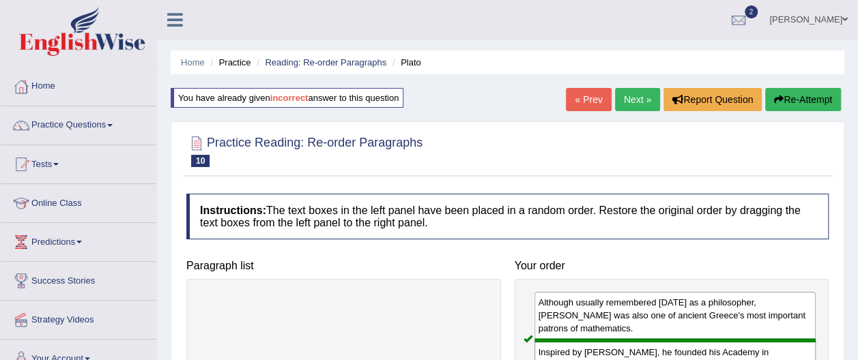
click at [645, 102] on link "Next »" at bounding box center [637, 99] width 45 height 23
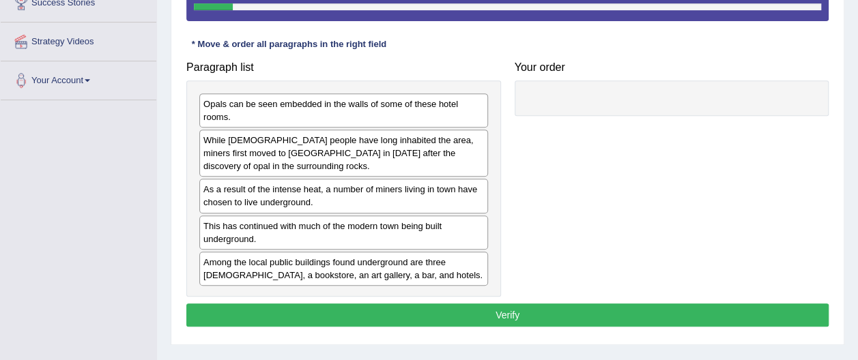
scroll to position [280, 0]
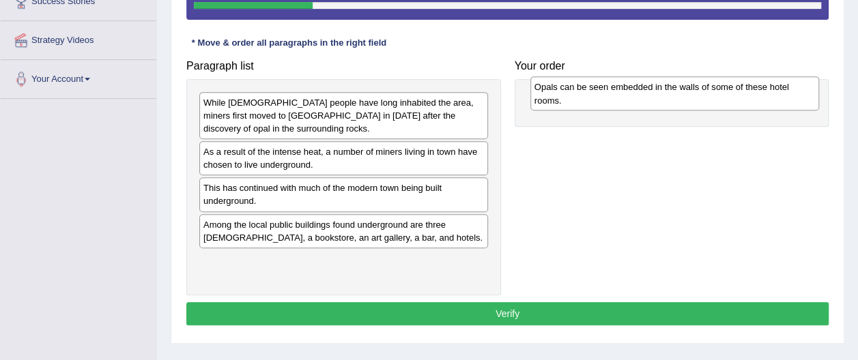
drag, startPoint x: 238, startPoint y: 108, endPoint x: 568, endPoint y: 92, distance: 330.7
click at [568, 92] on div "Opals can be seen embedded in the walls of some of these hotel rooms." at bounding box center [674, 93] width 289 height 34
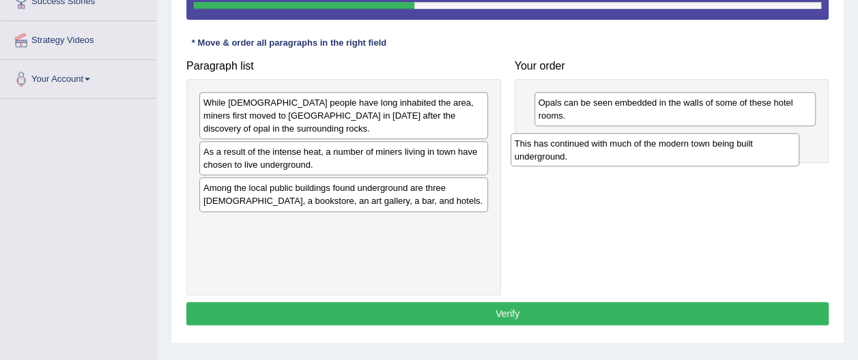
drag, startPoint x: 276, startPoint y: 195, endPoint x: 584, endPoint y: 148, distance: 311.4
click at [587, 151] on div "This has continued with much of the modern town being built underground." at bounding box center [655, 150] width 289 height 34
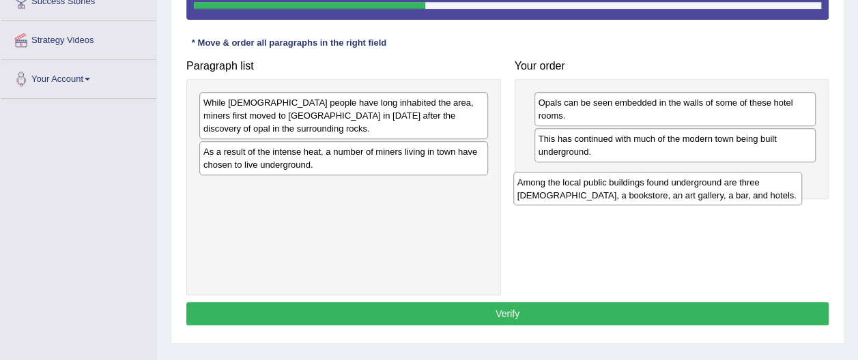
drag, startPoint x: 334, startPoint y: 199, endPoint x: 643, endPoint y: 191, distance: 309.3
click at [646, 191] on div "Among the local public buildings found underground are three churches, a bookst…" at bounding box center [657, 189] width 289 height 34
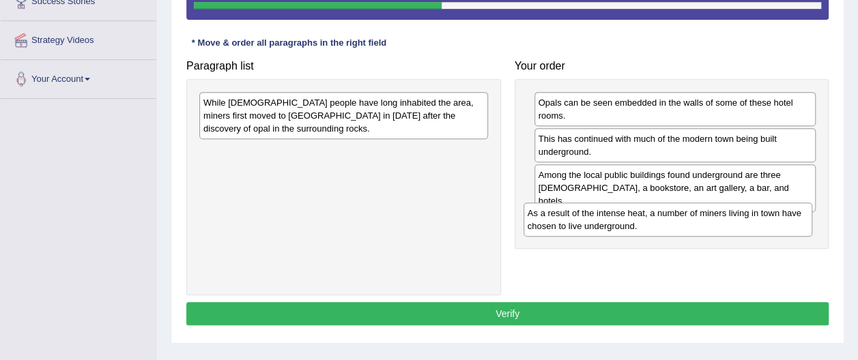
drag, startPoint x: 311, startPoint y: 158, endPoint x: 636, endPoint y: 216, distance: 329.9
click at [637, 218] on div "As a result of the intense heat, a number of miners living in town have chosen …" at bounding box center [667, 220] width 289 height 34
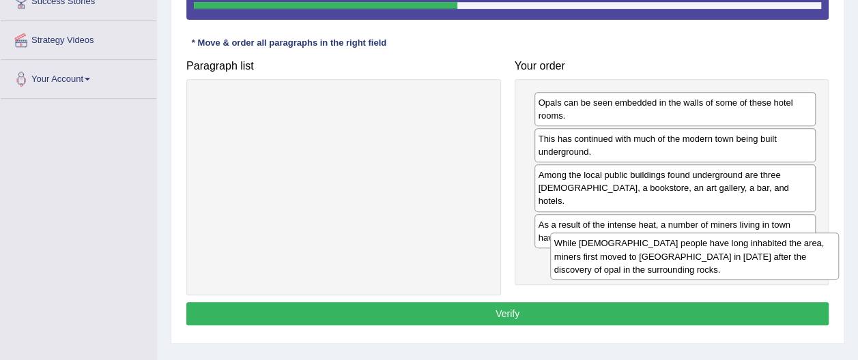
drag, startPoint x: 317, startPoint y: 111, endPoint x: 661, endPoint y: 248, distance: 370.3
click at [661, 248] on div "While Aboriginal people have long inhabited the area, miners first moved to Coo…" at bounding box center [694, 256] width 289 height 47
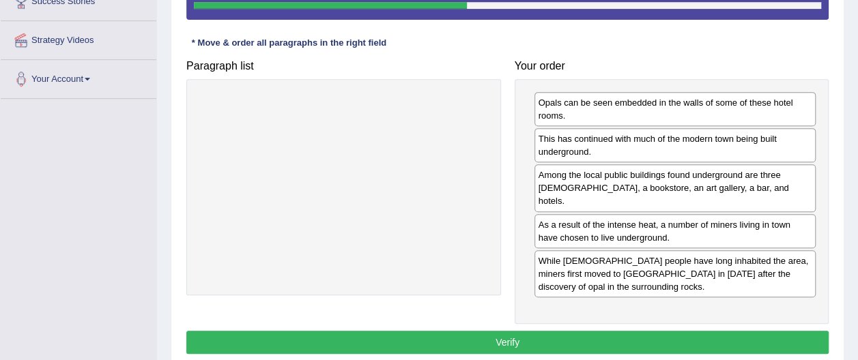
click at [511, 331] on button "Verify" at bounding box center [507, 342] width 642 height 23
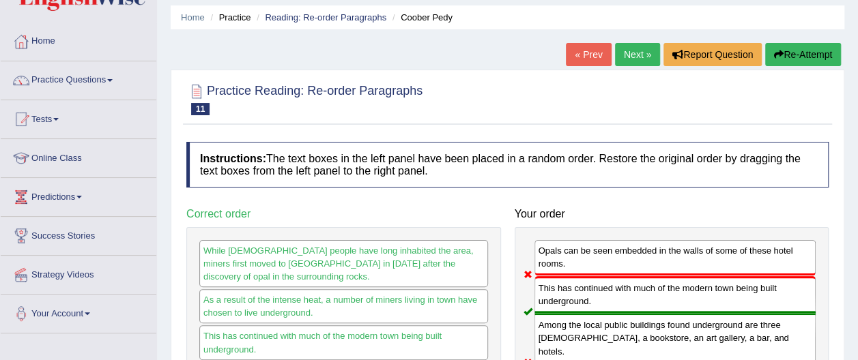
scroll to position [42, 0]
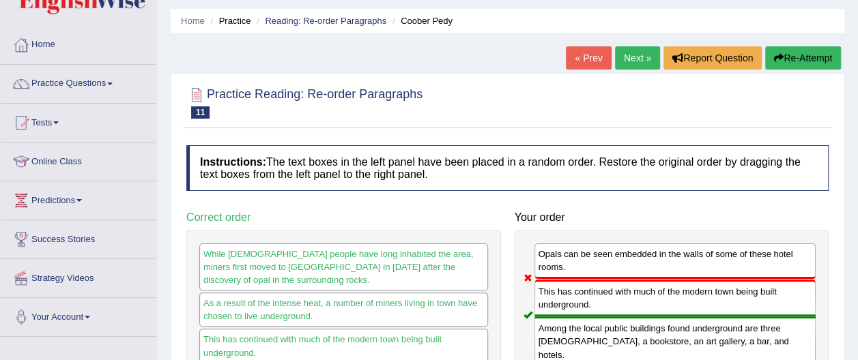
click at [629, 60] on link "Next »" at bounding box center [637, 57] width 45 height 23
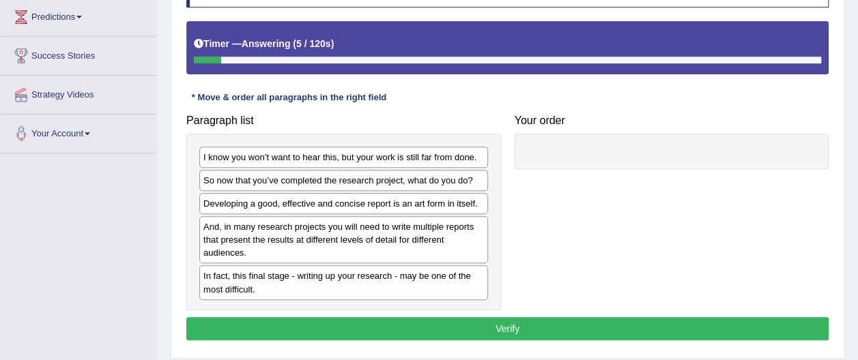
scroll to position [231, 0]
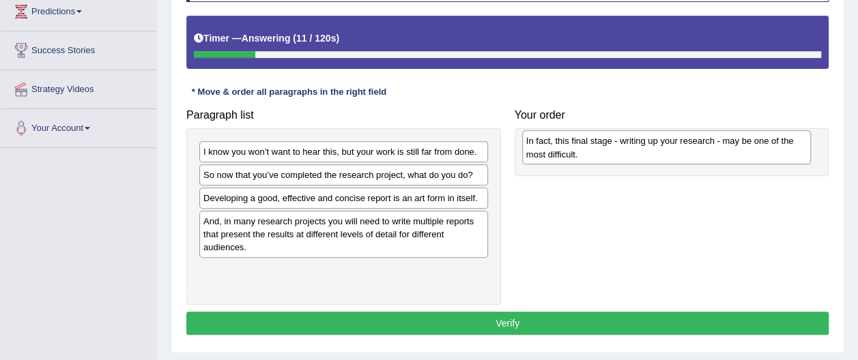
drag, startPoint x: 254, startPoint y: 277, endPoint x: 569, endPoint y: 145, distance: 341.7
click at [575, 149] on div "In fact, this final stage - writing up your research - may be one of the most d…" at bounding box center [666, 147] width 289 height 34
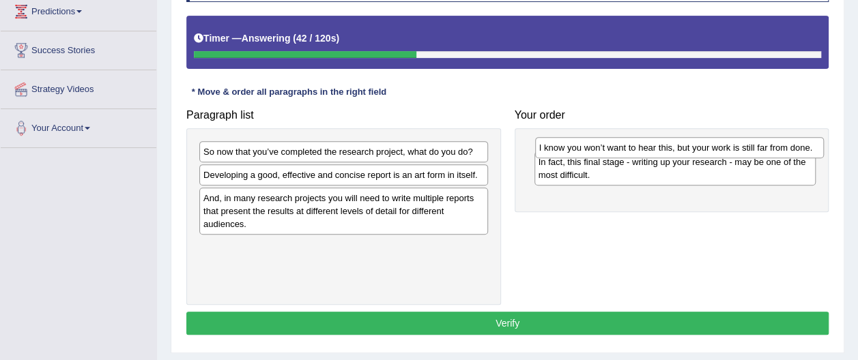
drag, startPoint x: 336, startPoint y: 153, endPoint x: 674, endPoint y: 146, distance: 337.9
click at [674, 146] on div "I know you won’t want to hear this, but your work is still far from done." at bounding box center [679, 147] width 289 height 20
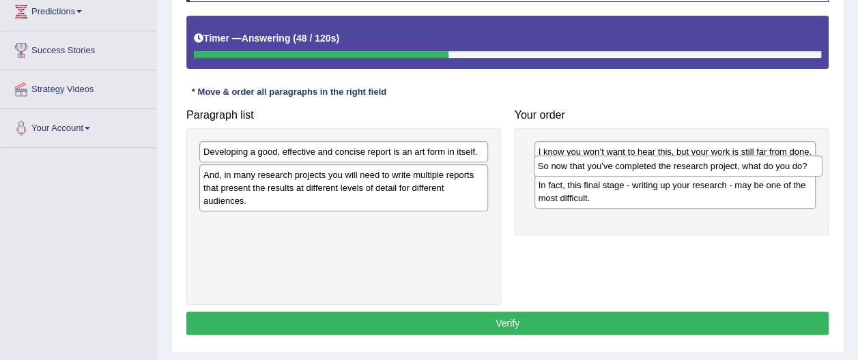
drag, startPoint x: 298, startPoint y: 160, endPoint x: 614, endPoint y: 169, distance: 316.1
click at [614, 169] on div "So now that you’ve completed the research project, what do you do?" at bounding box center [678, 166] width 289 height 20
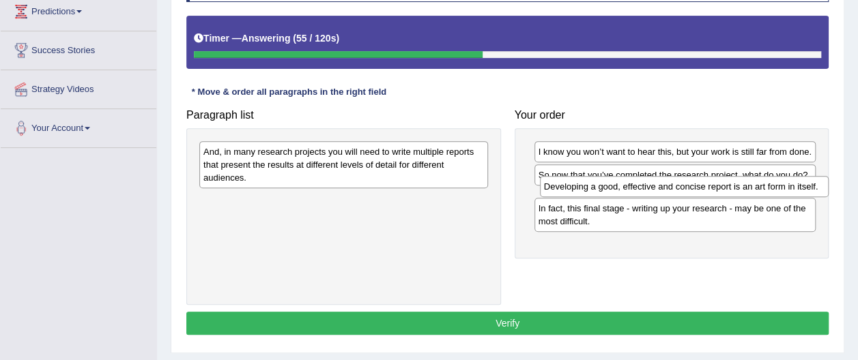
drag, startPoint x: 278, startPoint y: 156, endPoint x: 616, endPoint y: 190, distance: 338.9
click at [616, 190] on div "Developing a good, effective and concise report is an art form in itself." at bounding box center [684, 186] width 289 height 20
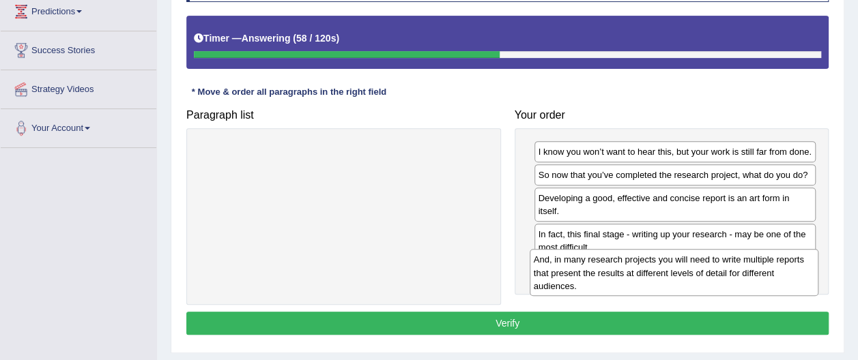
drag, startPoint x: 373, startPoint y: 164, endPoint x: 702, endPoint y: 273, distance: 346.4
click at [702, 273] on div "And, in many research projects you will need to write multiple reports that pre…" at bounding box center [674, 272] width 289 height 47
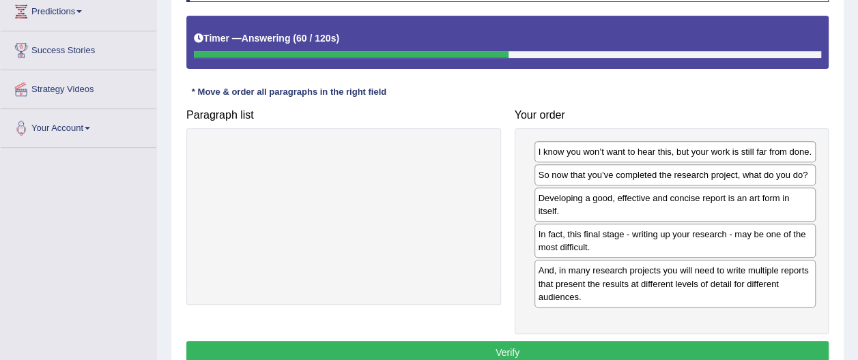
click at [517, 345] on button "Verify" at bounding box center [507, 352] width 642 height 23
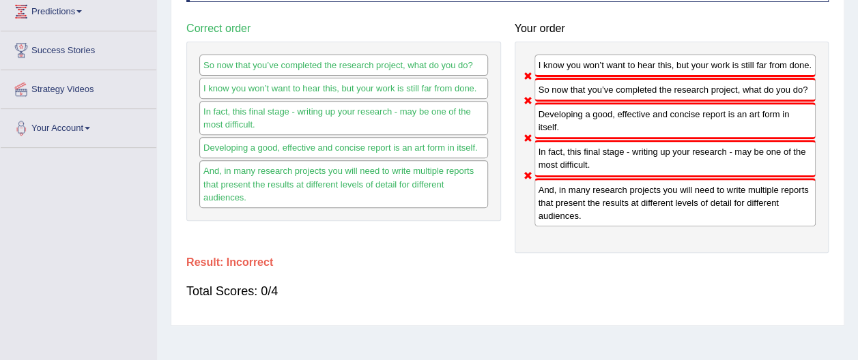
scroll to position [0, 0]
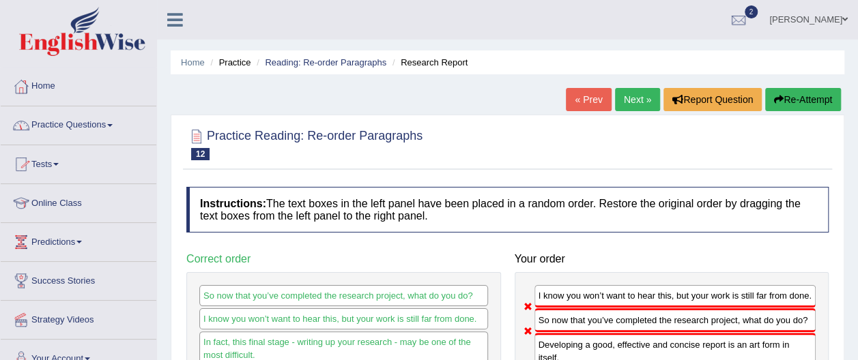
click at [115, 122] on link "Practice Questions" at bounding box center [79, 123] width 156 height 34
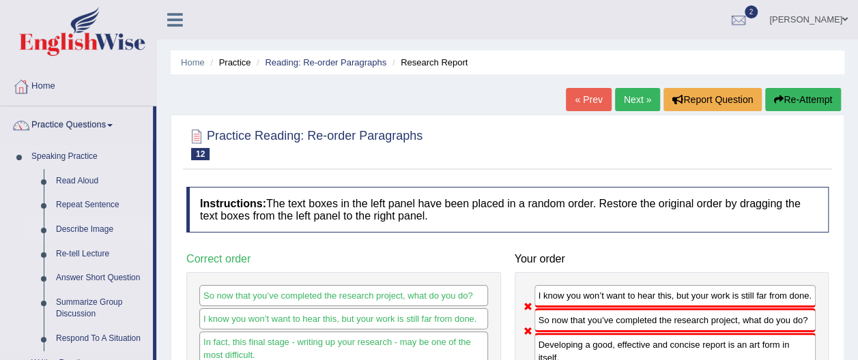
click at [102, 228] on link "Describe Image" at bounding box center [101, 230] width 103 height 25
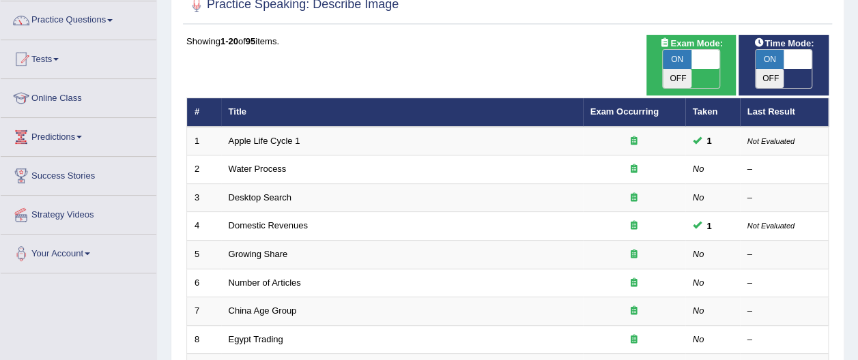
scroll to position [115, 0]
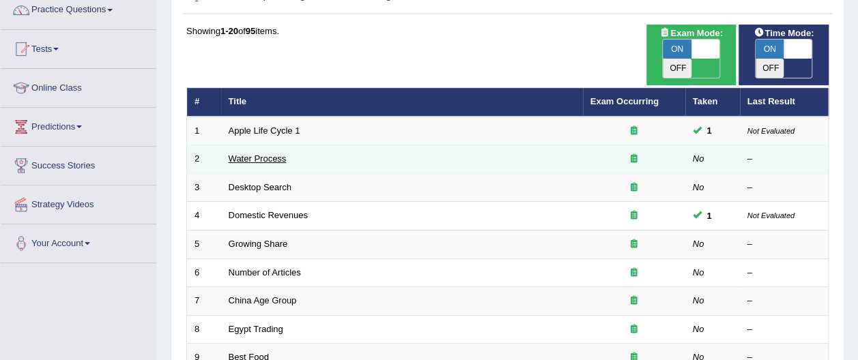
click at [253, 154] on link "Water Process" at bounding box center [258, 159] width 58 height 10
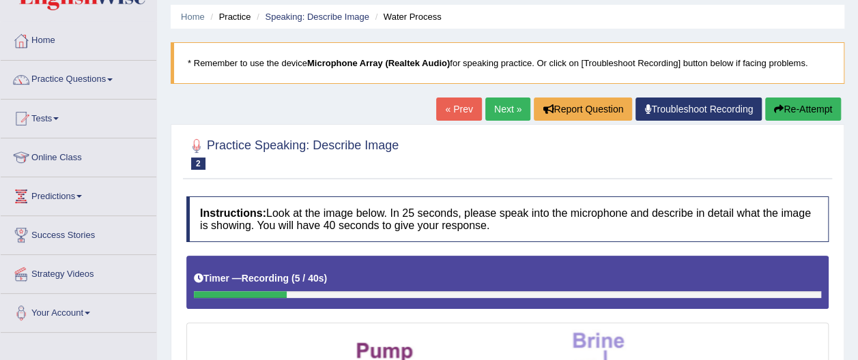
scroll to position [41, 0]
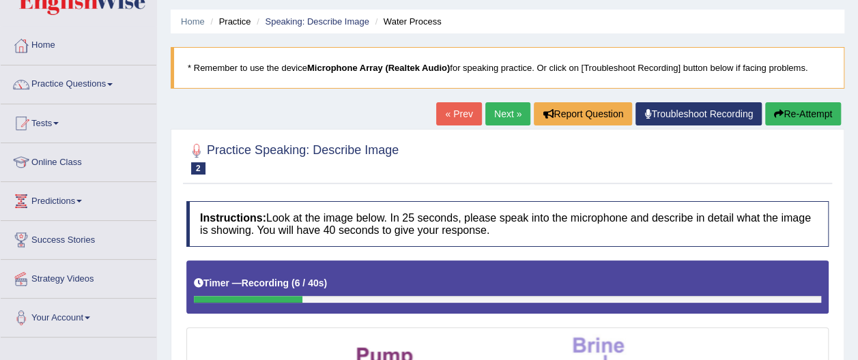
click at [824, 115] on button "Re-Attempt" at bounding box center [803, 113] width 76 height 23
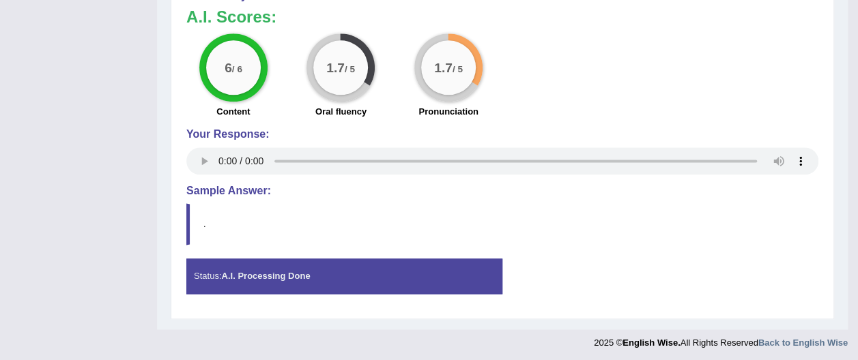
scroll to position [816, 0]
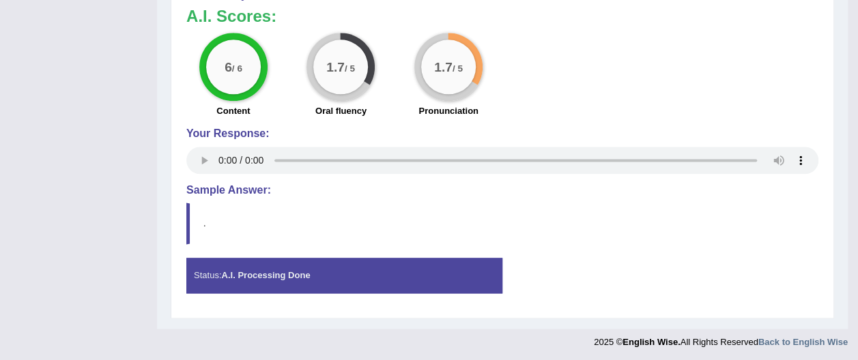
drag, startPoint x: 865, startPoint y: 210, endPoint x: 865, endPoint y: 319, distance: 109.9
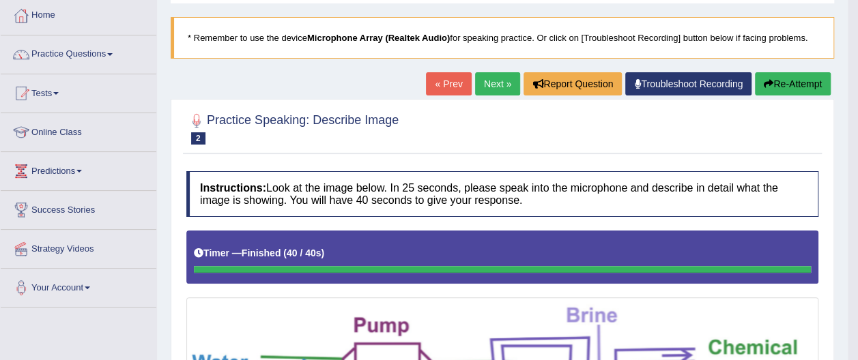
scroll to position [35, 0]
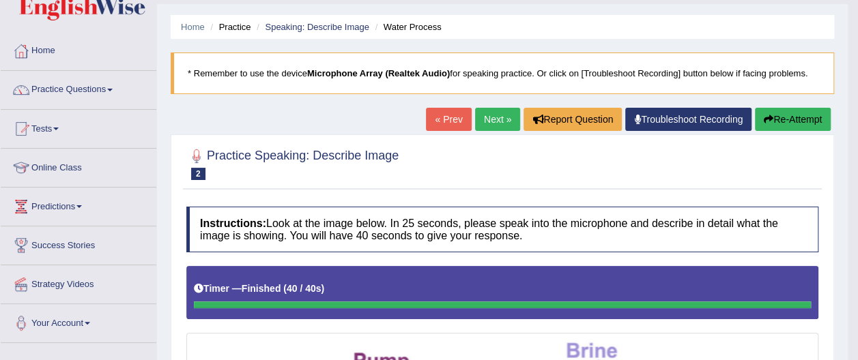
click at [502, 117] on link "Next »" at bounding box center [497, 119] width 45 height 23
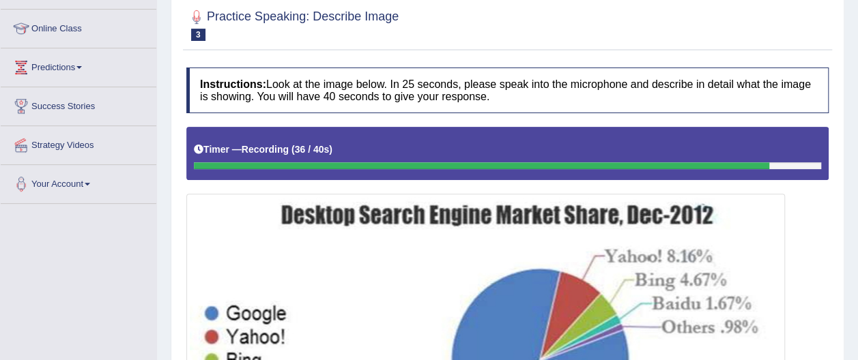
scroll to position [173, 0]
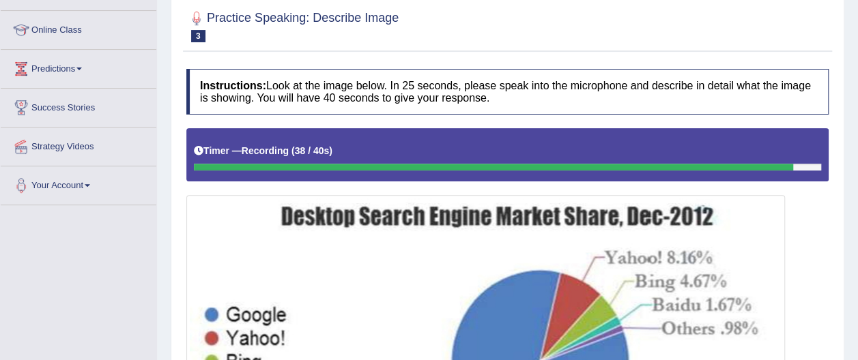
drag, startPoint x: 855, startPoint y: 149, endPoint x: 865, endPoint y: 70, distance: 80.6
click at [857, 56] on html "Toggle navigation Home Practice Questions Speaking Practice Read Aloud Repeat S…" at bounding box center [429, 7] width 858 height 360
drag, startPoint x: 855, startPoint y: 121, endPoint x: 870, endPoint y: 65, distance: 58.8
click at [857, 65] on html "Toggle navigation Home Practice Questions Speaking Practice Read Aloud Repeat S…" at bounding box center [429, 7] width 858 height 360
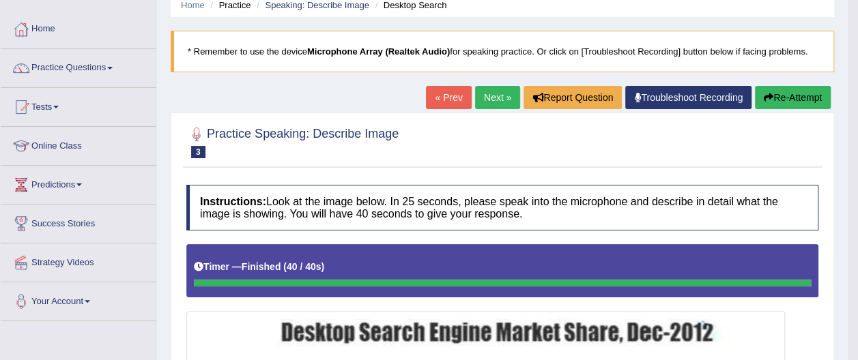
scroll to position [56, 0]
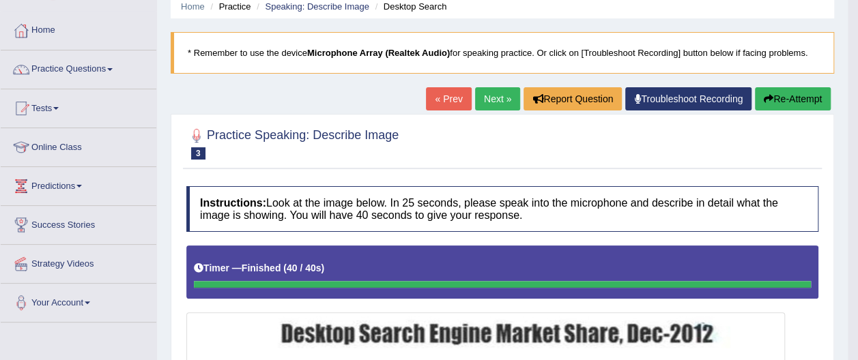
click at [772, 96] on button "Re-Attempt" at bounding box center [793, 98] width 76 height 23
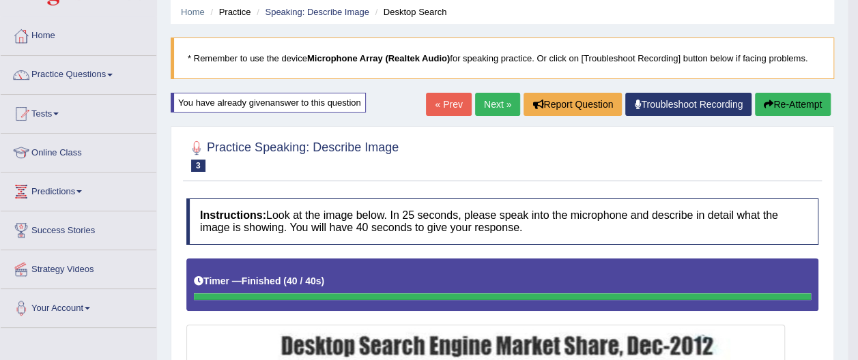
scroll to position [22, 0]
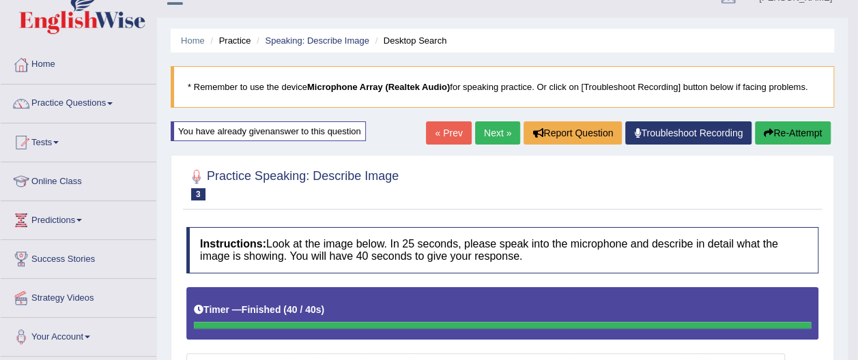
click at [490, 128] on link "Next »" at bounding box center [497, 132] width 45 height 23
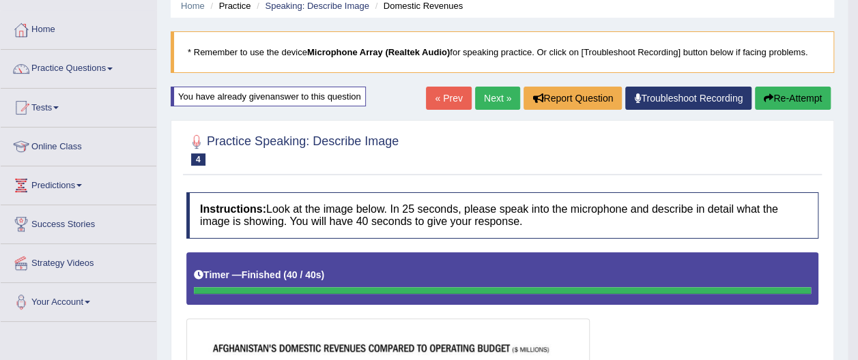
scroll to position [51, 0]
drag, startPoint x: 862, startPoint y: 199, endPoint x: 866, endPoint y: 87, distance: 112.0
click at [857, 87] on html "Toggle navigation Home Practice Questions Speaking Practice Read Aloud Repeat S…" at bounding box center [429, 123] width 858 height 360
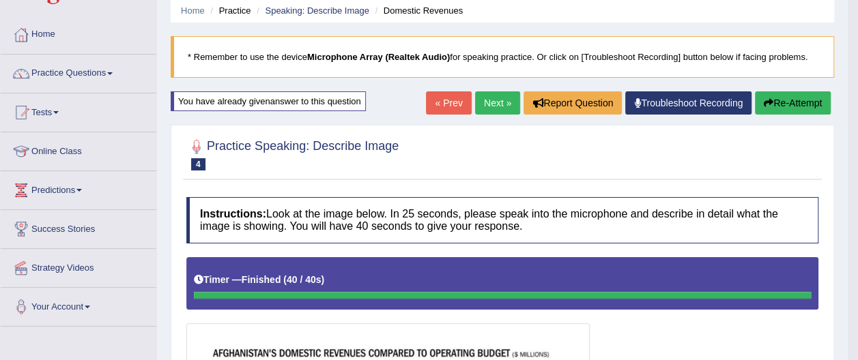
click at [786, 98] on button "Re-Attempt" at bounding box center [793, 102] width 76 height 23
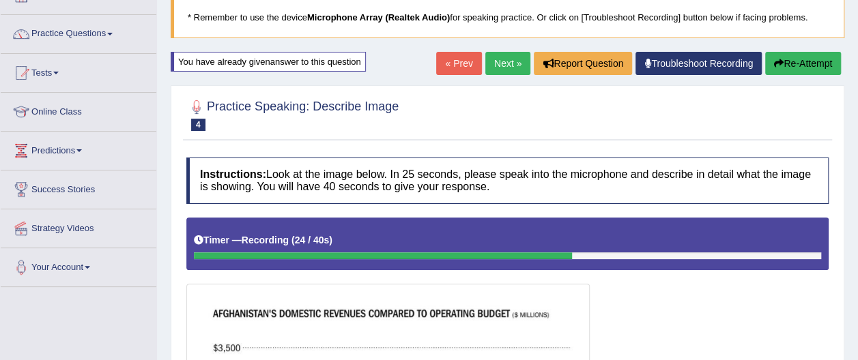
scroll to position [52, 0]
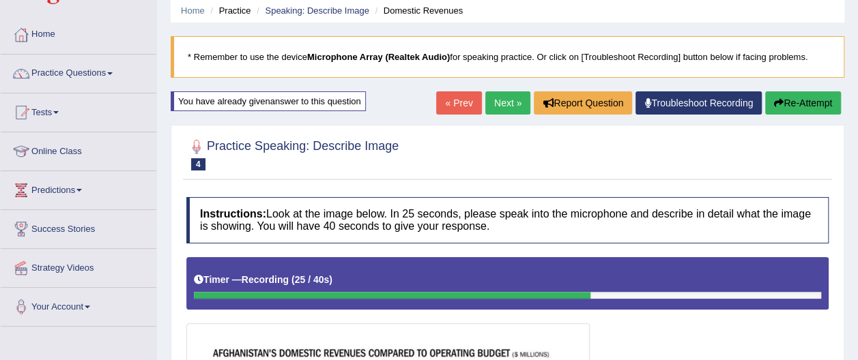
click at [811, 106] on button "Re-Attempt" at bounding box center [803, 102] width 76 height 23
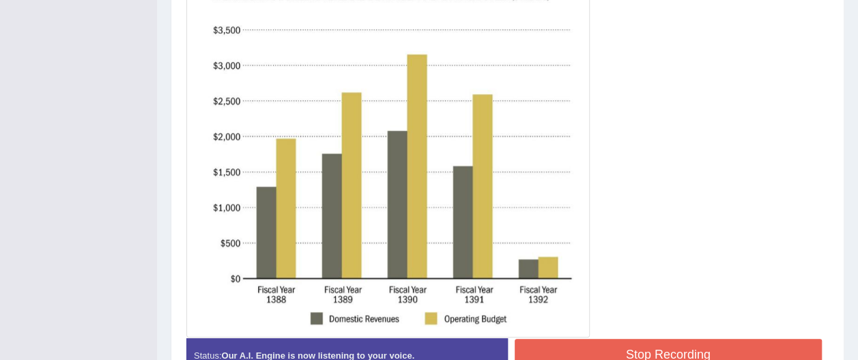
scroll to position [411, 0]
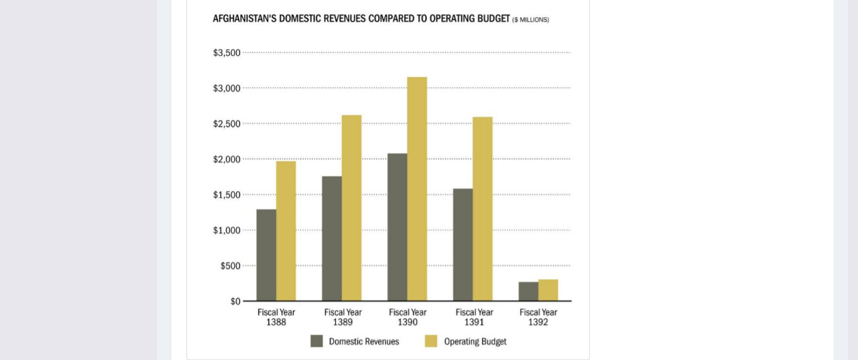
drag, startPoint x: 859, startPoint y: 252, endPoint x: 867, endPoint y: 239, distance: 15.7
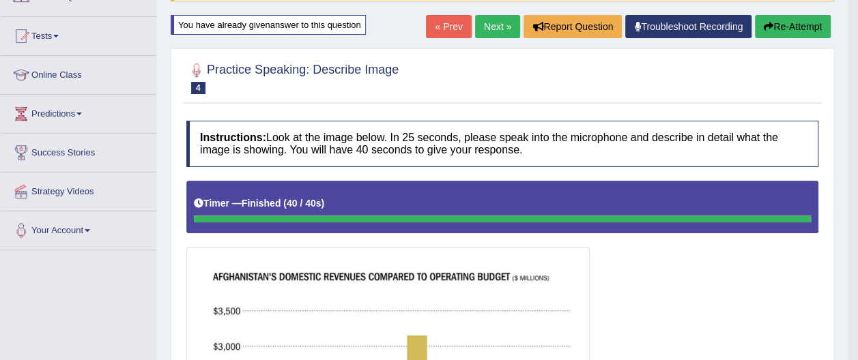
scroll to position [127, 0]
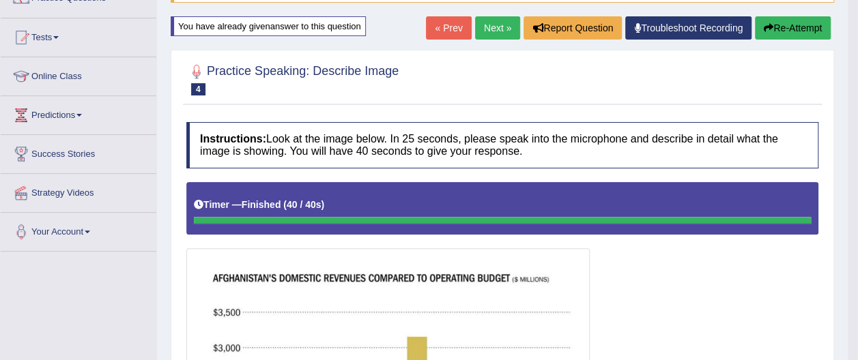
click at [796, 29] on button "Re-Attempt" at bounding box center [793, 27] width 76 height 23
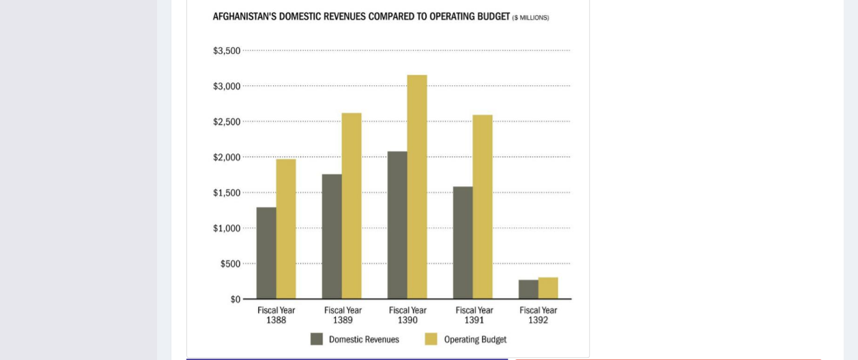
scroll to position [388, 0]
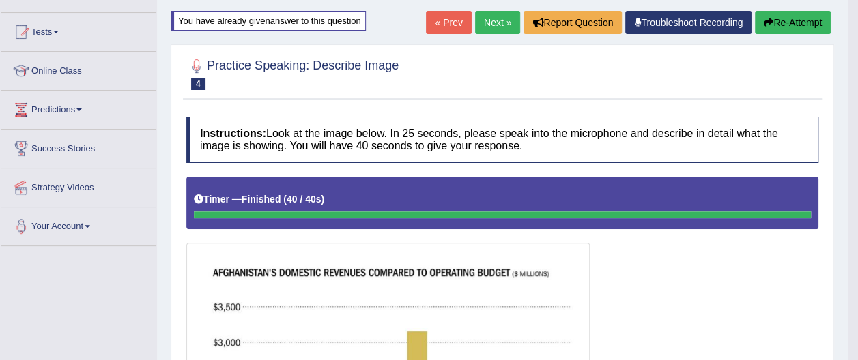
scroll to position [115, 0]
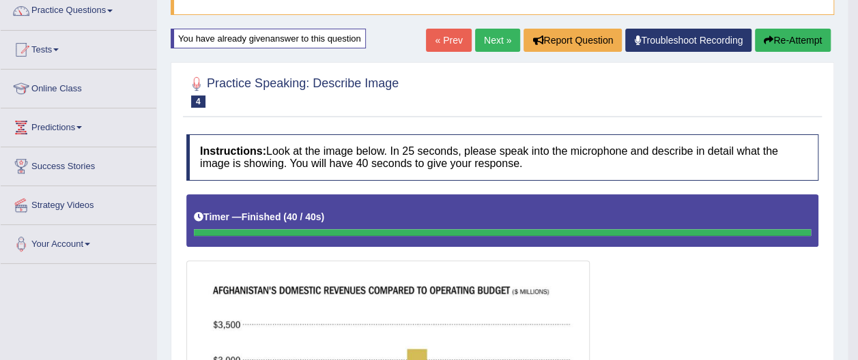
click at [500, 41] on link "Next »" at bounding box center [497, 40] width 45 height 23
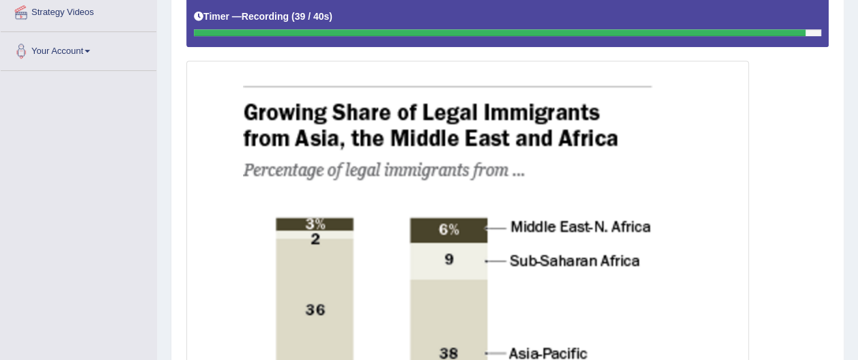
scroll to position [300, 0]
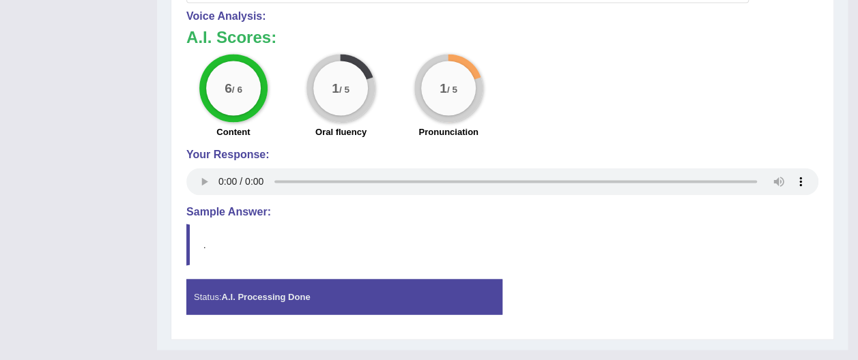
scroll to position [1102, 0]
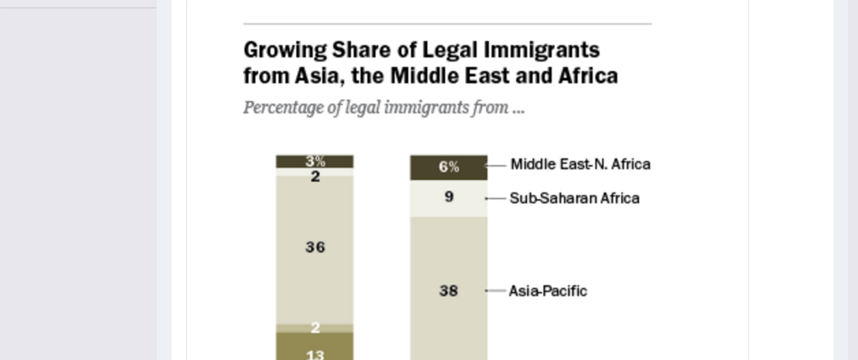
drag, startPoint x: 863, startPoint y: 162, endPoint x: 867, endPoint y: 169, distance: 8.6
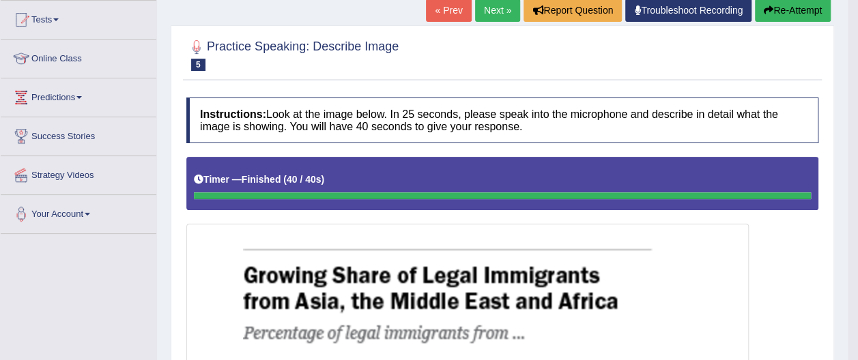
scroll to position [0, 0]
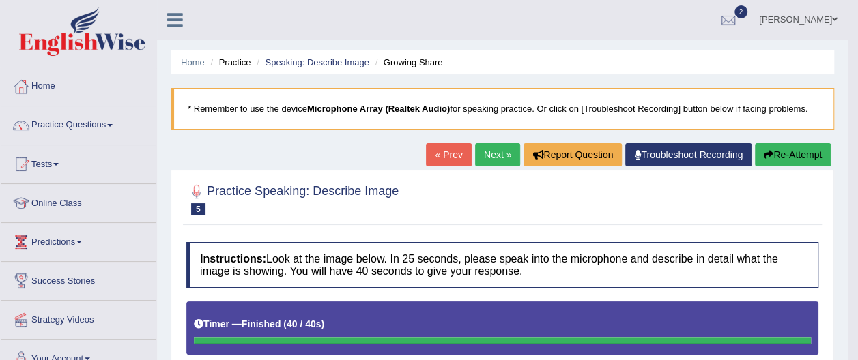
click at [491, 149] on link "Next »" at bounding box center [497, 154] width 45 height 23
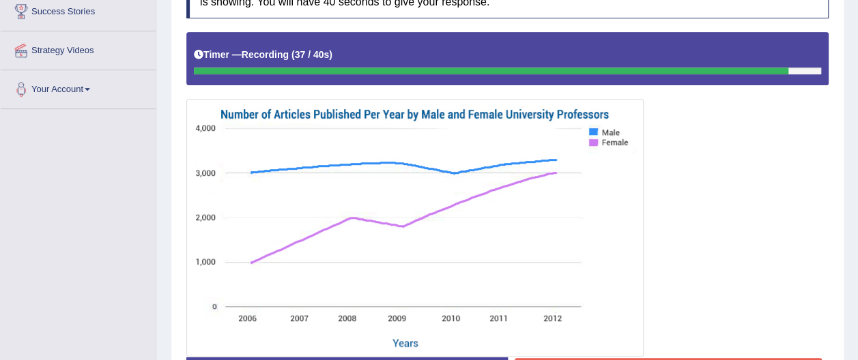
scroll to position [270, 0]
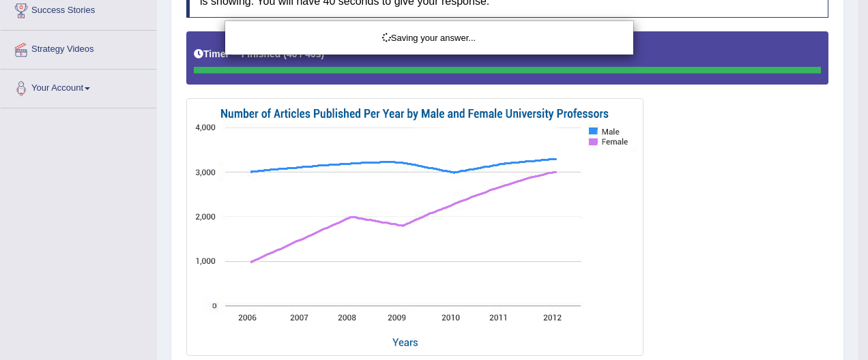
drag, startPoint x: 864, startPoint y: 201, endPoint x: 870, endPoint y: 192, distance: 10.2
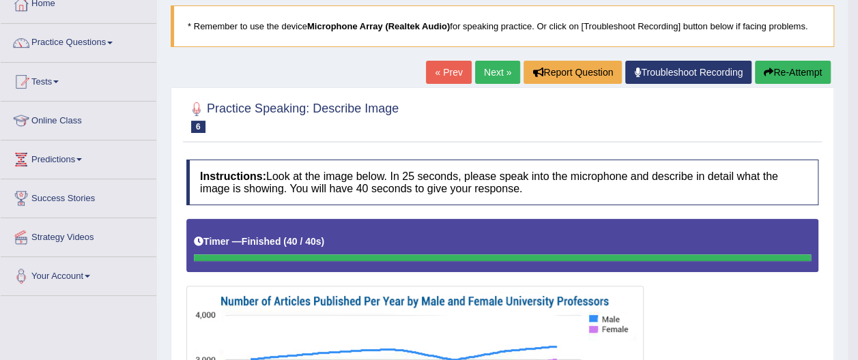
scroll to position [70, 0]
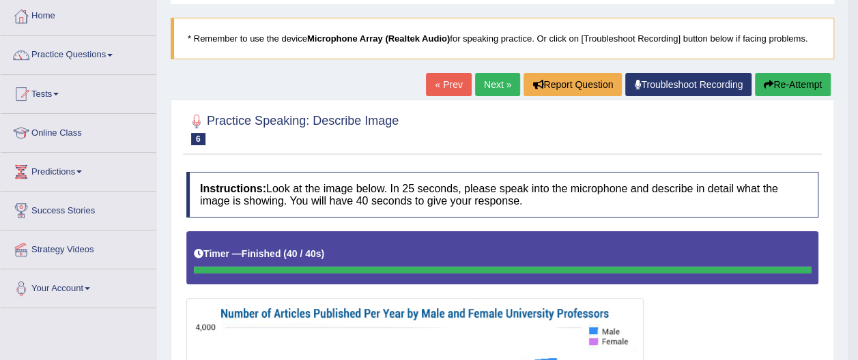
click at [790, 81] on button "Re-Attempt" at bounding box center [793, 84] width 76 height 23
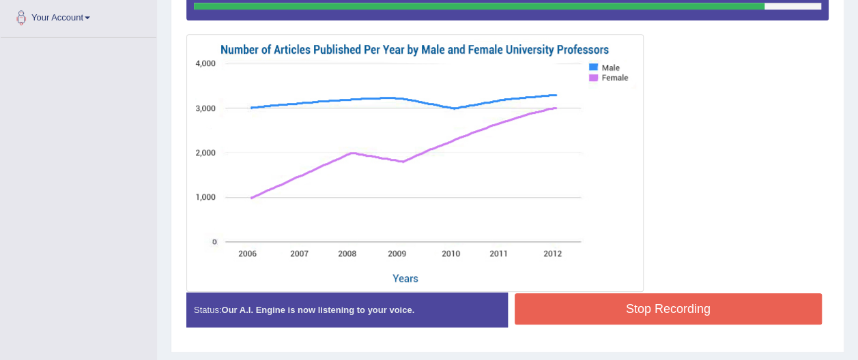
scroll to position [347, 0]
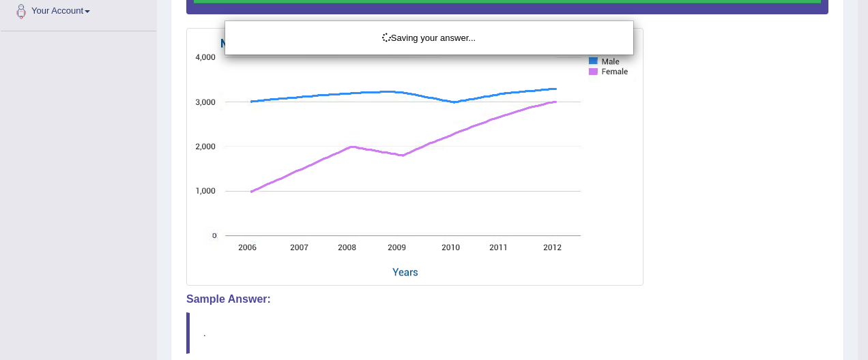
drag, startPoint x: 861, startPoint y: 240, endPoint x: 849, endPoint y: 111, distance: 130.3
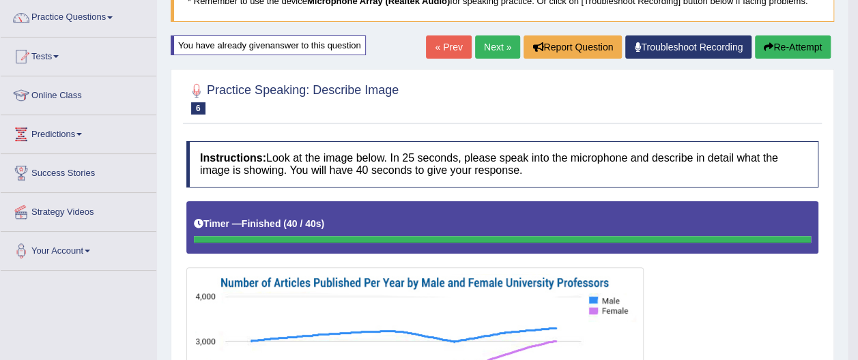
scroll to position [106, 0]
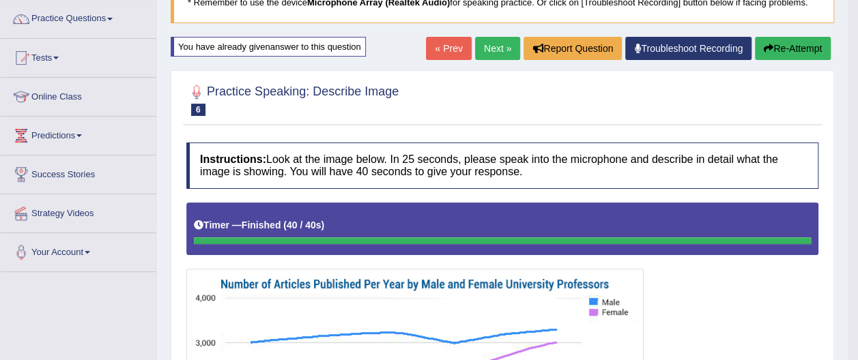
click at [493, 49] on link "Next »" at bounding box center [497, 48] width 45 height 23
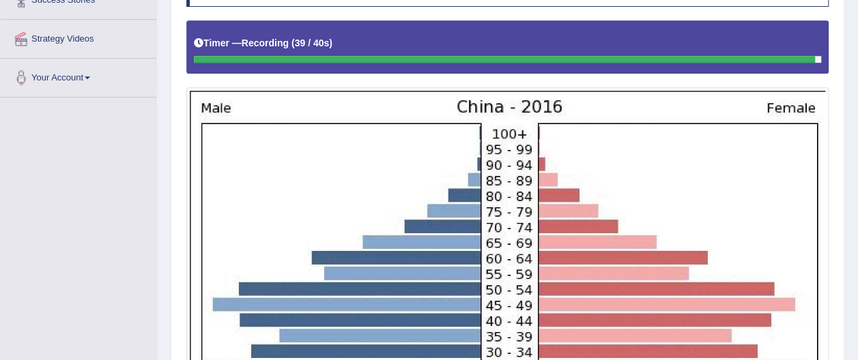
scroll to position [279, 0]
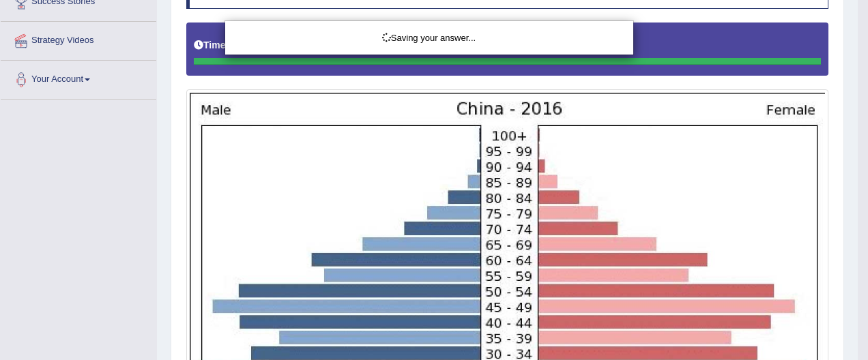
drag, startPoint x: 864, startPoint y: 163, endPoint x: 784, endPoint y: 152, distance: 80.6
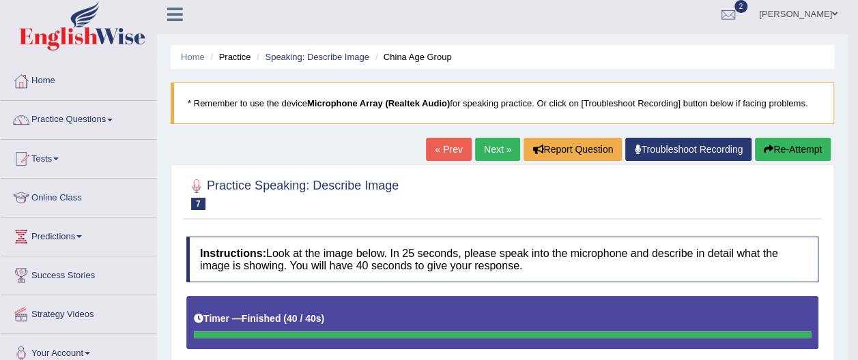
scroll to position [0, 0]
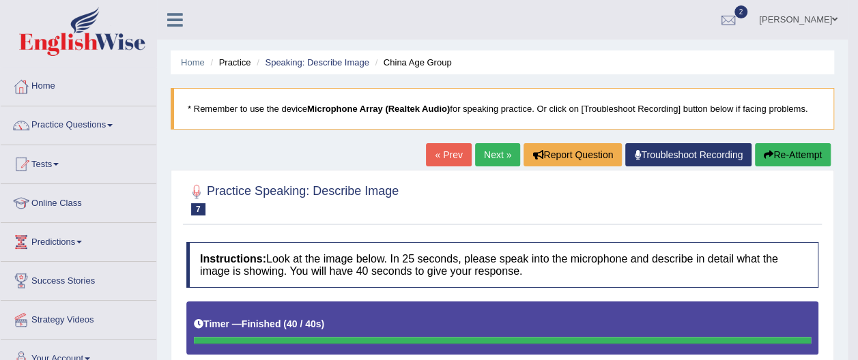
click at [506, 149] on link "Next »" at bounding box center [497, 154] width 45 height 23
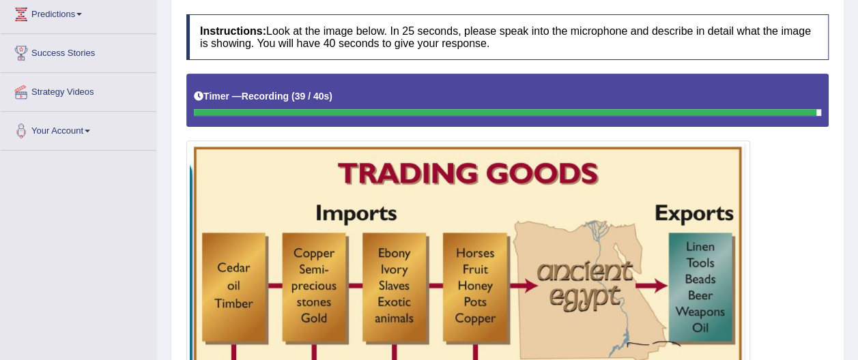
scroll to position [169, 0]
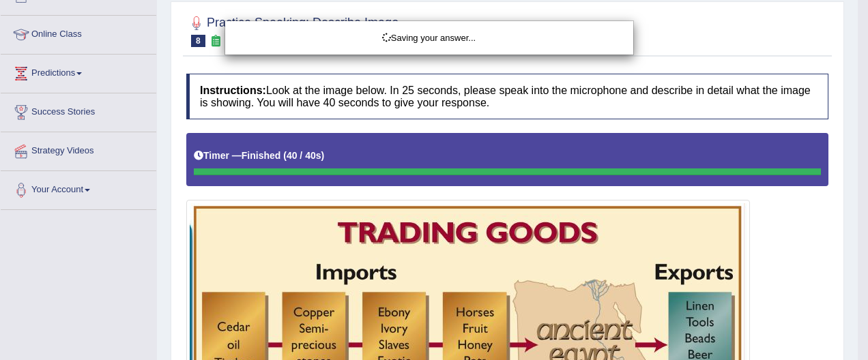
click at [857, 156] on html "Toggle navigation Home Practice Questions Speaking Practice Read Aloud Repeat S…" at bounding box center [434, 11] width 868 height 360
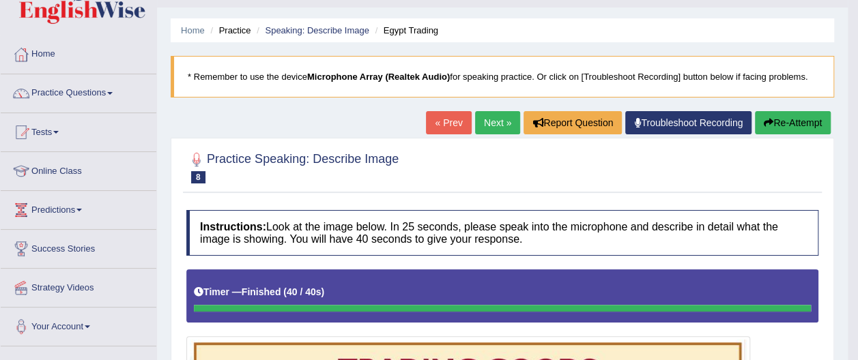
scroll to position [4, 0]
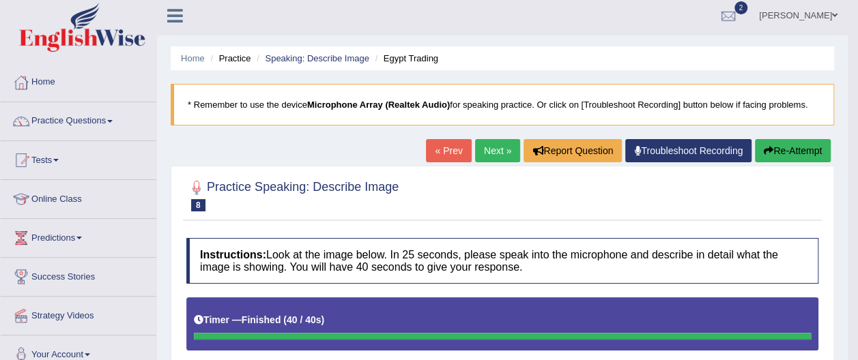
click at [498, 147] on link "Next »" at bounding box center [497, 150] width 45 height 23
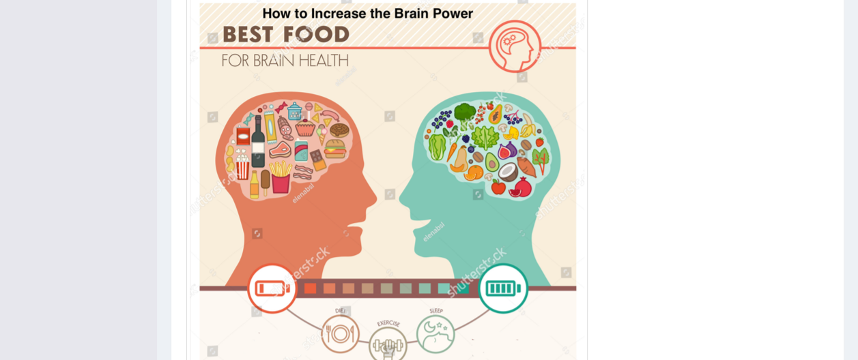
scroll to position [386, 0]
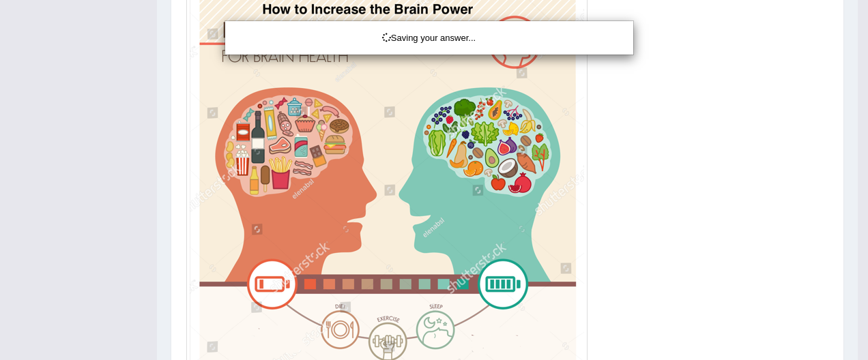
drag, startPoint x: 865, startPoint y: 202, endPoint x: 861, endPoint y: 46, distance: 155.7
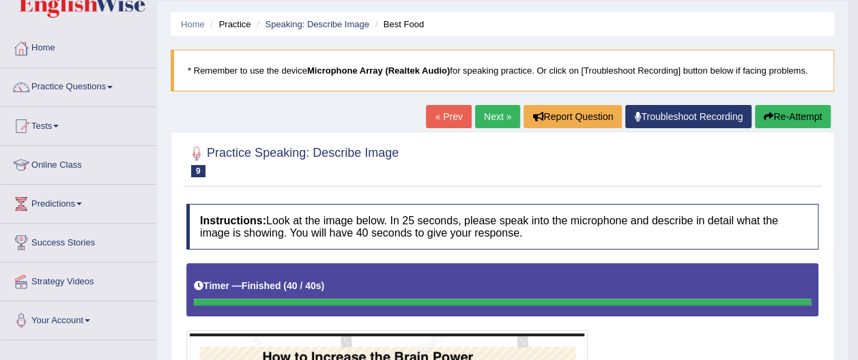
scroll to position [29, 0]
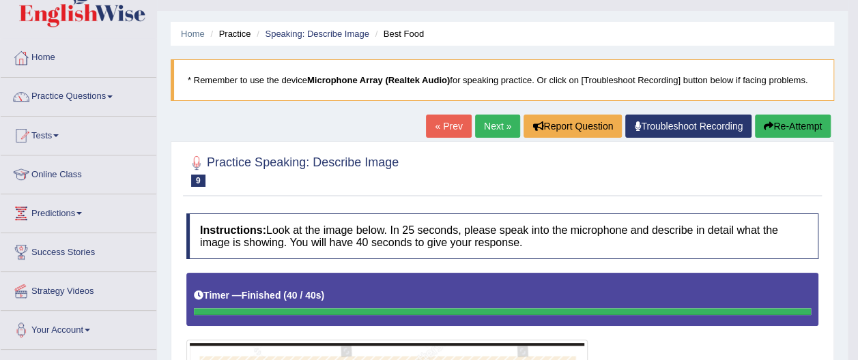
click at [496, 119] on link "Next »" at bounding box center [497, 126] width 45 height 23
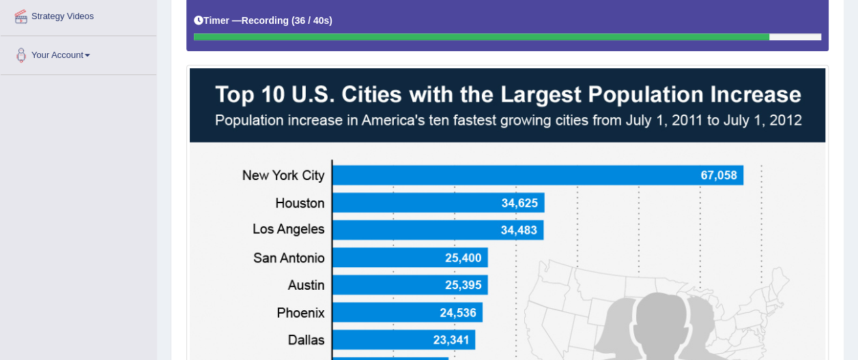
scroll to position [287, 0]
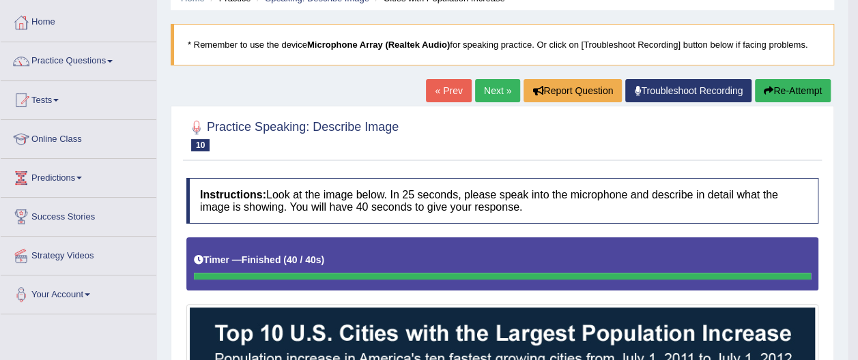
scroll to position [49, 0]
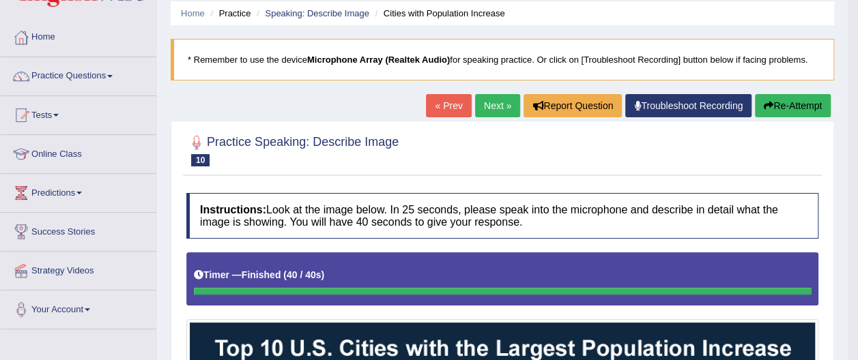
click at [812, 104] on button "Re-Attempt" at bounding box center [793, 105] width 76 height 23
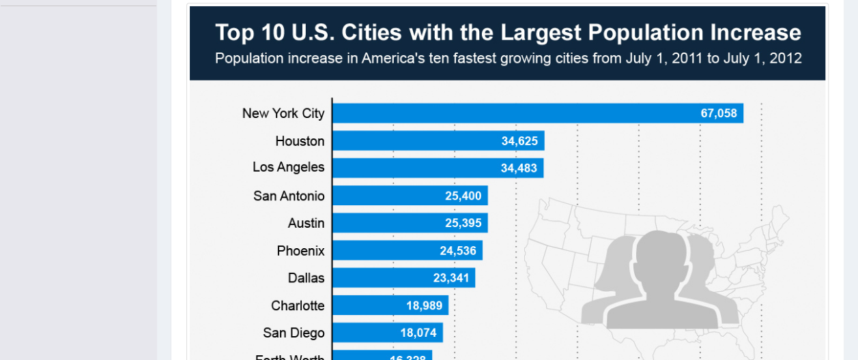
scroll to position [376, 0]
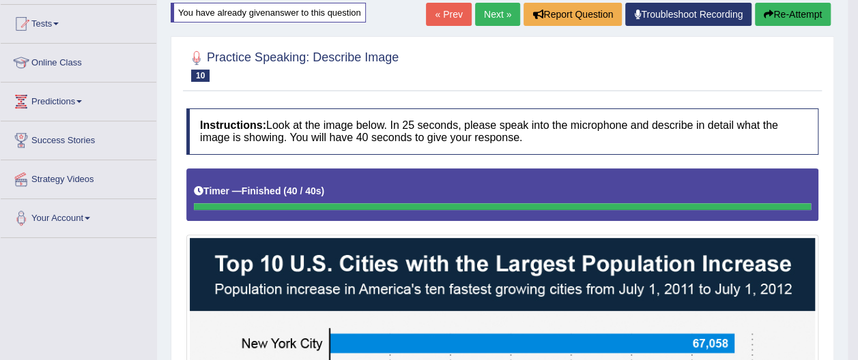
scroll to position [109, 0]
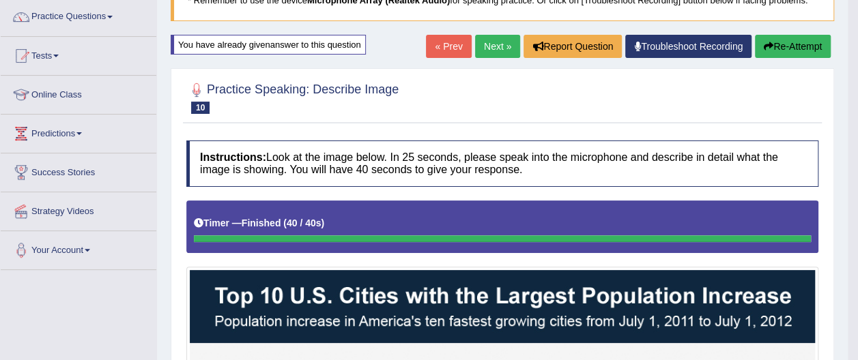
click at [796, 48] on button "Re-Attempt" at bounding box center [793, 46] width 76 height 23
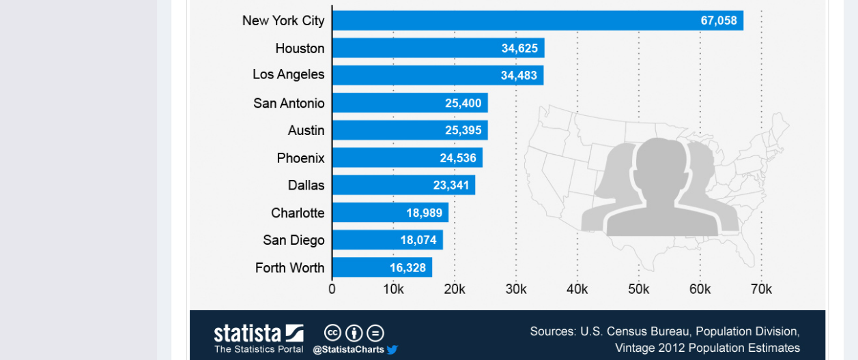
scroll to position [480, 0]
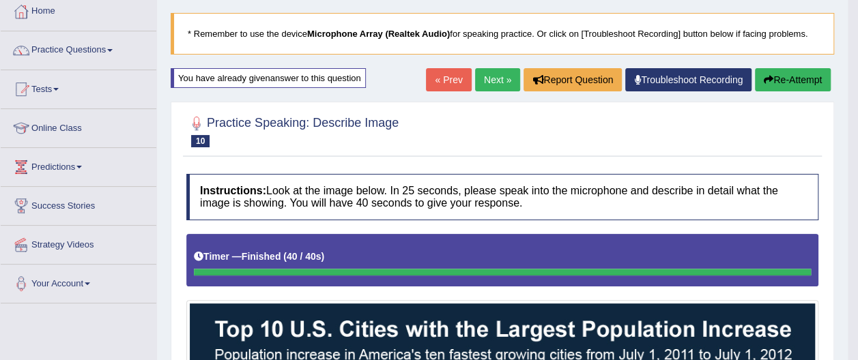
scroll to position [60, 0]
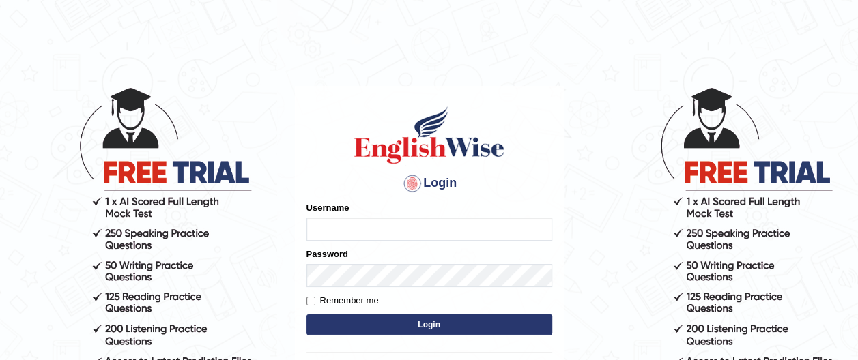
type input "rupali_australia"
click at [441, 324] on button "Login" at bounding box center [429, 325] width 246 height 20
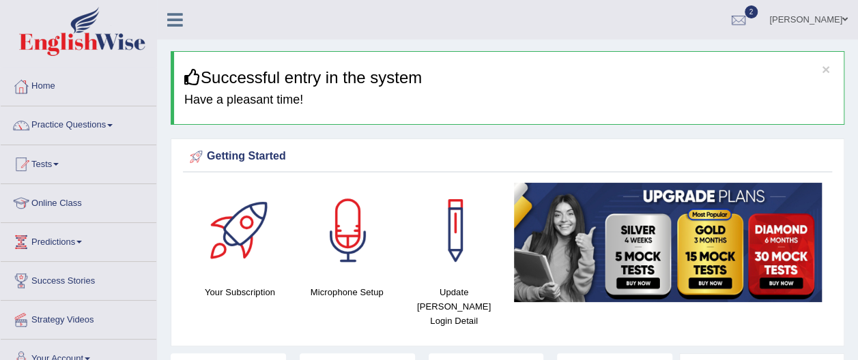
click at [112, 124] on span at bounding box center [109, 125] width 5 height 3
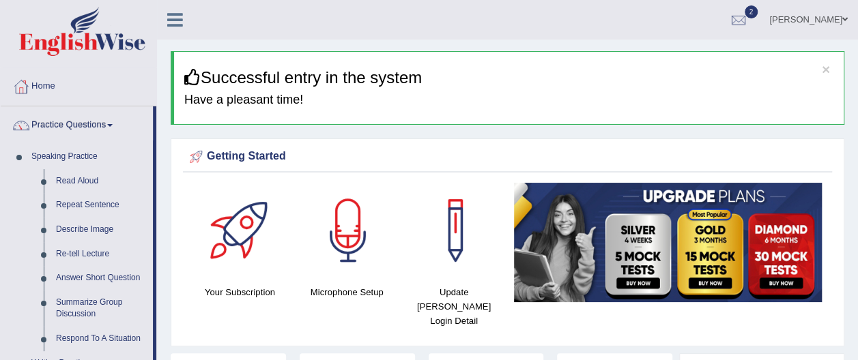
click at [103, 229] on link "Describe Image" at bounding box center [101, 230] width 103 height 25
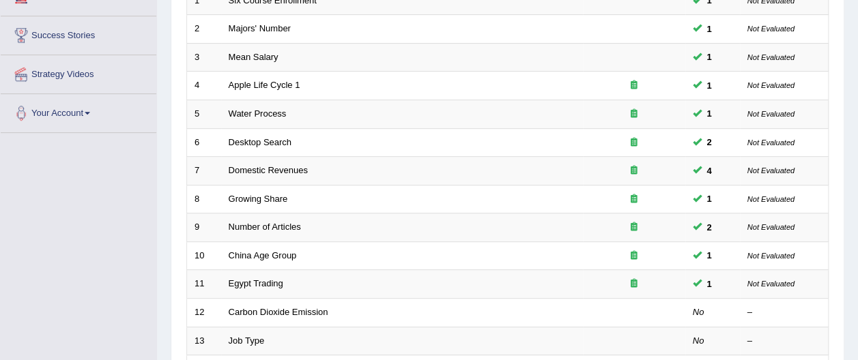
scroll to position [254, 0]
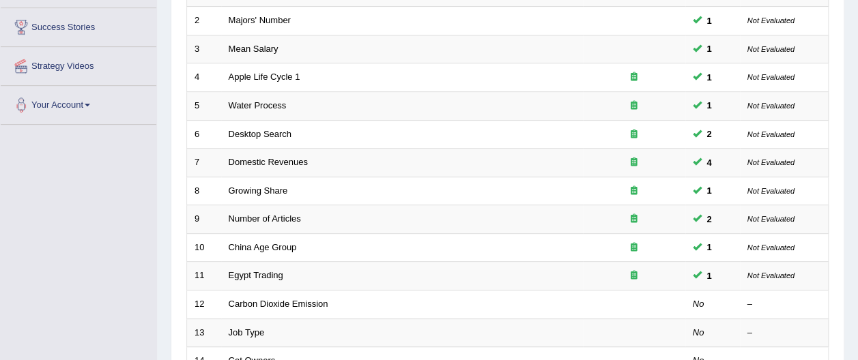
click at [313, 299] on link "Carbon Dioxide Emission" at bounding box center [279, 304] width 100 height 10
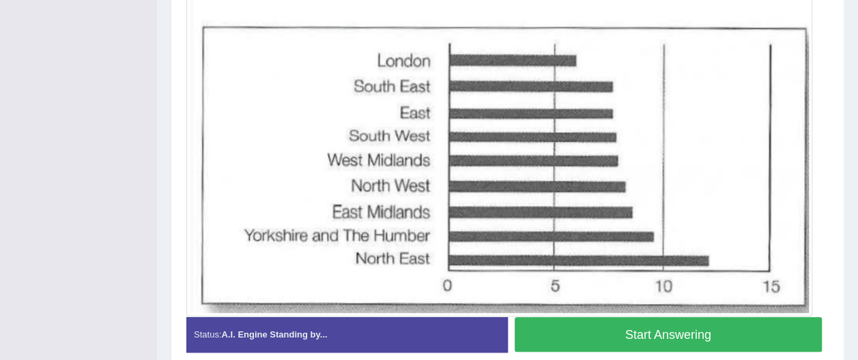
scroll to position [461, 0]
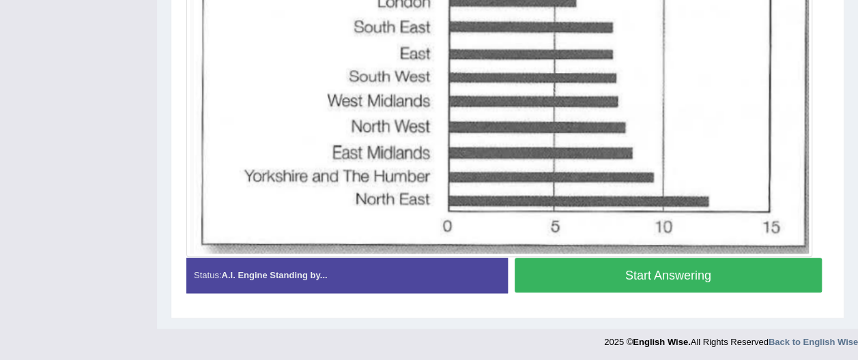
click at [695, 274] on button "Start Answering" at bounding box center [669, 275] width 308 height 35
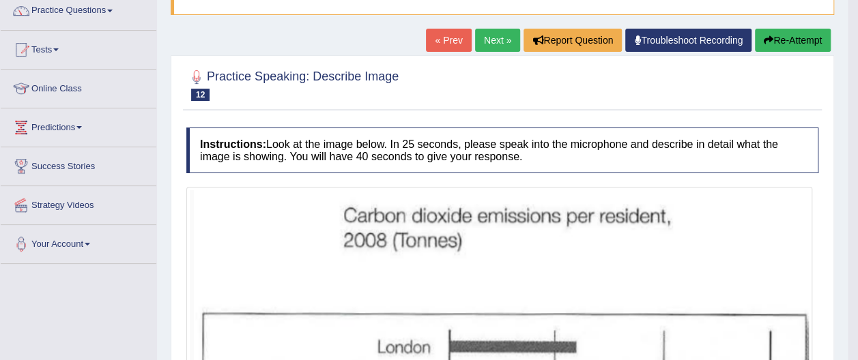
scroll to position [111, 0]
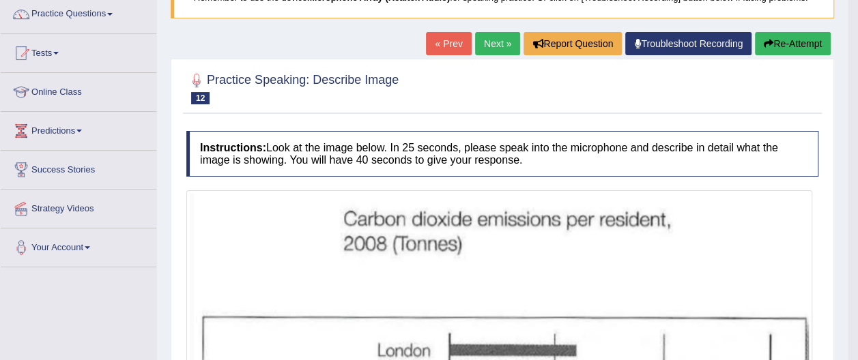
click at [808, 44] on button "Re-Attempt" at bounding box center [793, 43] width 76 height 23
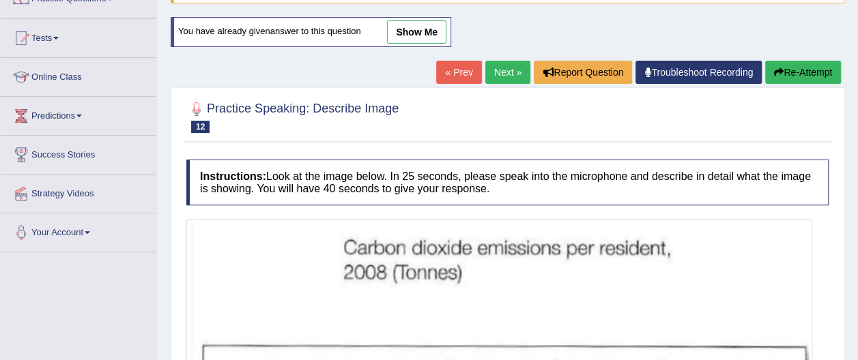
scroll to position [109, 0]
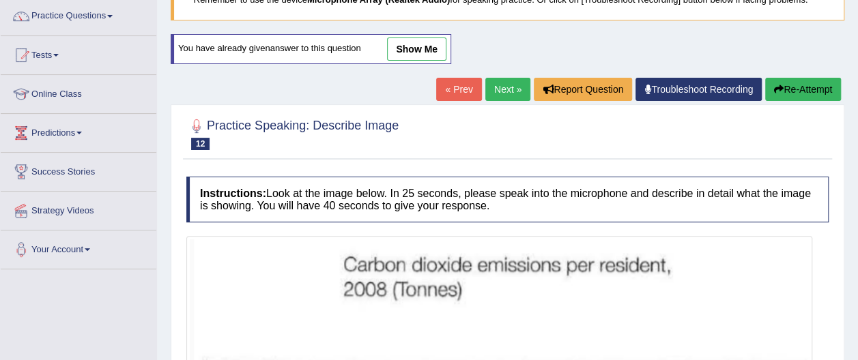
click at [808, 83] on button "Re-Attempt" at bounding box center [803, 89] width 76 height 23
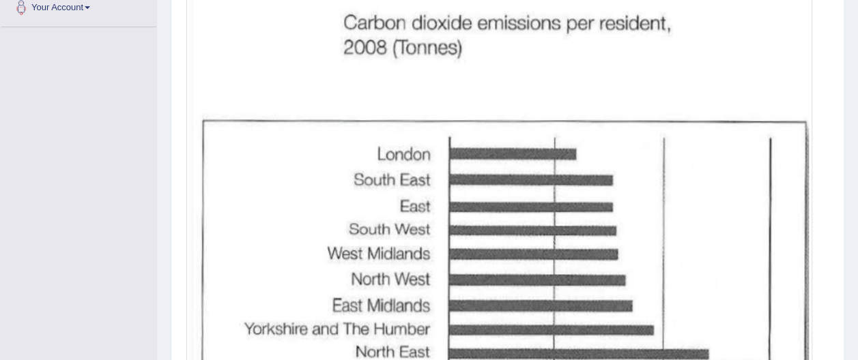
scroll to position [349, 0]
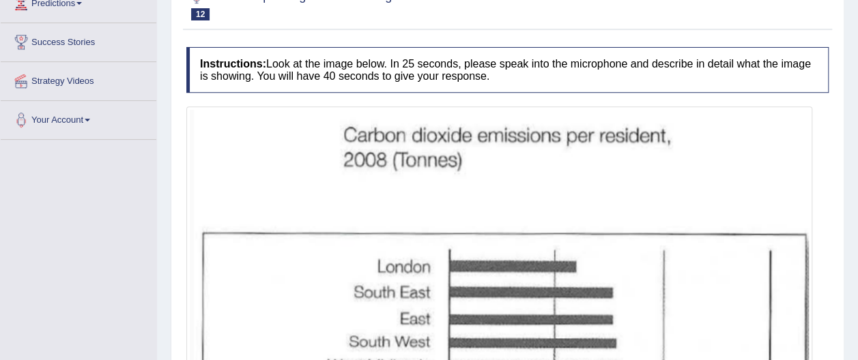
click at [799, 317] on img at bounding box center [499, 315] width 619 height 410
click at [802, 334] on img at bounding box center [499, 315] width 619 height 410
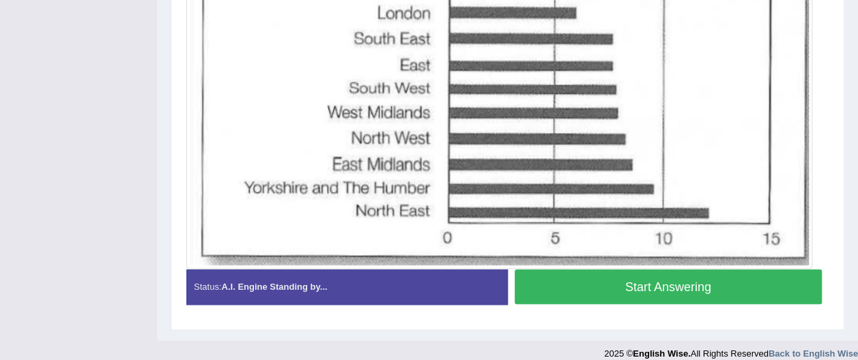
scroll to position [504, 0]
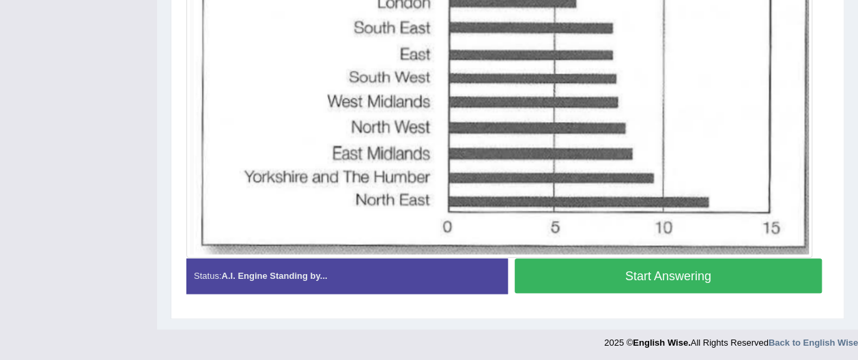
click at [692, 274] on button "Start Answering" at bounding box center [669, 276] width 308 height 35
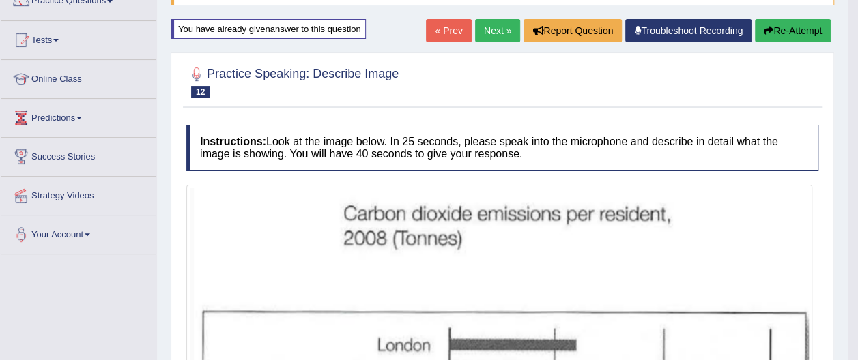
scroll to position [0, 0]
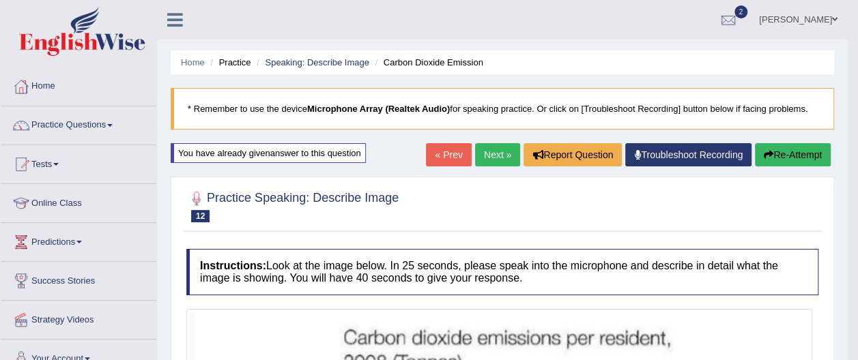
click at [506, 157] on link "Next »" at bounding box center [497, 154] width 45 height 23
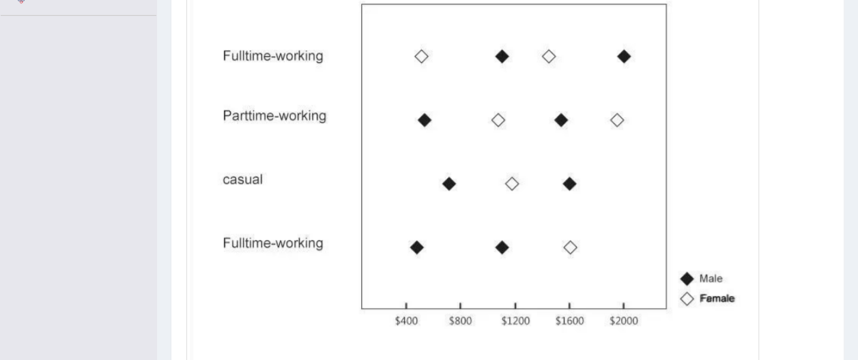
scroll to position [362, 0]
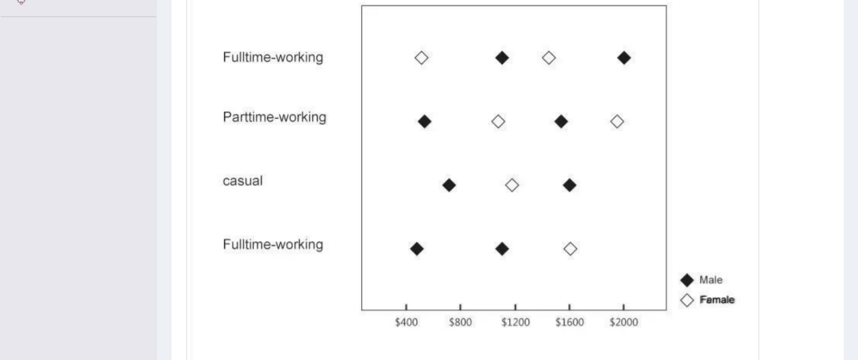
click at [786, 258] on div at bounding box center [507, 157] width 642 height 435
click at [789, 274] on div at bounding box center [507, 157] width 642 height 435
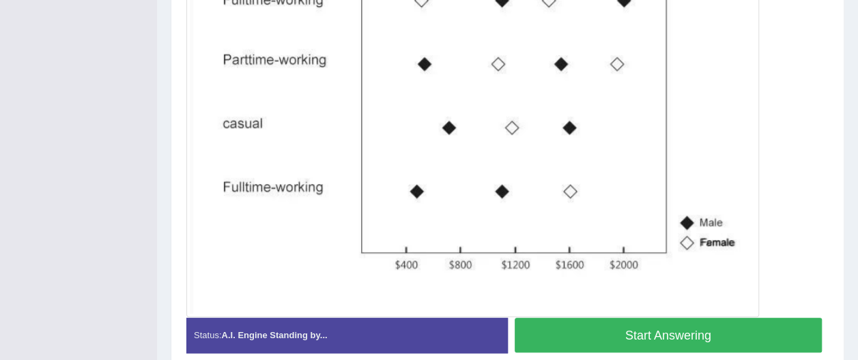
scroll to position [420, 0]
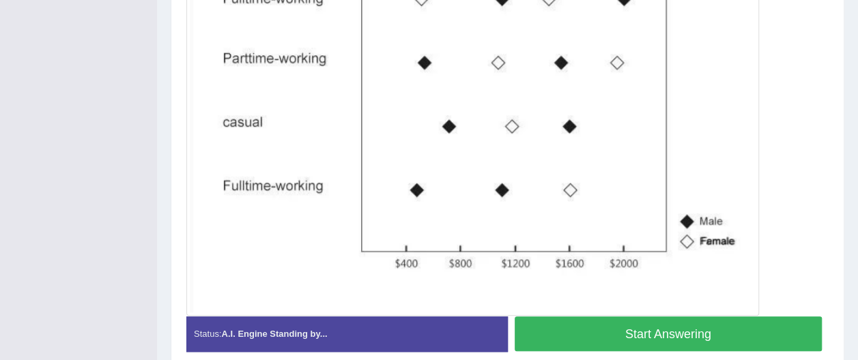
click at [685, 334] on button "Start Answering" at bounding box center [669, 334] width 308 height 35
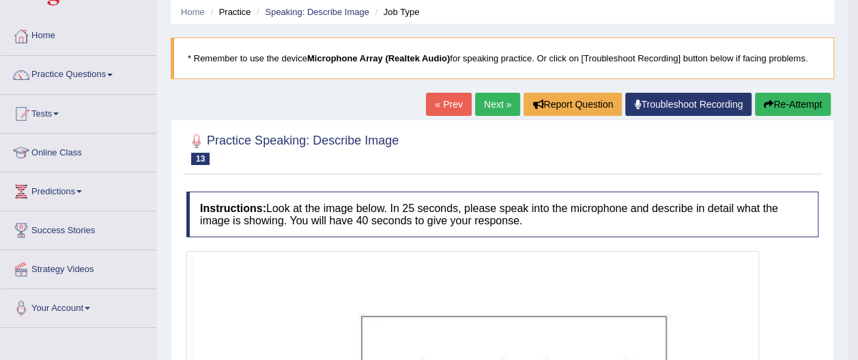
scroll to position [48, 0]
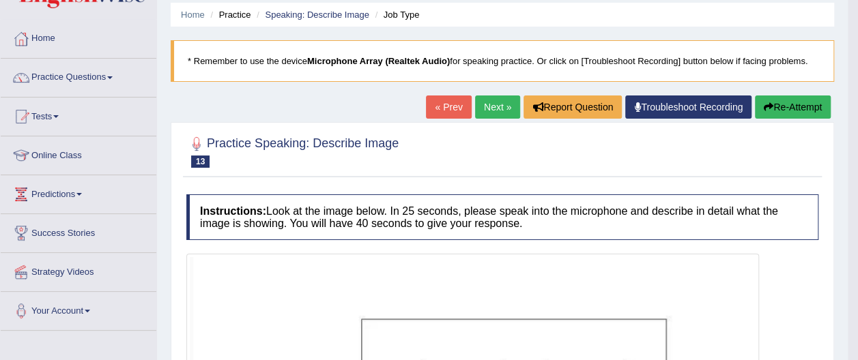
click at [498, 109] on link "Next »" at bounding box center [497, 107] width 45 height 23
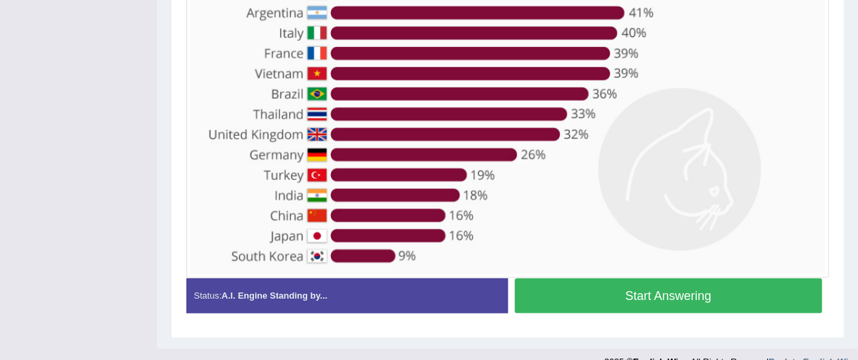
scroll to position [410, 0]
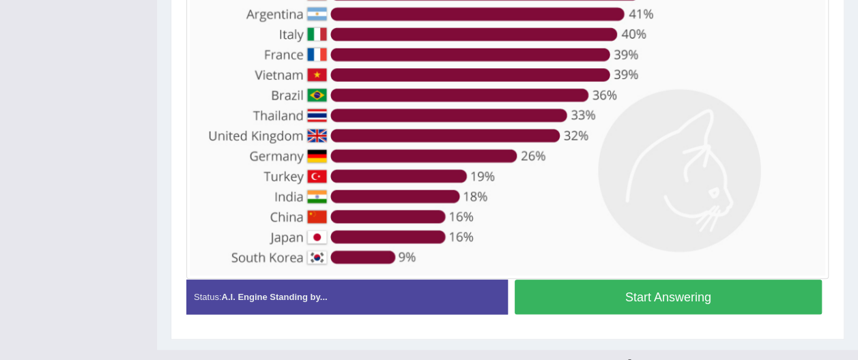
click at [707, 298] on button "Start Answering" at bounding box center [669, 297] width 308 height 35
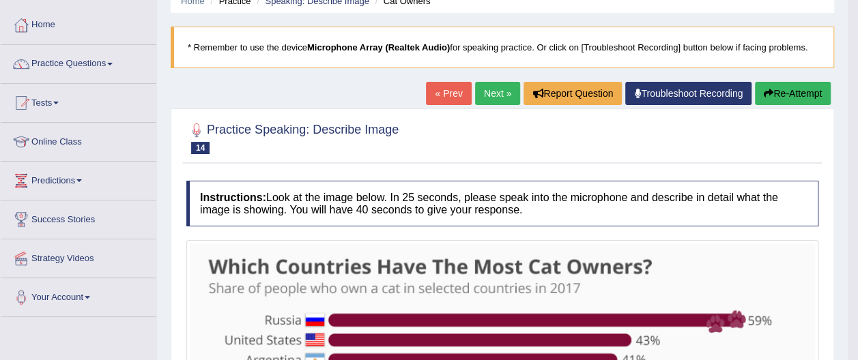
scroll to position [46, 0]
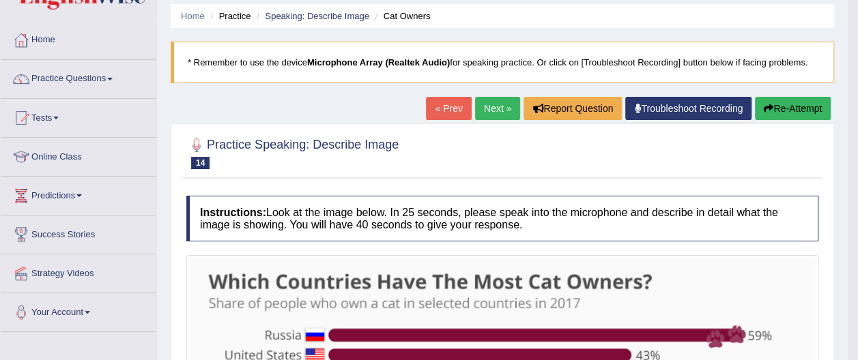
click at [502, 102] on link "Next »" at bounding box center [497, 108] width 45 height 23
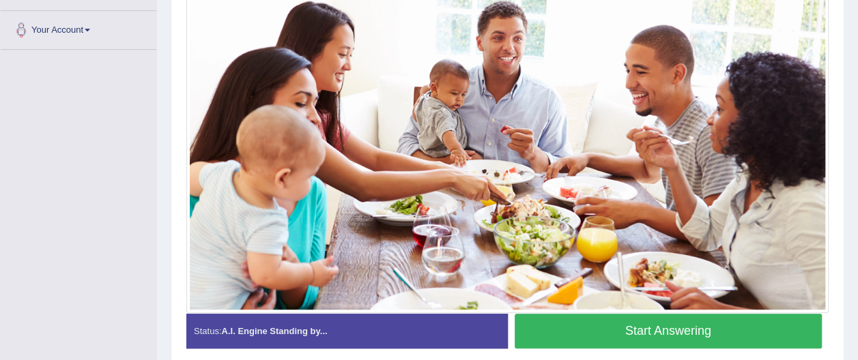
scroll to position [330, 0]
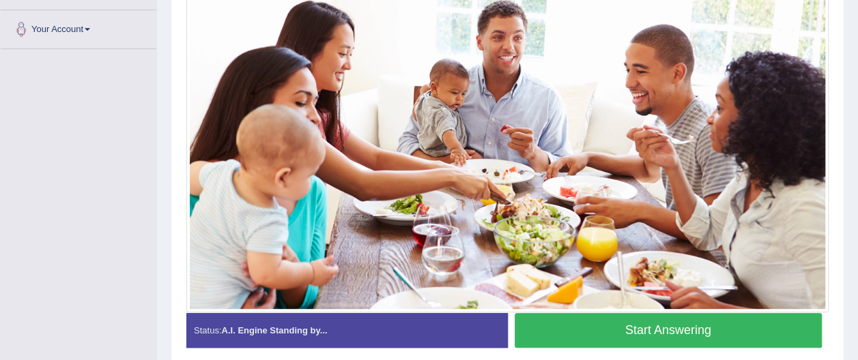
click at [698, 325] on button "Start Answering" at bounding box center [669, 330] width 308 height 35
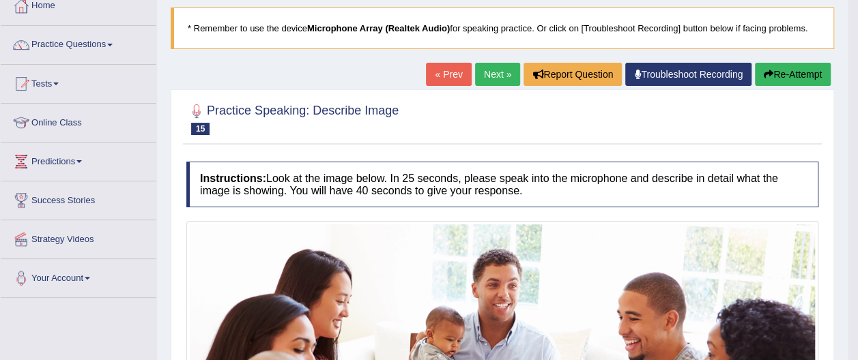
scroll to position [61, 0]
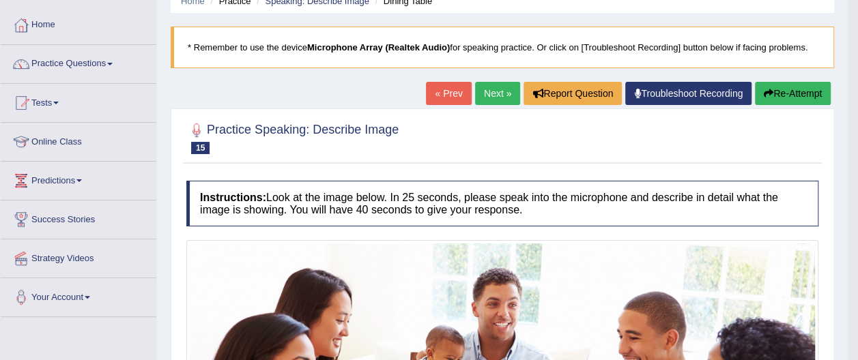
click at [495, 91] on link "Next »" at bounding box center [497, 93] width 45 height 23
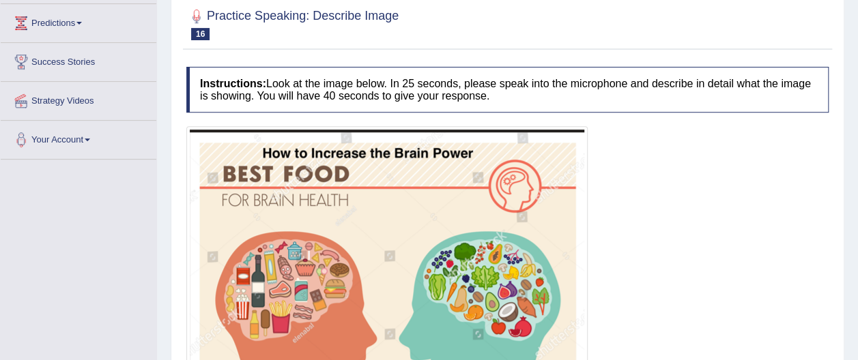
scroll to position [220, 0]
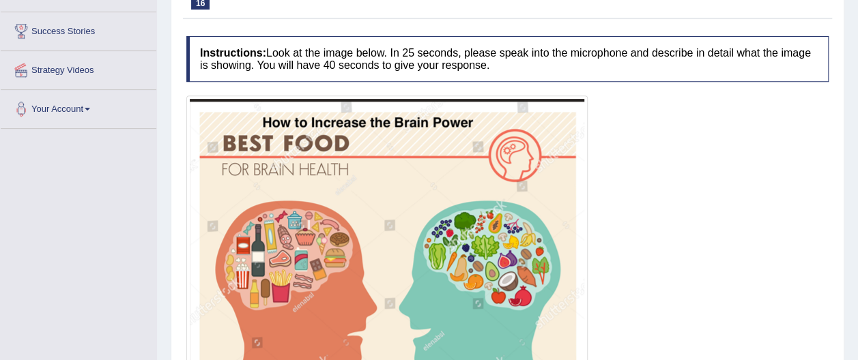
click at [770, 278] on div at bounding box center [507, 297] width 642 height 402
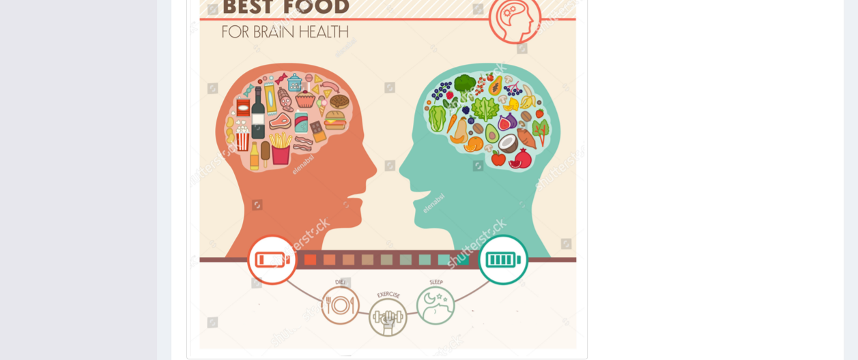
scroll to position [489, 0]
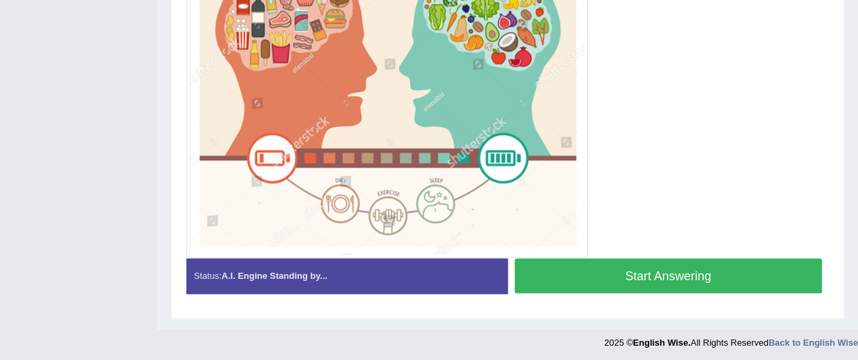
click at [693, 270] on button "Start Answering" at bounding box center [669, 276] width 308 height 35
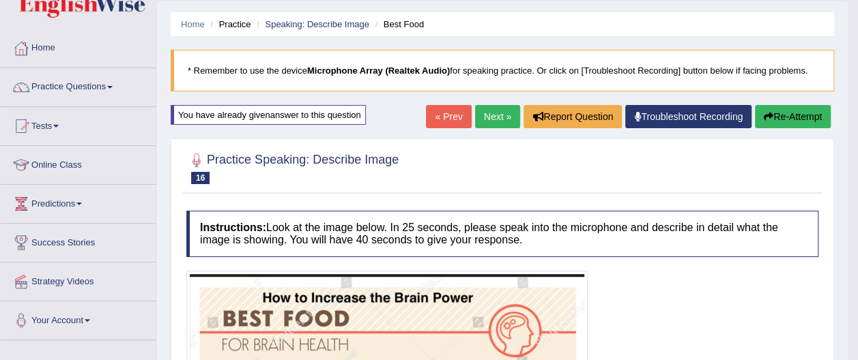
scroll to position [38, 0]
click at [504, 120] on link "Next »" at bounding box center [497, 116] width 45 height 23
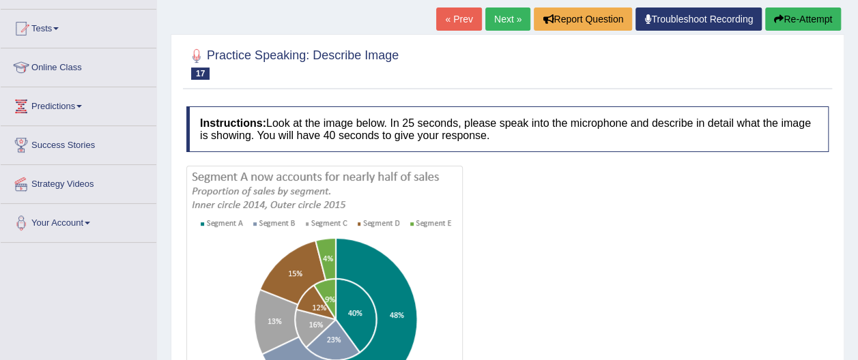
scroll to position [134, 0]
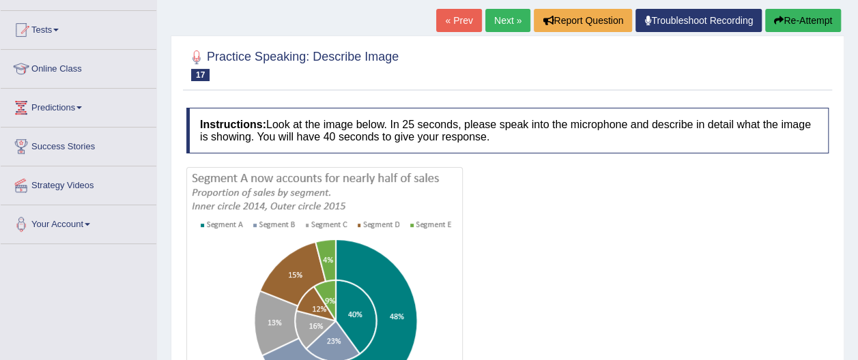
click at [790, 246] on div at bounding box center [507, 289] width 642 height 244
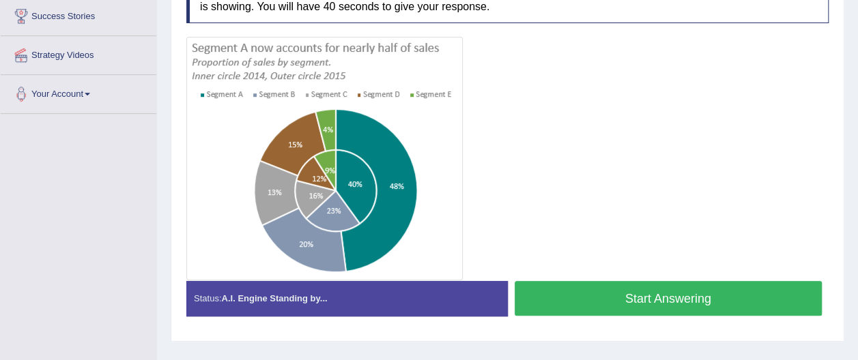
scroll to position [266, 0]
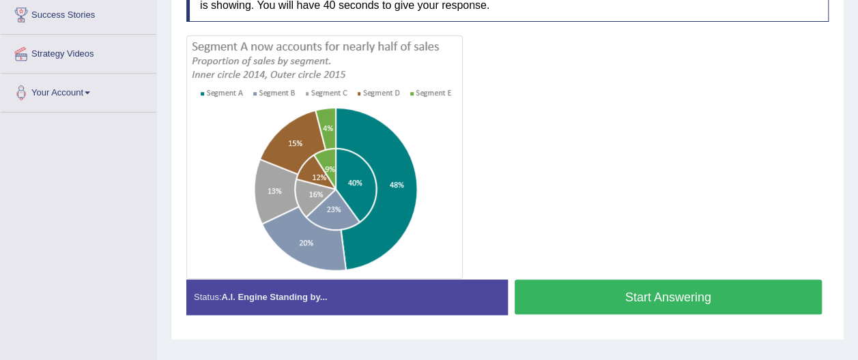
click at [698, 295] on button "Start Answering" at bounding box center [669, 297] width 308 height 35
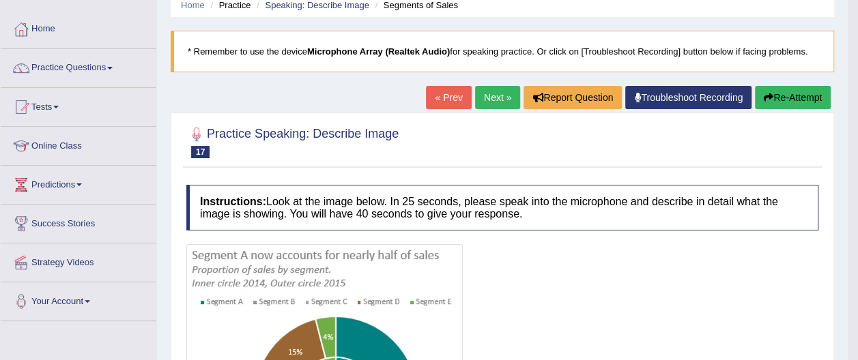
scroll to position [56, 0]
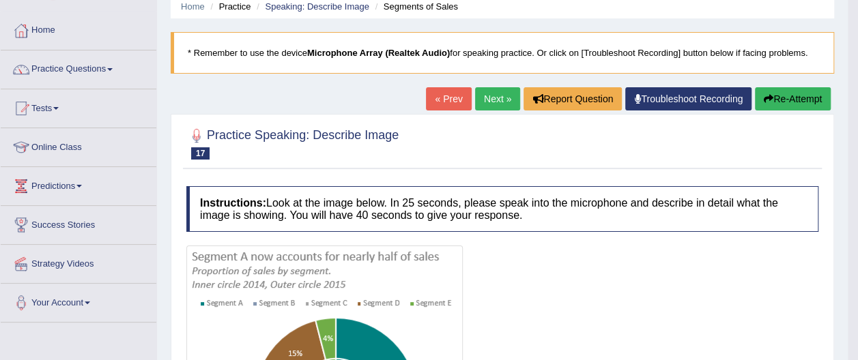
click at [509, 102] on link "Next »" at bounding box center [497, 98] width 45 height 23
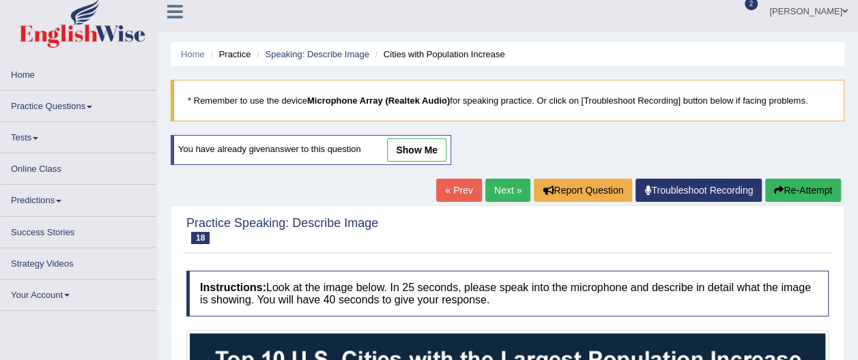
scroll to position [63, 0]
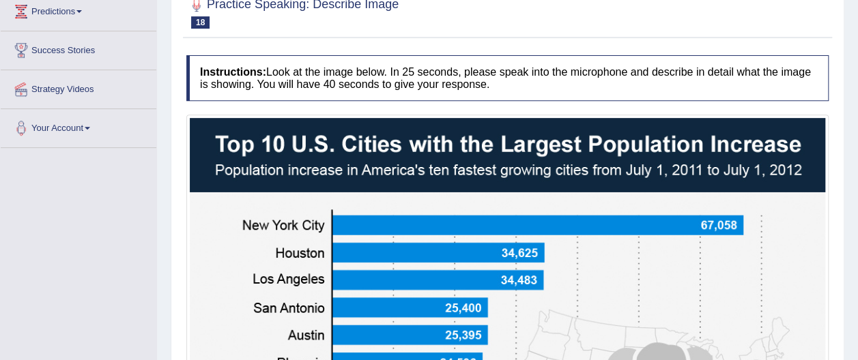
click at [787, 205] on img at bounding box center [507, 344] width 635 height 453
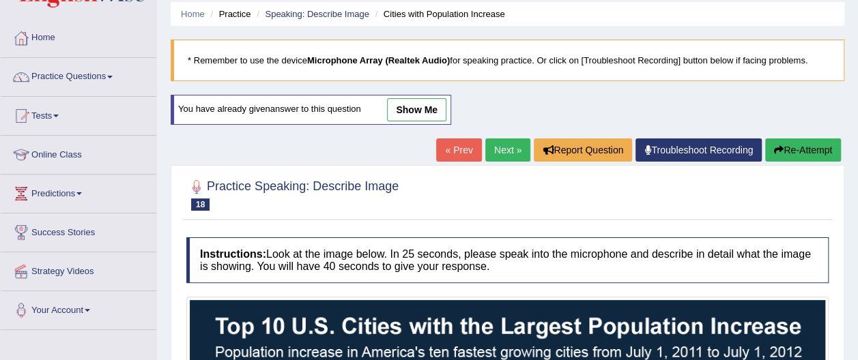
scroll to position [46, 0]
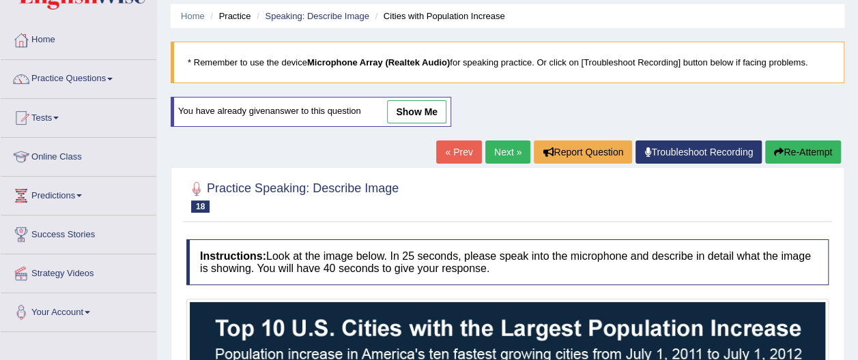
click at [511, 155] on link "Next »" at bounding box center [507, 152] width 45 height 23
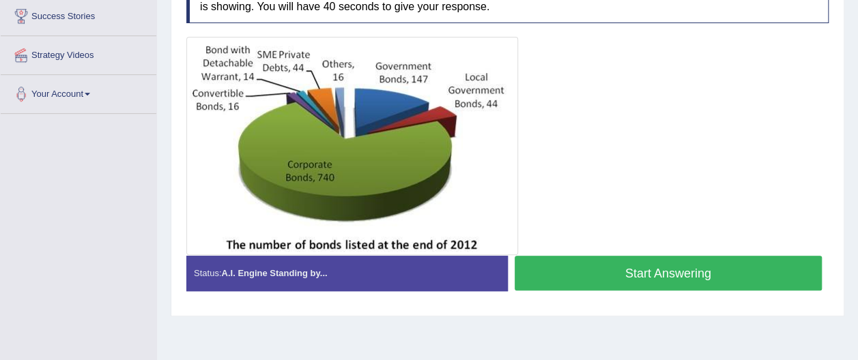
scroll to position [265, 0]
click at [715, 265] on button "Start Answering" at bounding box center [669, 273] width 308 height 35
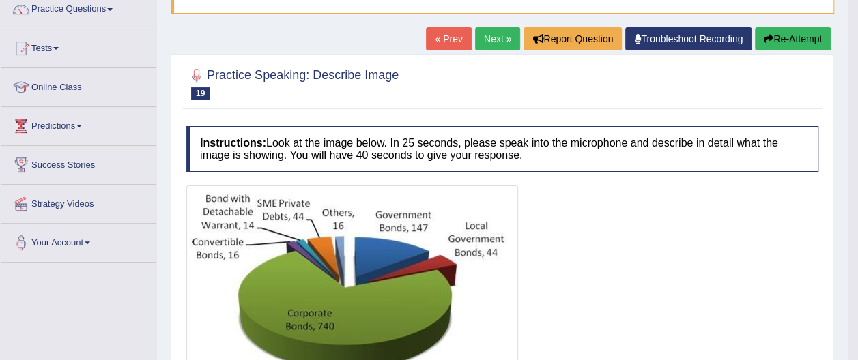
scroll to position [111, 0]
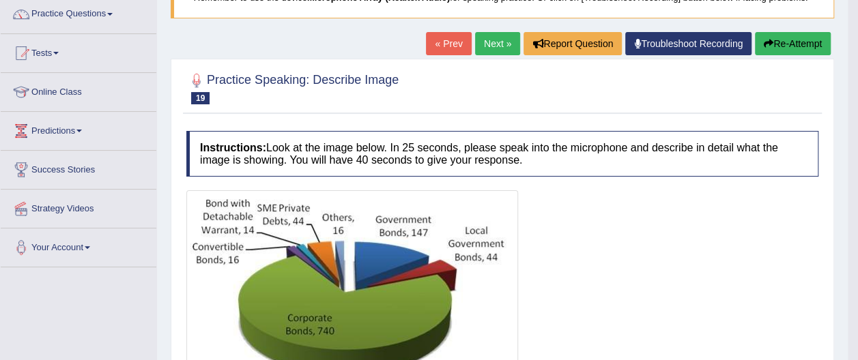
click at [501, 42] on link "Next »" at bounding box center [497, 43] width 45 height 23
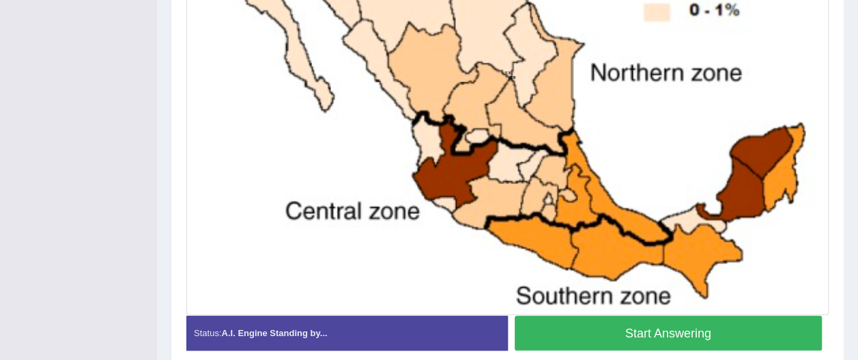
scroll to position [457, 0]
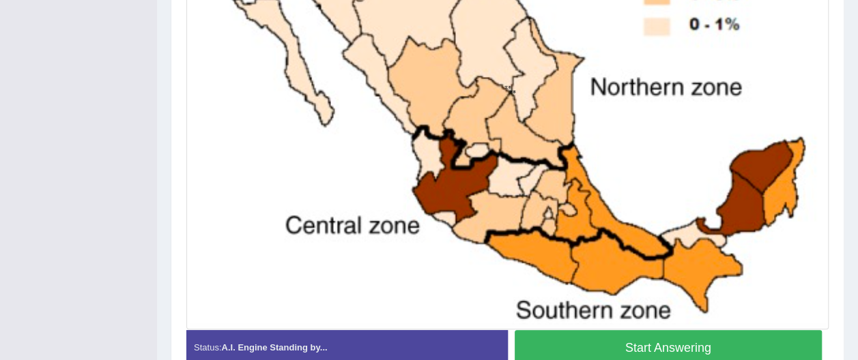
click at [705, 343] on button "Start Answering" at bounding box center [669, 347] width 308 height 35
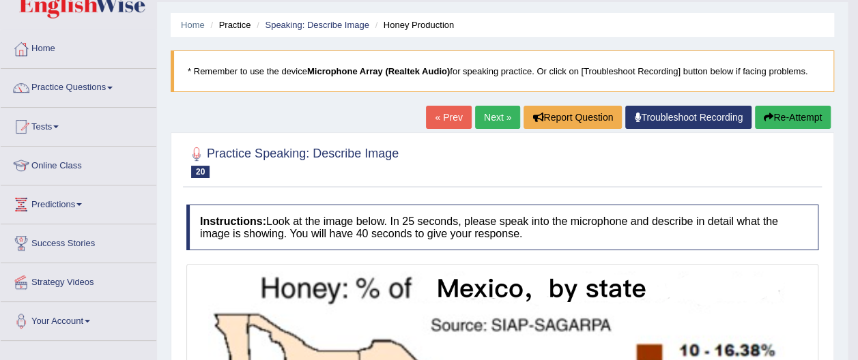
scroll to position [38, 0]
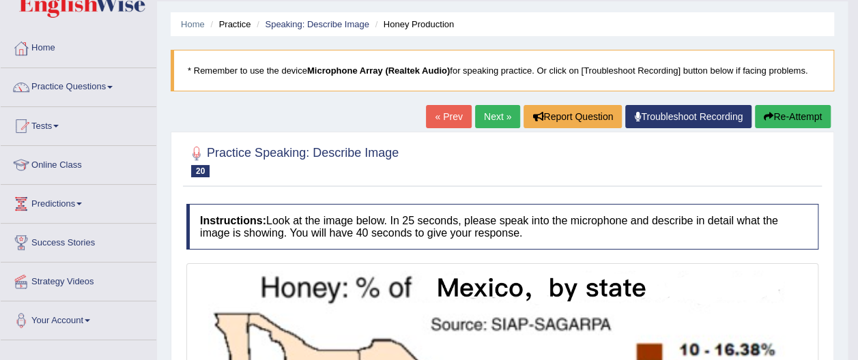
click at [807, 116] on button "Re-Attempt" at bounding box center [793, 116] width 76 height 23
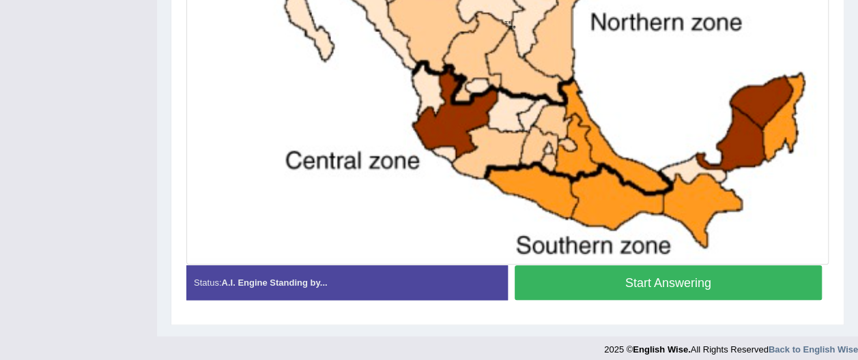
scroll to position [571, 0]
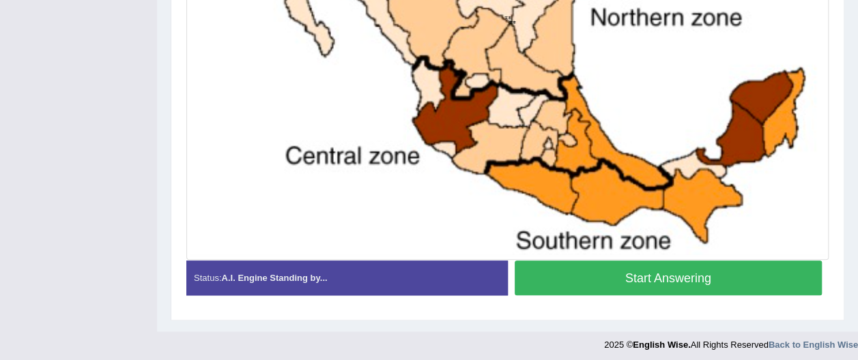
click at [711, 273] on button "Start Answering" at bounding box center [669, 278] width 308 height 35
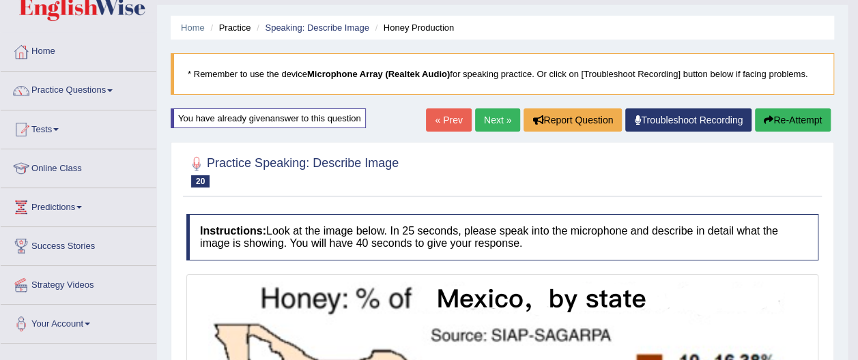
scroll to position [33, 0]
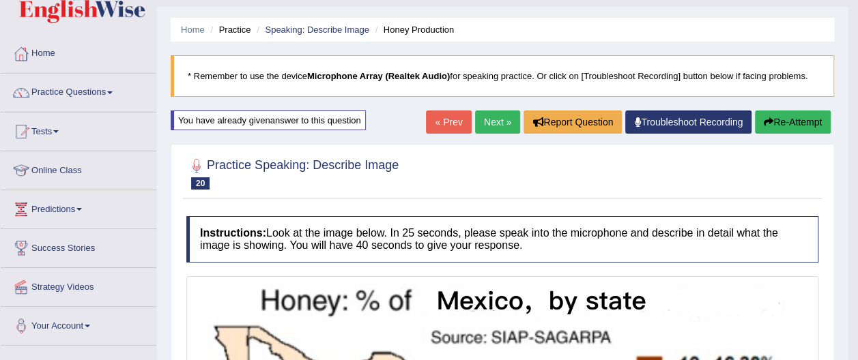
click at [499, 123] on link "Next »" at bounding box center [497, 122] width 45 height 23
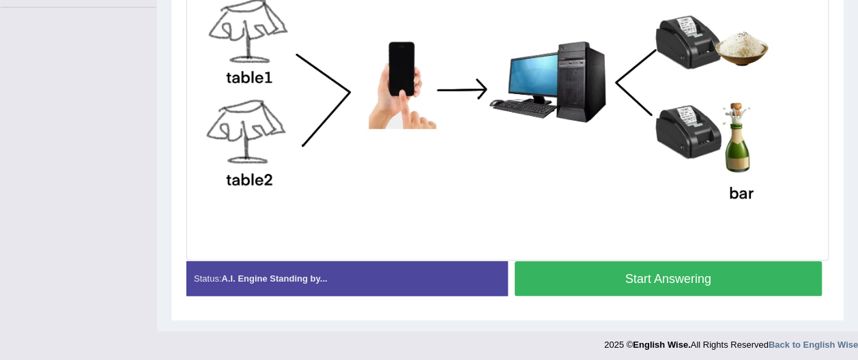
scroll to position [375, 0]
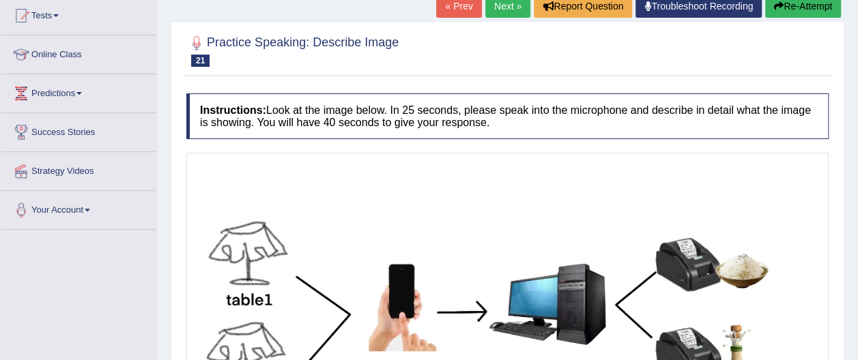
click at [810, 277] on img at bounding box center [507, 318] width 635 height 324
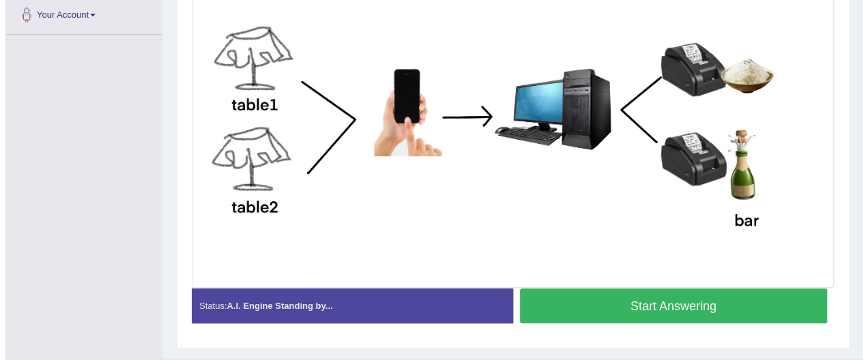
scroll to position [347, 0]
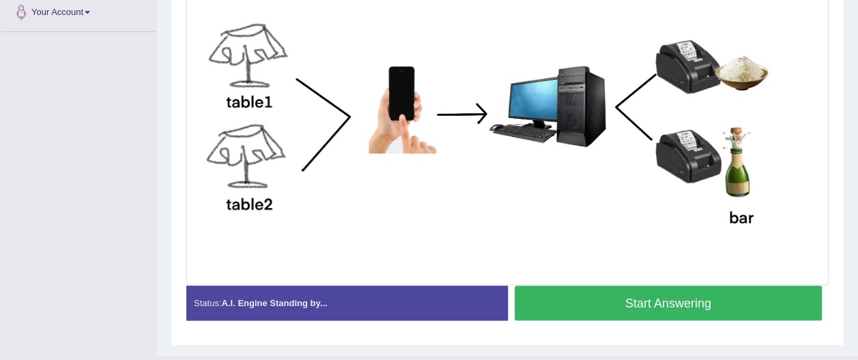
click at [696, 301] on button "Start Answering" at bounding box center [669, 303] width 308 height 35
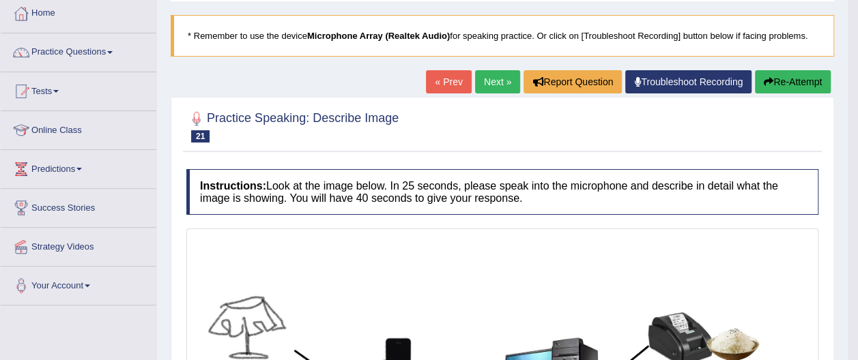
scroll to position [54, 0]
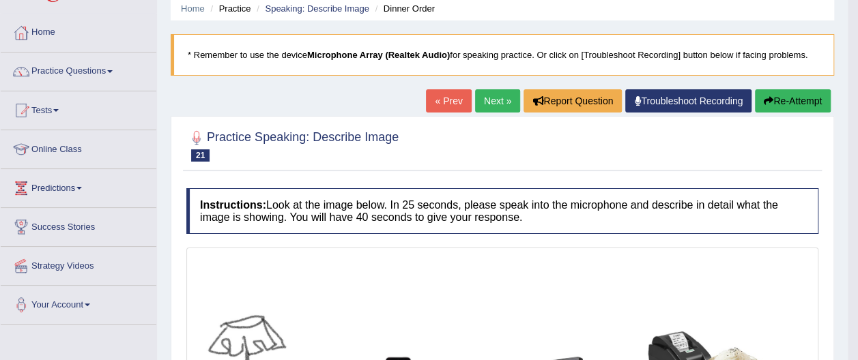
click at [505, 100] on link "Next »" at bounding box center [497, 100] width 45 height 23
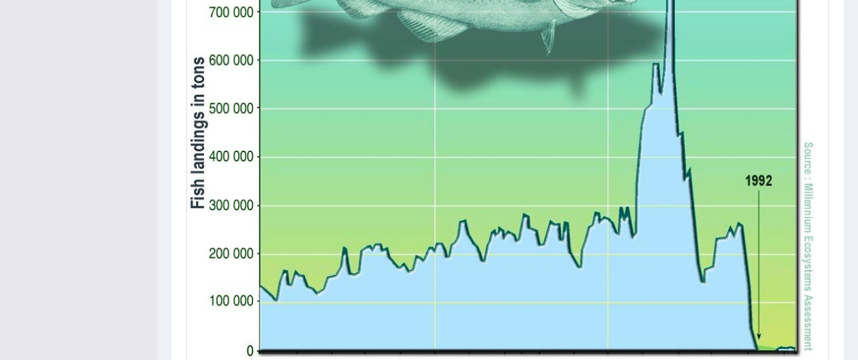
scroll to position [417, 0]
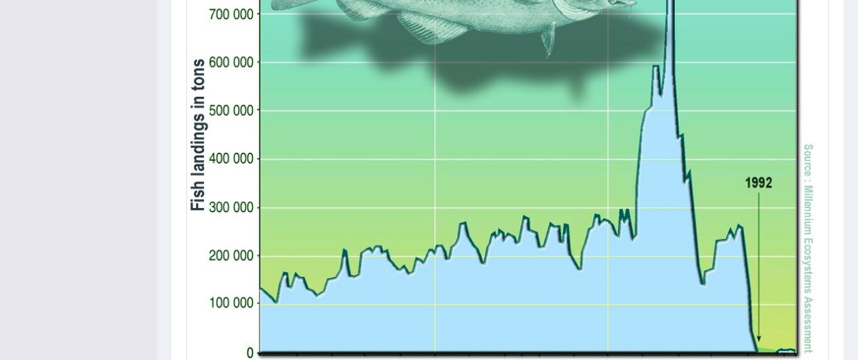
click at [816, 273] on img at bounding box center [507, 137] width 635 height 498
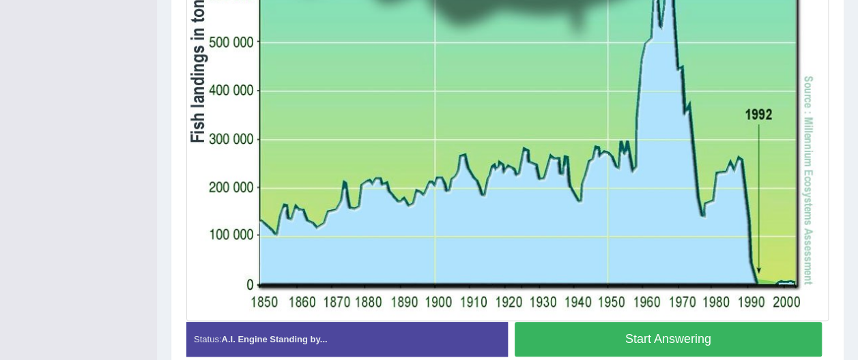
scroll to position [485, 0]
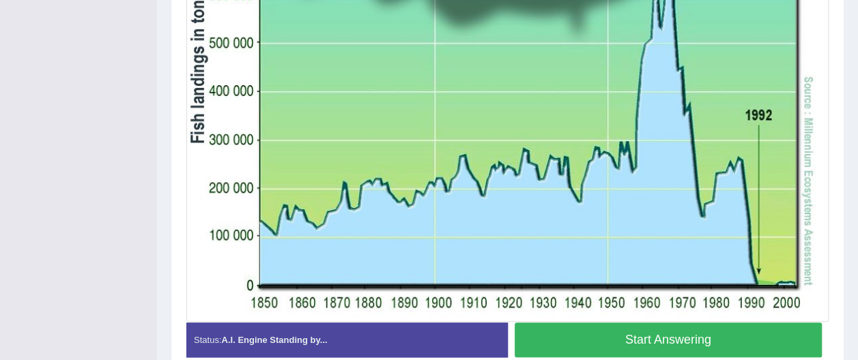
click at [727, 344] on button "Start Answering" at bounding box center [669, 340] width 308 height 35
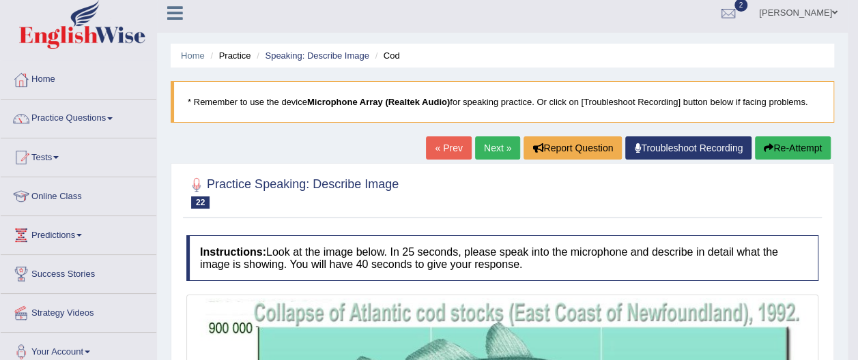
scroll to position [0, 0]
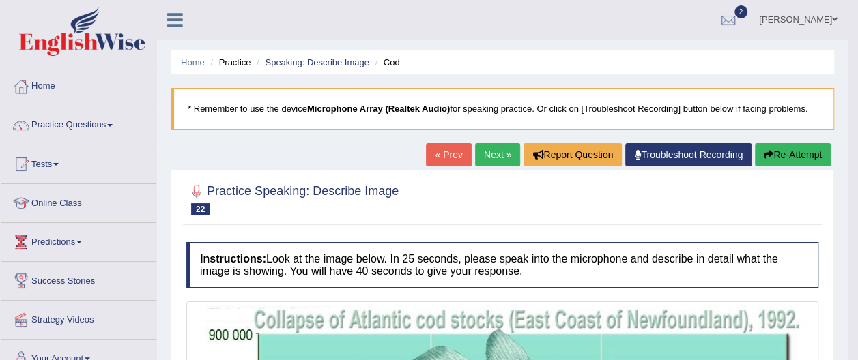
click at [504, 155] on link "Next »" at bounding box center [497, 154] width 45 height 23
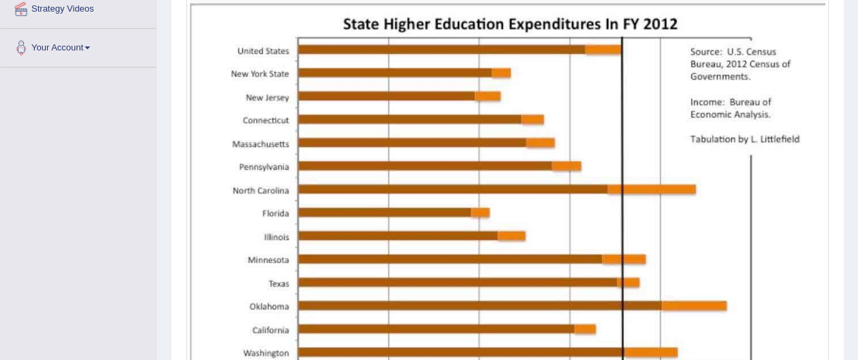
scroll to position [299, 0]
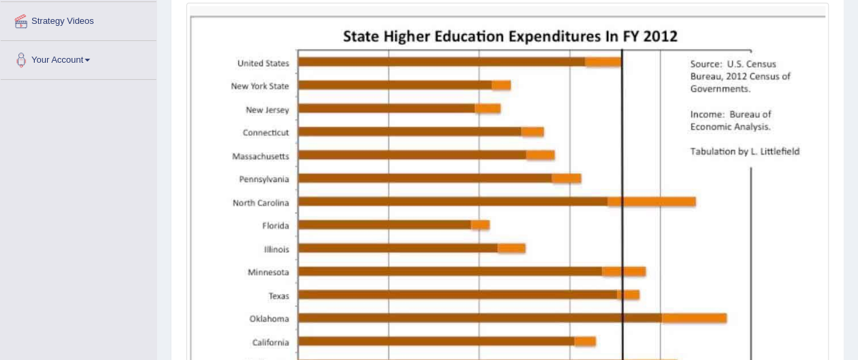
click at [801, 292] on img at bounding box center [507, 231] width 635 height 450
click at [792, 163] on img at bounding box center [507, 231] width 635 height 450
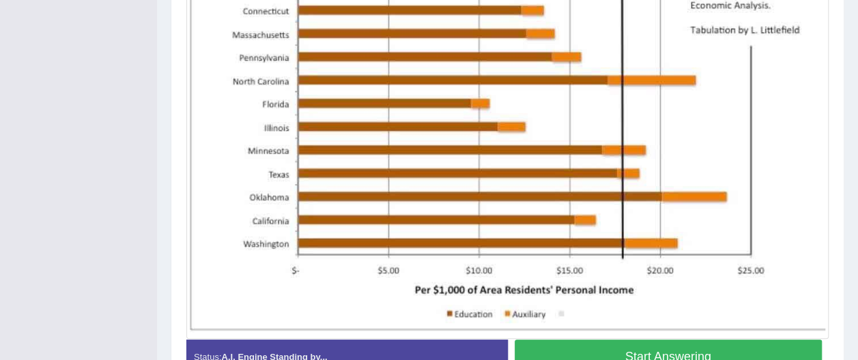
scroll to position [434, 0]
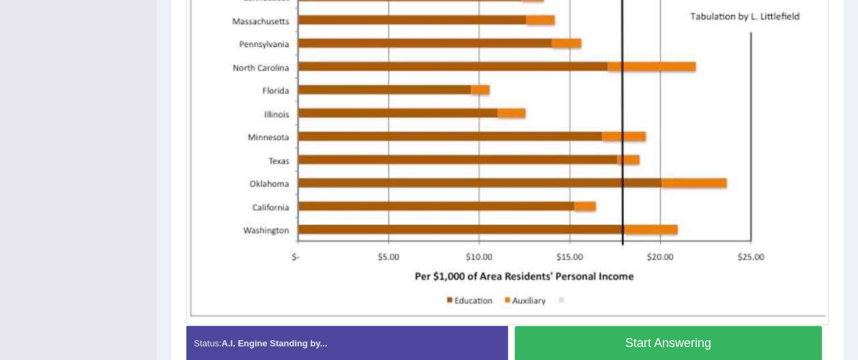
click at [736, 343] on button "Start Answering" at bounding box center [669, 343] width 308 height 35
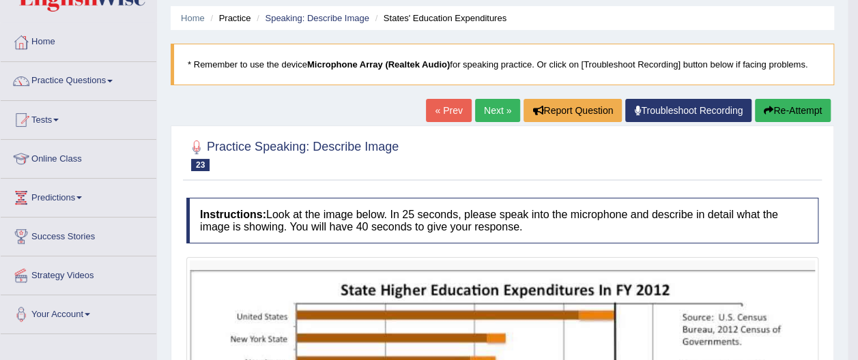
scroll to position [42, 0]
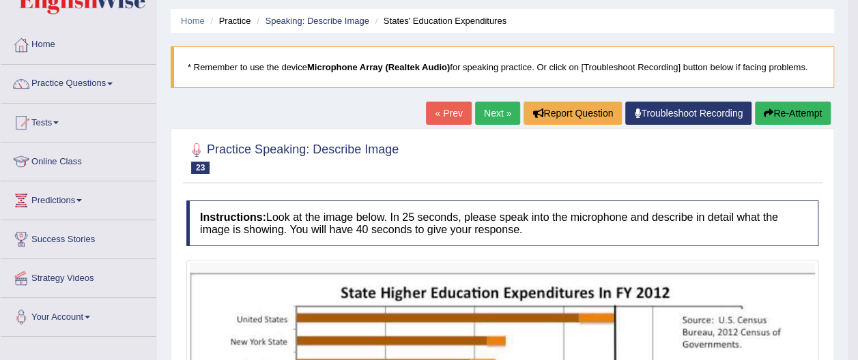
click at [499, 115] on link "Next »" at bounding box center [497, 113] width 45 height 23
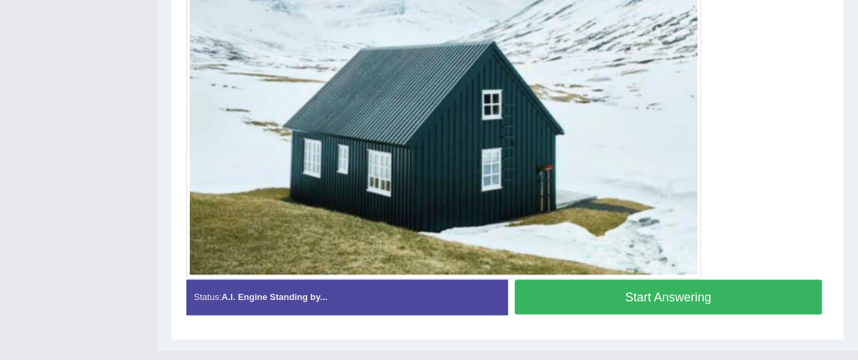
scroll to position [456, 0]
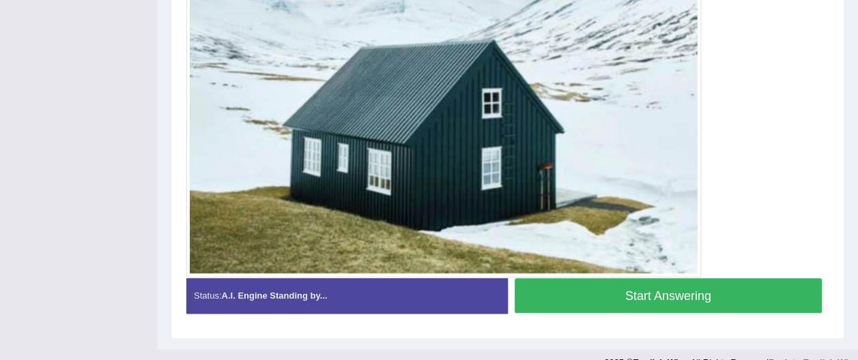
click at [732, 291] on button "Start Answering" at bounding box center [669, 295] width 308 height 35
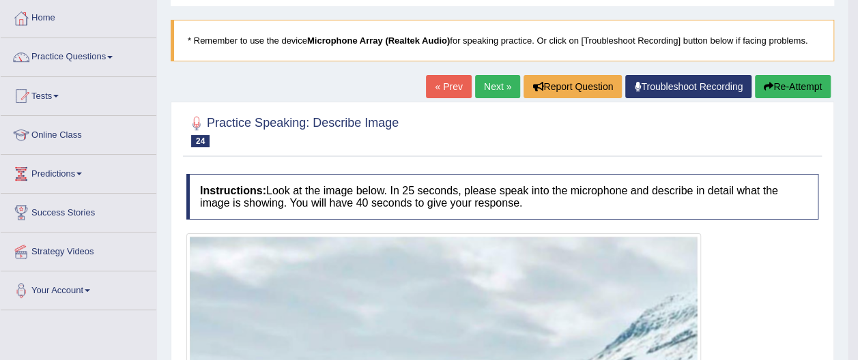
scroll to position [63, 0]
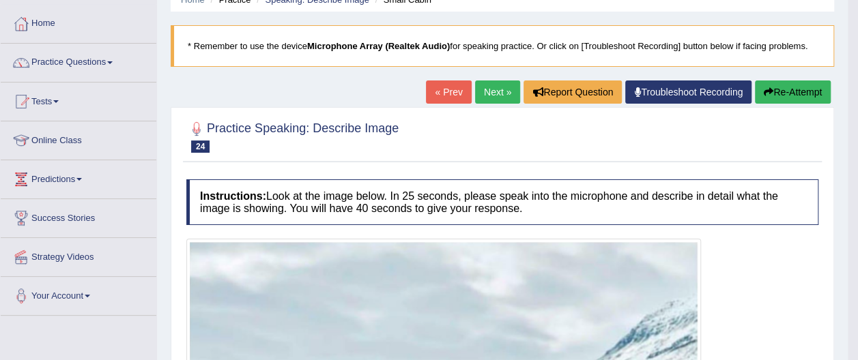
click at [502, 92] on link "Next »" at bounding box center [497, 92] width 45 height 23
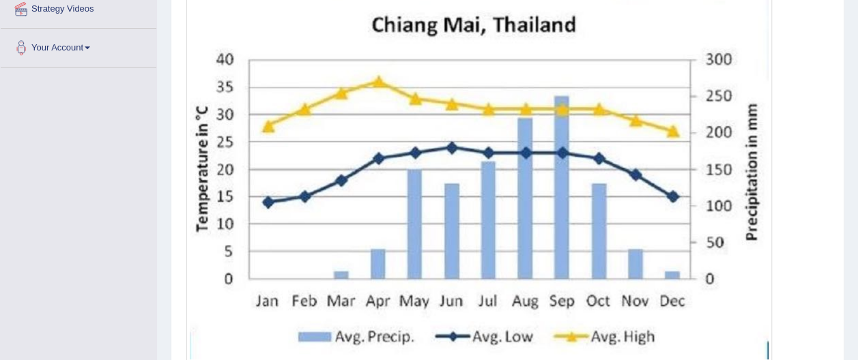
scroll to position [310, 0]
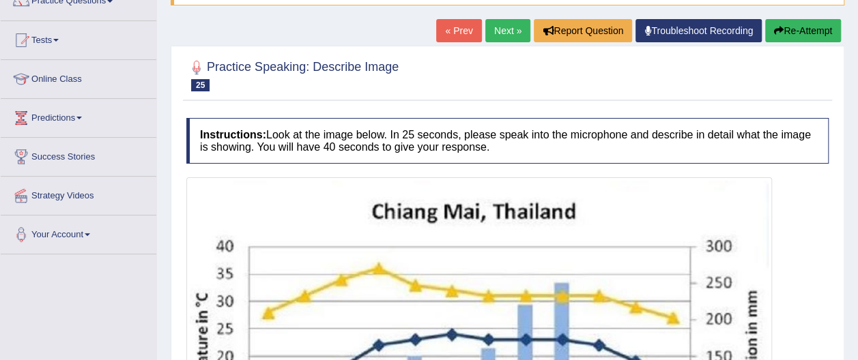
click at [797, 346] on div at bounding box center [507, 363] width 642 height 373
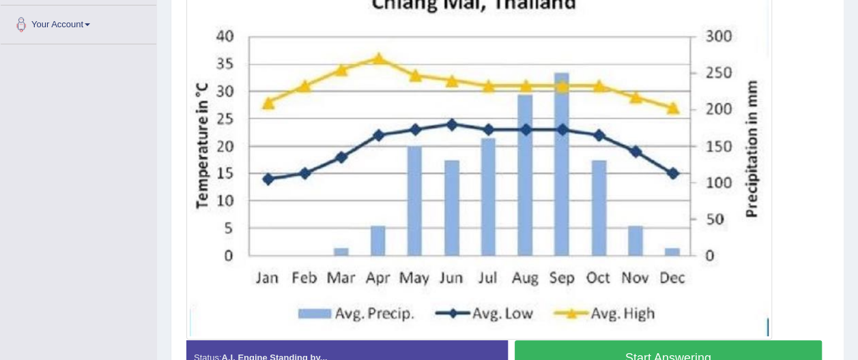
scroll to position [332, 0]
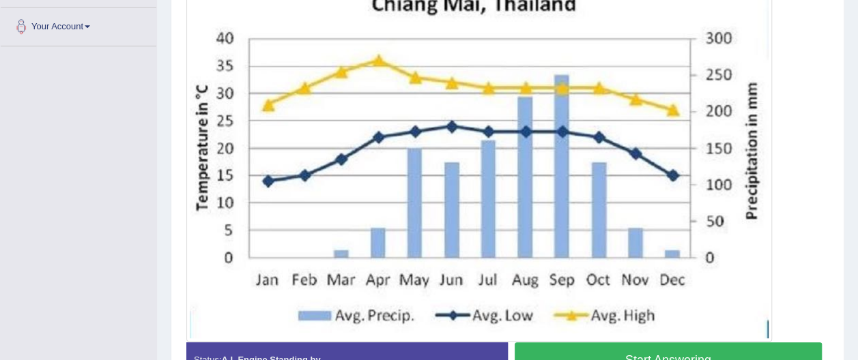
click at [680, 351] on button "Start Answering" at bounding box center [669, 360] width 308 height 35
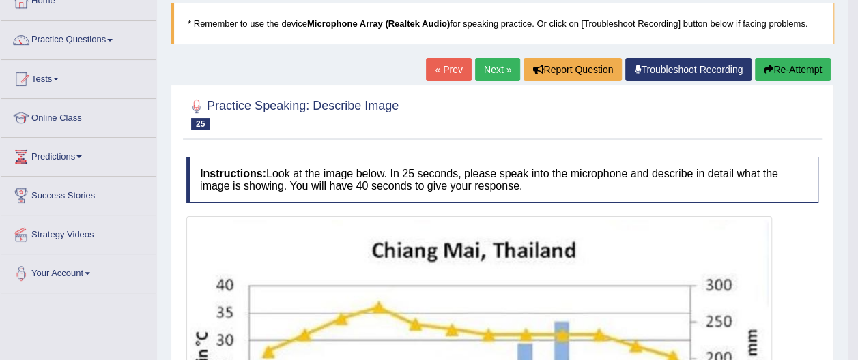
scroll to position [82, 0]
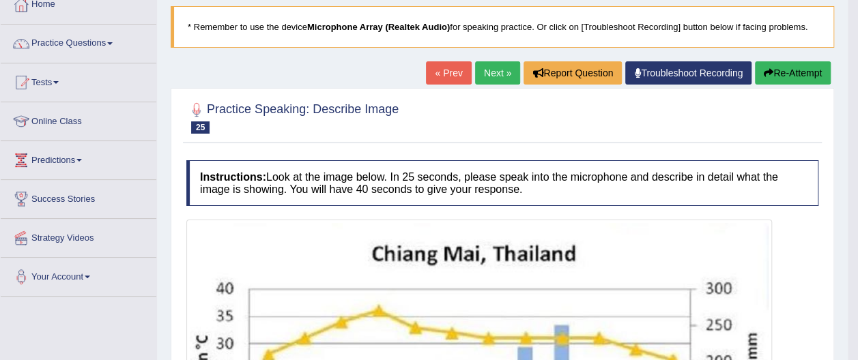
click at [510, 72] on link "Next »" at bounding box center [497, 72] width 45 height 23
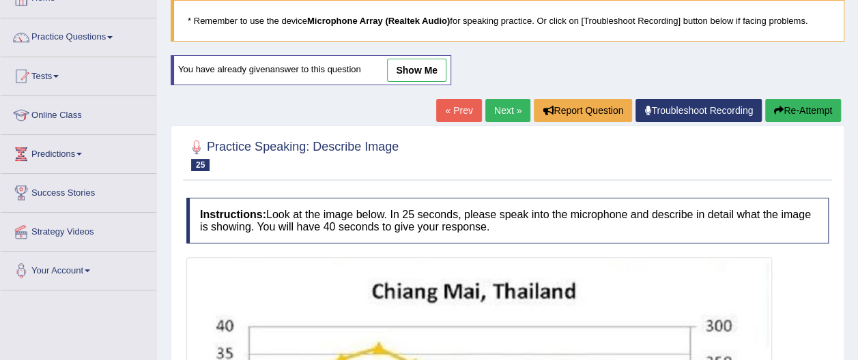
click at [821, 99] on button "Re-Attempt" at bounding box center [803, 110] width 76 height 23
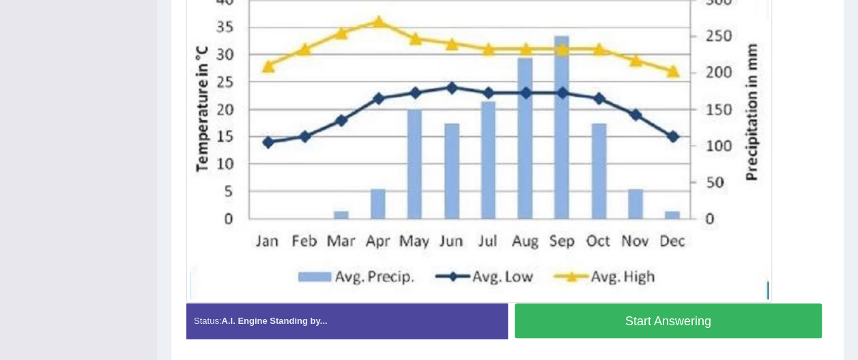
scroll to position [414, 0]
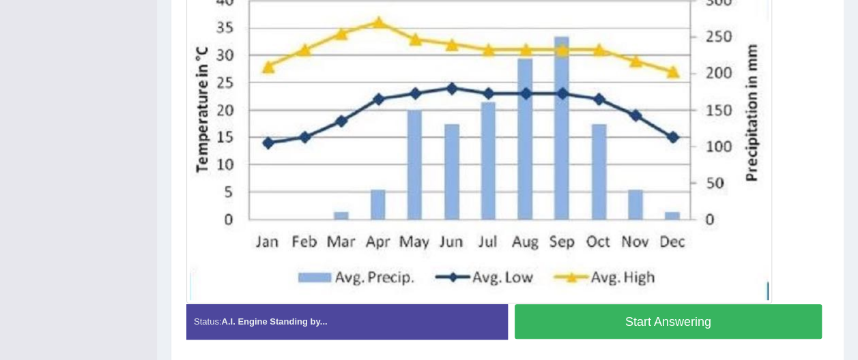
click at [685, 319] on button "Start Answering" at bounding box center [669, 321] width 308 height 35
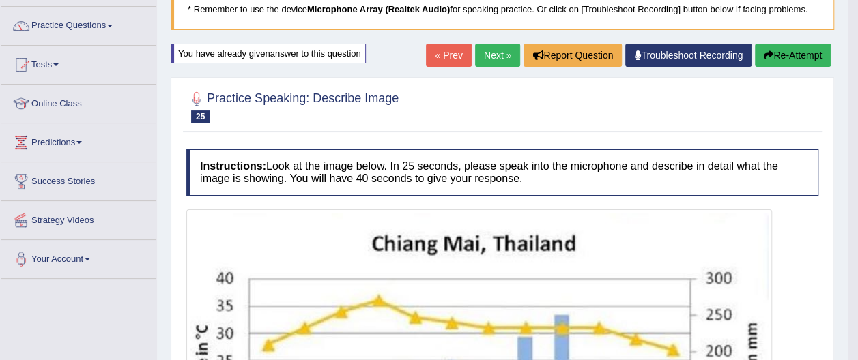
scroll to position [100, 0]
click at [805, 55] on button "Re-Attempt" at bounding box center [793, 55] width 76 height 23
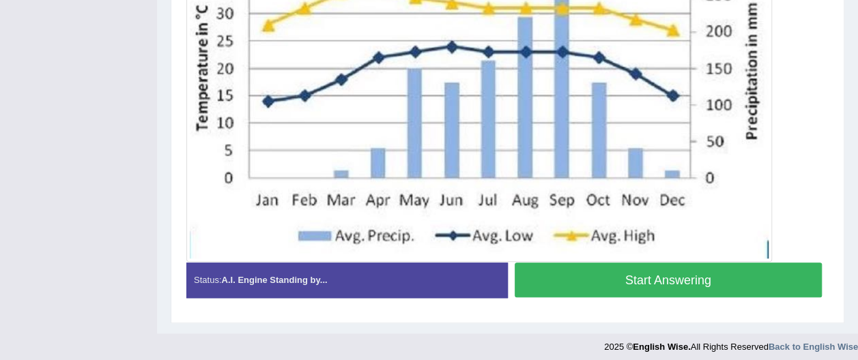
click at [702, 274] on button "Start Answering" at bounding box center [669, 280] width 308 height 35
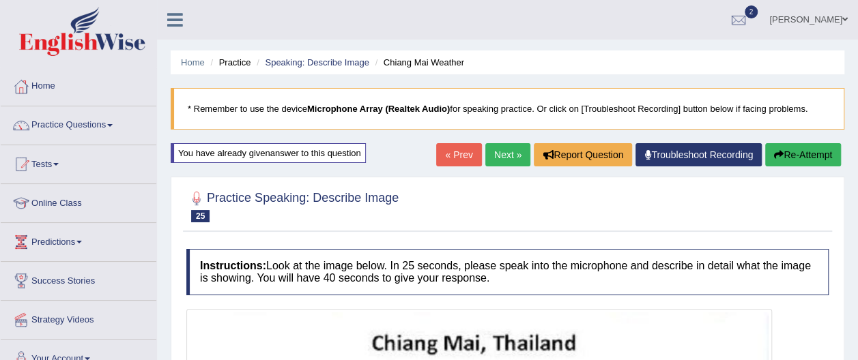
click at [113, 125] on span at bounding box center [109, 125] width 5 height 3
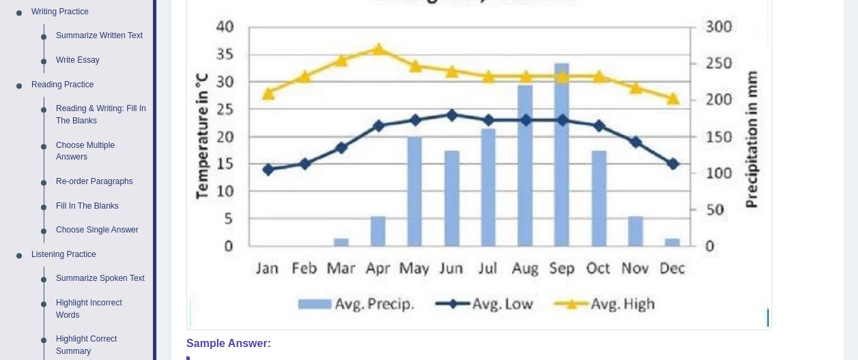
scroll to position [349, 0]
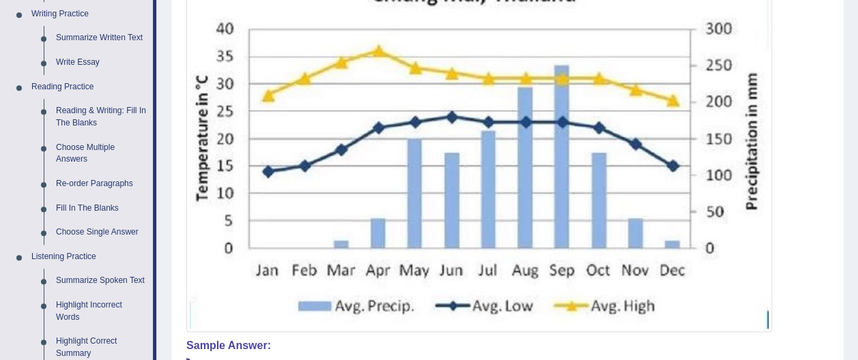
click at [106, 212] on link "Fill In The Blanks" at bounding box center [101, 209] width 103 height 25
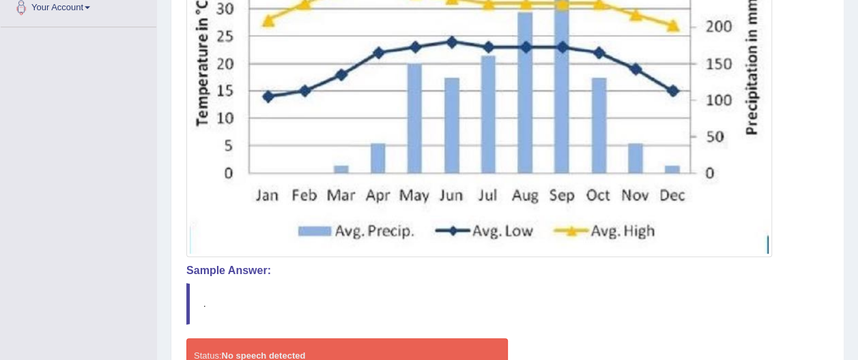
scroll to position [743, 0]
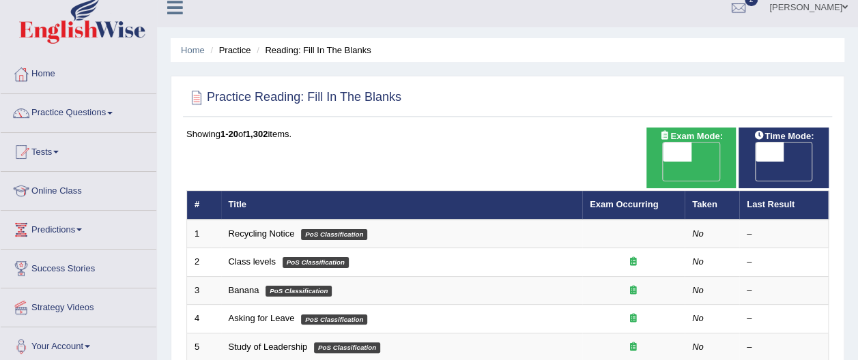
scroll to position [12, 0]
click at [297, 248] on td "Class levels PoS Classification" at bounding box center [401, 262] width 361 height 29
checkbox input "true"
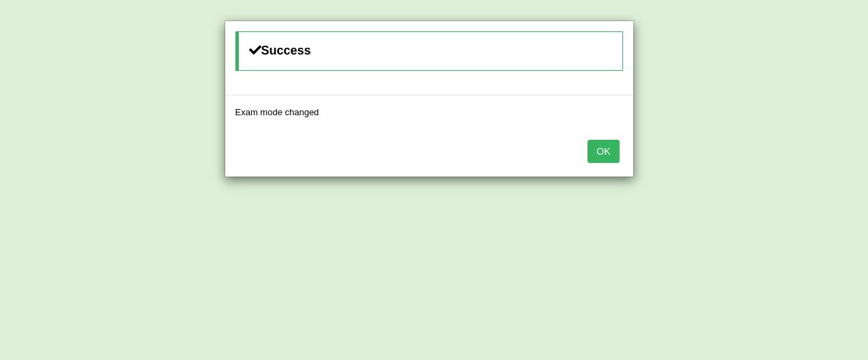
click at [609, 147] on button "OK" at bounding box center [603, 151] width 31 height 23
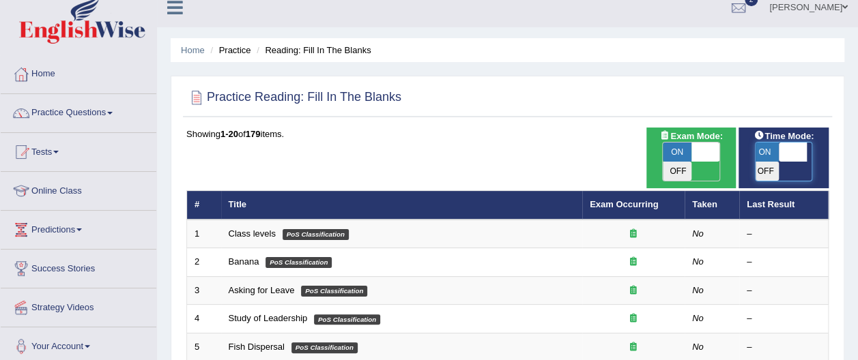
checkbox input "true"
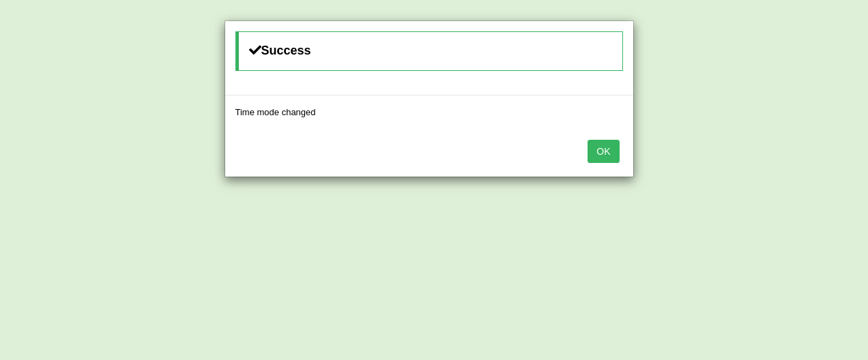
click at [605, 149] on button "OK" at bounding box center [603, 151] width 31 height 23
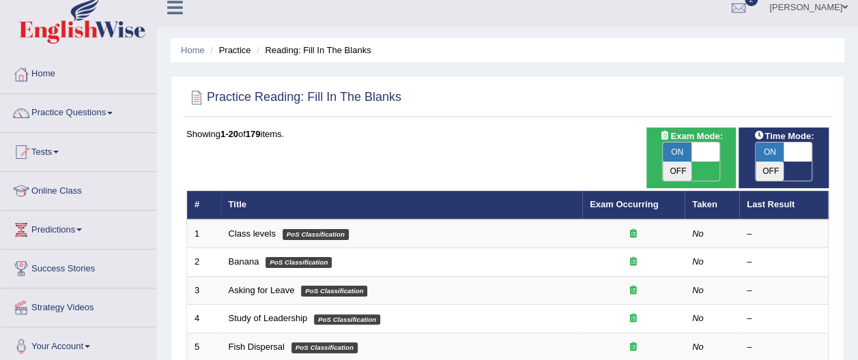
click at [408, 220] on td "Class levels PoS Classification" at bounding box center [401, 234] width 361 height 29
click at [255, 229] on link "Class levels" at bounding box center [252, 234] width 47 height 10
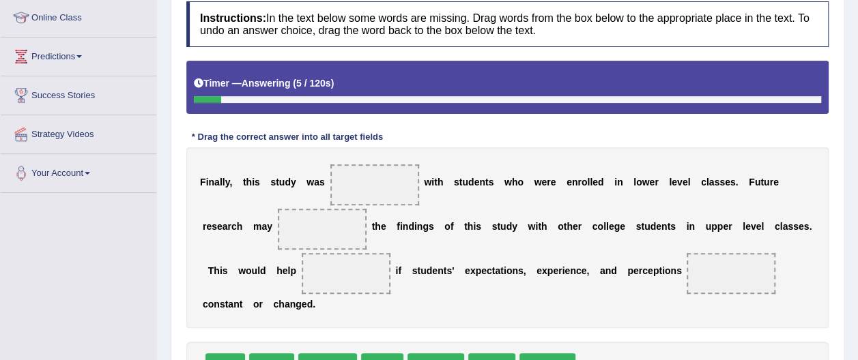
scroll to position [187, 0]
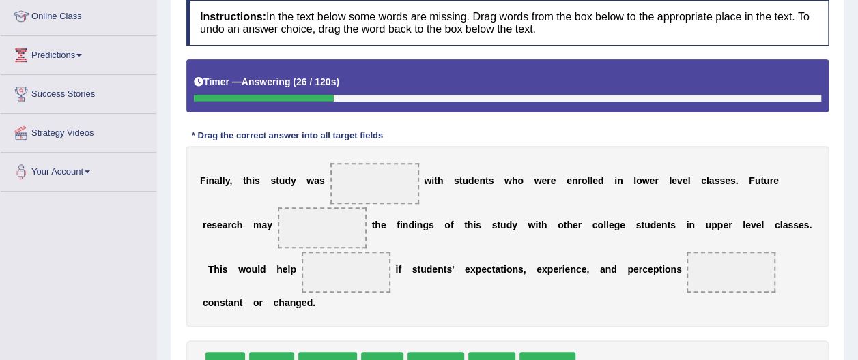
click at [436, 352] on span "re-explore" at bounding box center [435, 364] width 57 height 24
click at [379, 184] on span at bounding box center [374, 183] width 89 height 41
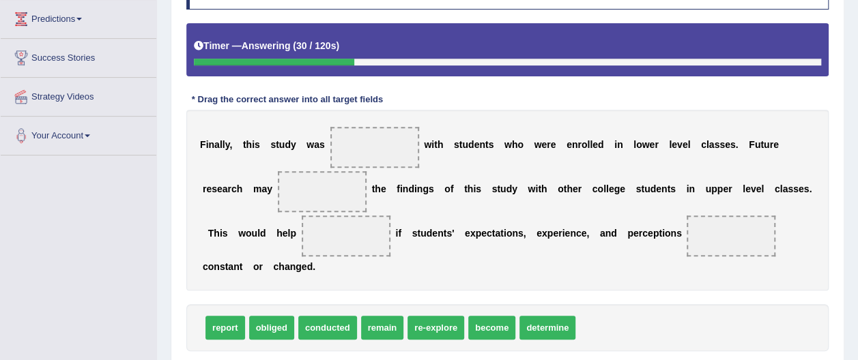
scroll to position [224, 0]
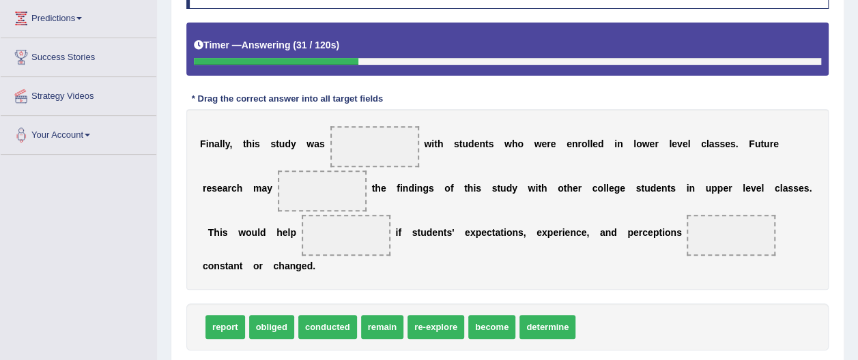
click at [431, 315] on span "re-explore" at bounding box center [435, 327] width 57 height 24
click at [427, 315] on span "re-explore" at bounding box center [435, 327] width 57 height 24
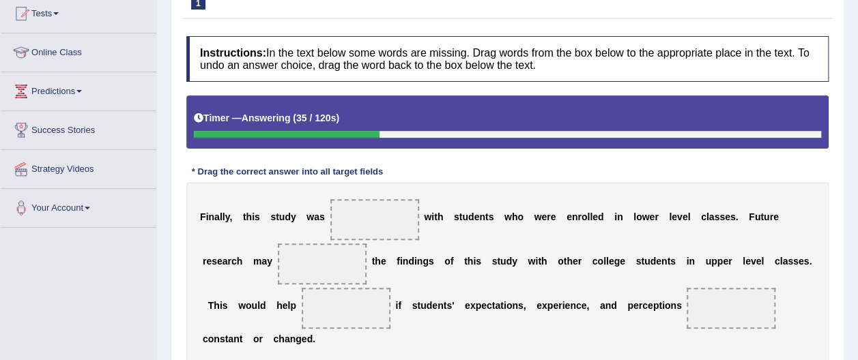
scroll to position [154, 0]
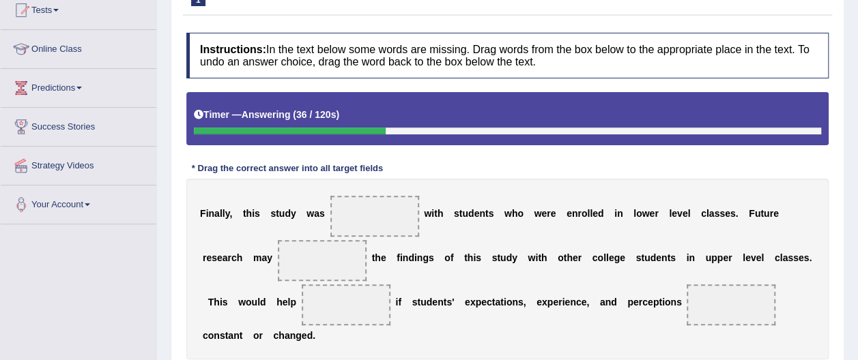
click at [378, 216] on span at bounding box center [374, 216] width 89 height 41
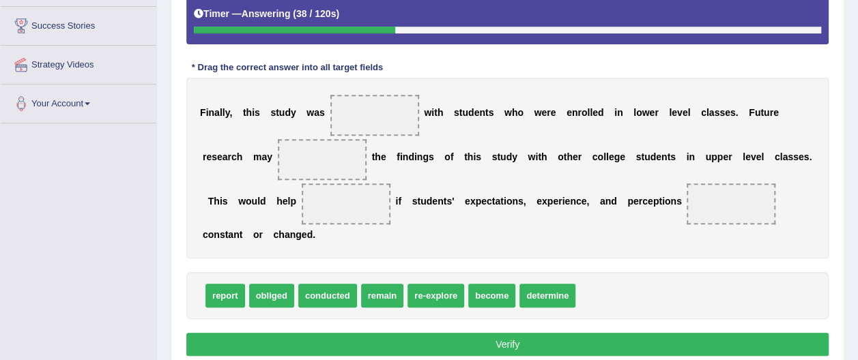
scroll to position [255, 0]
click at [431, 284] on span "re-explore" at bounding box center [435, 296] width 57 height 24
click at [378, 284] on span "remain" at bounding box center [382, 296] width 43 height 24
click at [382, 284] on span "remain" at bounding box center [382, 296] width 43 height 24
click at [377, 121] on span at bounding box center [374, 115] width 89 height 41
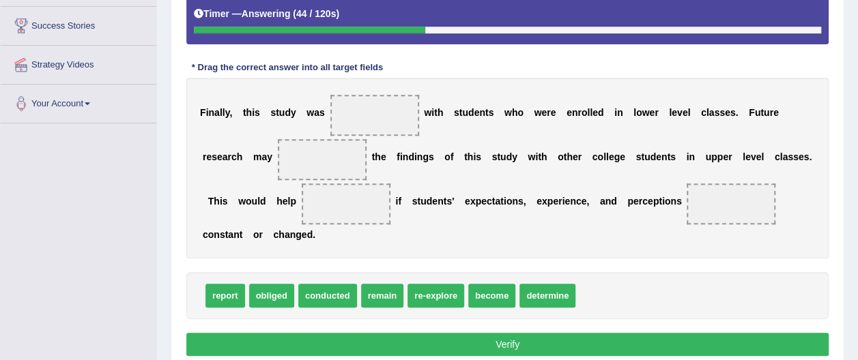
click at [375, 113] on span at bounding box center [374, 115] width 89 height 41
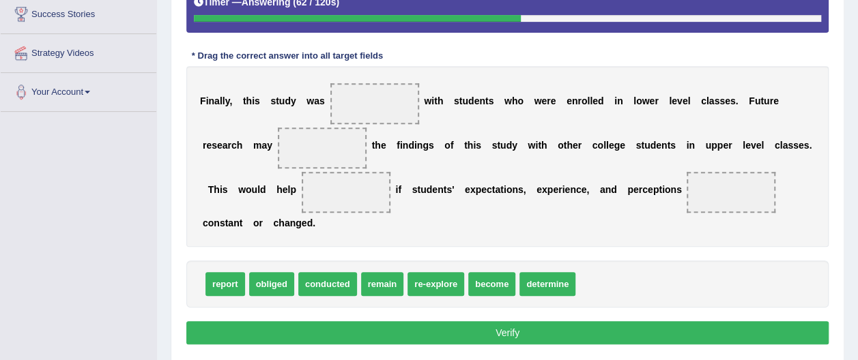
scroll to position [259, 0]
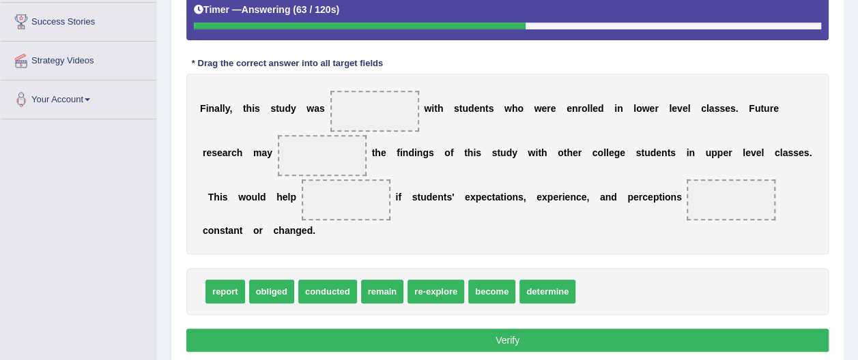
click at [278, 154] on span at bounding box center [322, 155] width 89 height 41
click at [378, 108] on span at bounding box center [374, 111] width 89 height 41
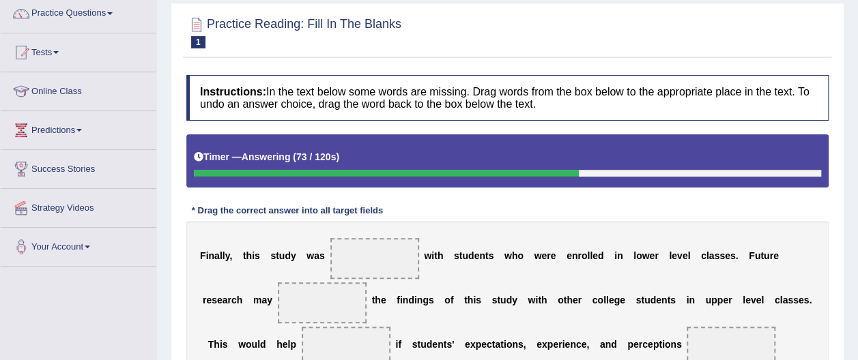
scroll to position [109, 0]
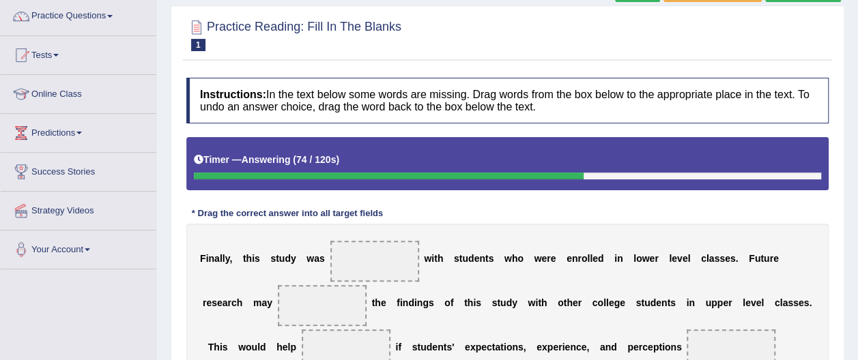
click at [365, 262] on span at bounding box center [374, 261] width 89 height 41
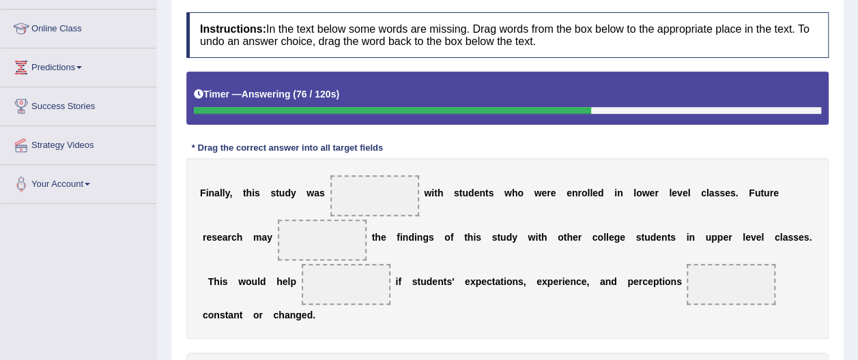
scroll to position [174, 0]
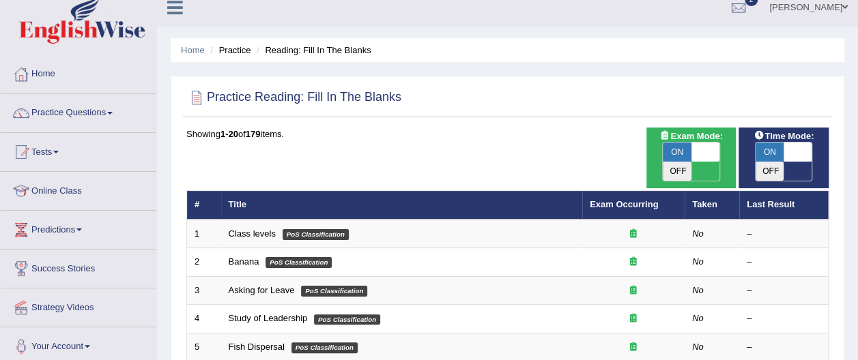
click at [328, 229] on em "PoS Classification" at bounding box center [316, 234] width 66 height 11
click at [257, 229] on link "Class levels" at bounding box center [252, 234] width 47 height 10
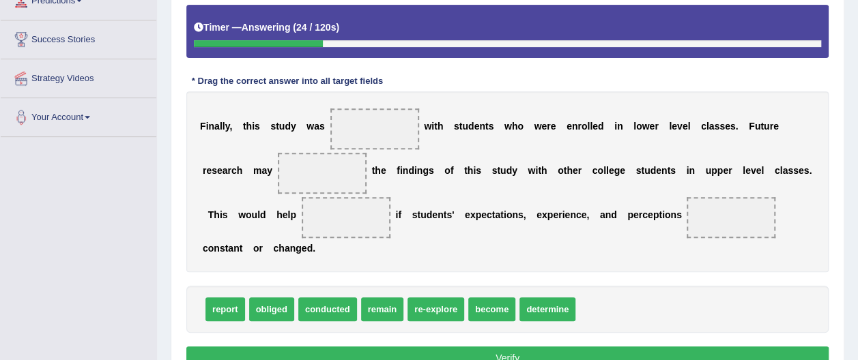
scroll to position [244, 0]
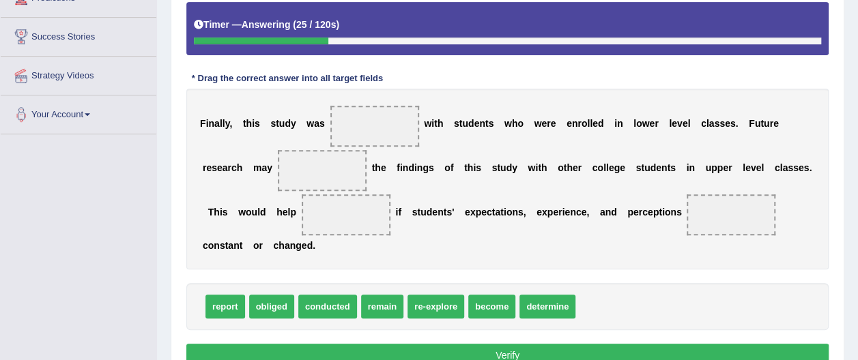
click at [375, 131] on span at bounding box center [374, 126] width 89 height 41
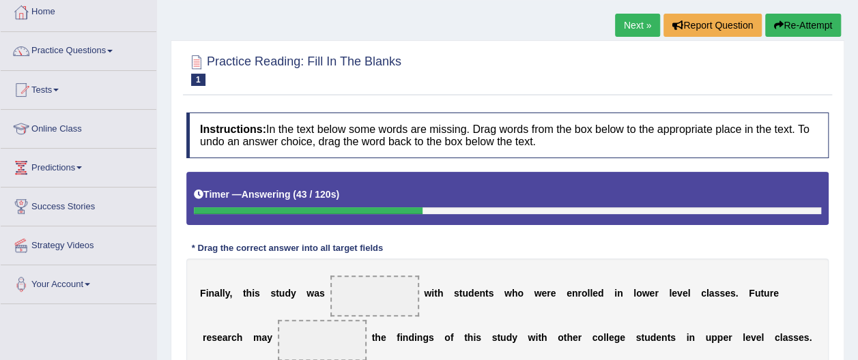
scroll to position [56, 0]
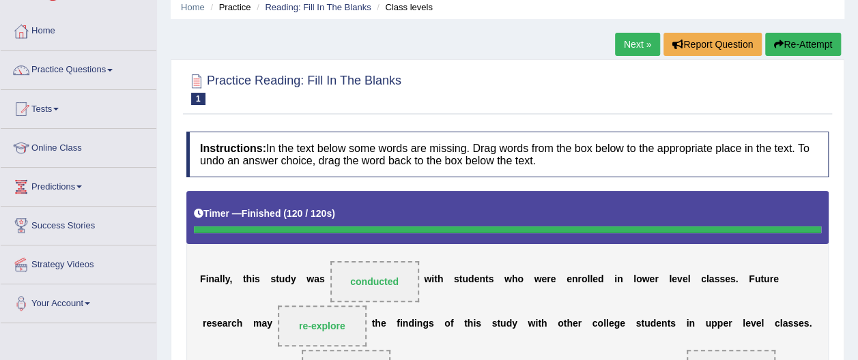
scroll to position [44, 0]
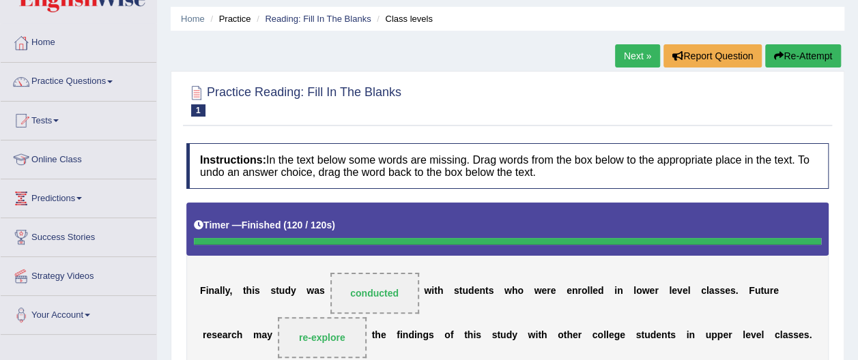
click at [801, 54] on button "Re-Attempt" at bounding box center [803, 55] width 76 height 23
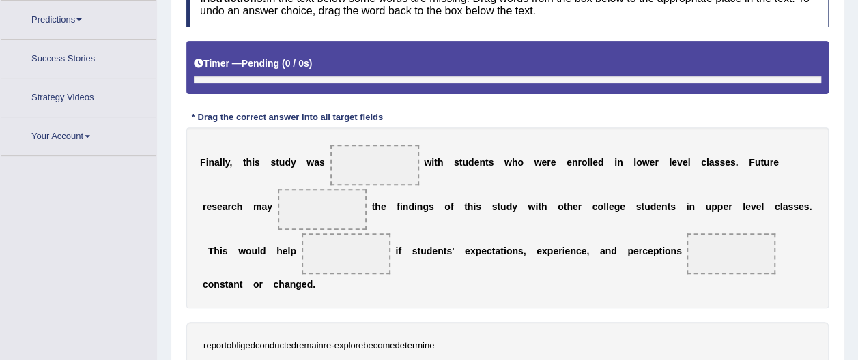
scroll to position [356, 0]
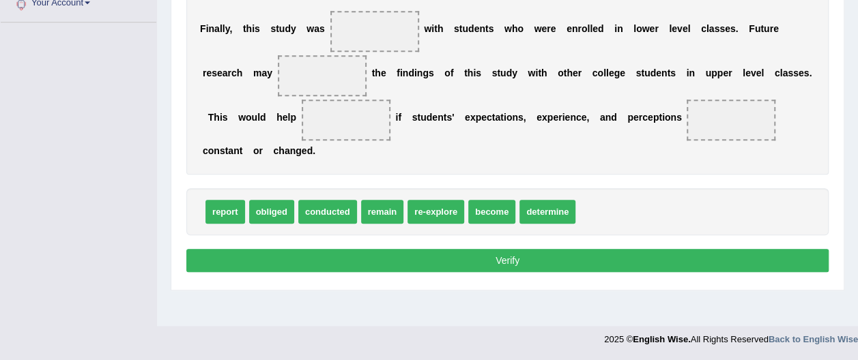
click at [687, 118] on span at bounding box center [731, 120] width 89 height 41
click at [687, 115] on span at bounding box center [731, 120] width 89 height 41
click at [380, 200] on span "remain" at bounding box center [382, 212] width 43 height 24
click at [373, 27] on span at bounding box center [374, 31] width 89 height 41
click at [328, 200] on span "conducted" at bounding box center [327, 212] width 59 height 24
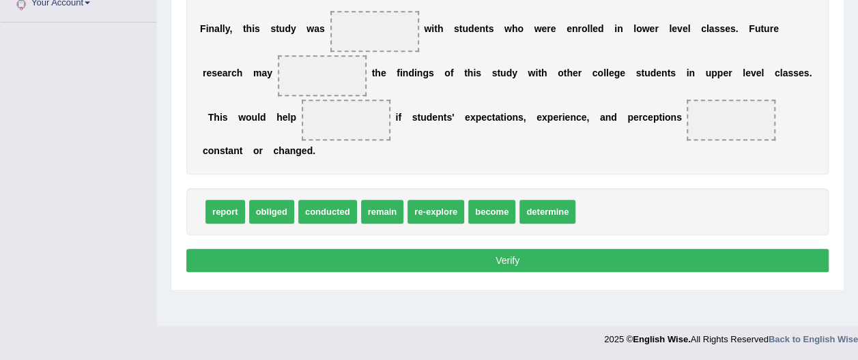
click at [302, 121] on span at bounding box center [346, 120] width 89 height 41
click at [270, 200] on span "obliged" at bounding box center [271, 212] width 45 height 24
click at [281, 77] on span at bounding box center [322, 75] width 89 height 41
click at [229, 200] on span "report" at bounding box center [225, 212] width 40 height 24
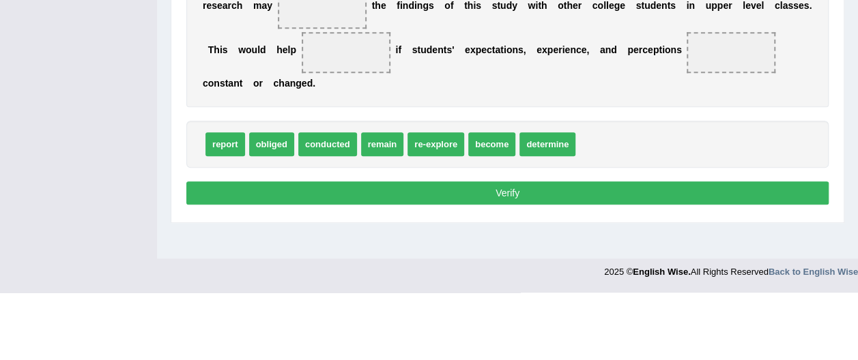
click at [546, 200] on span "determine" at bounding box center [547, 212] width 56 height 24
click at [687, 118] on span at bounding box center [731, 120] width 89 height 41
click at [485, 200] on span "become" at bounding box center [491, 212] width 47 height 24
click at [804, 188] on div "report obliged conducted remain re-explore become determine" at bounding box center [507, 211] width 642 height 47
click at [805, 188] on div "report obliged conducted remain re-explore become determine" at bounding box center [507, 211] width 642 height 47
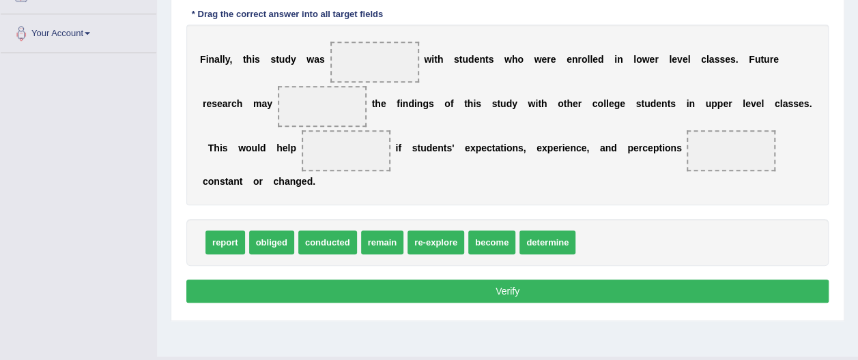
scroll to position [313, 0]
